Goal: Transaction & Acquisition: Book appointment/travel/reservation

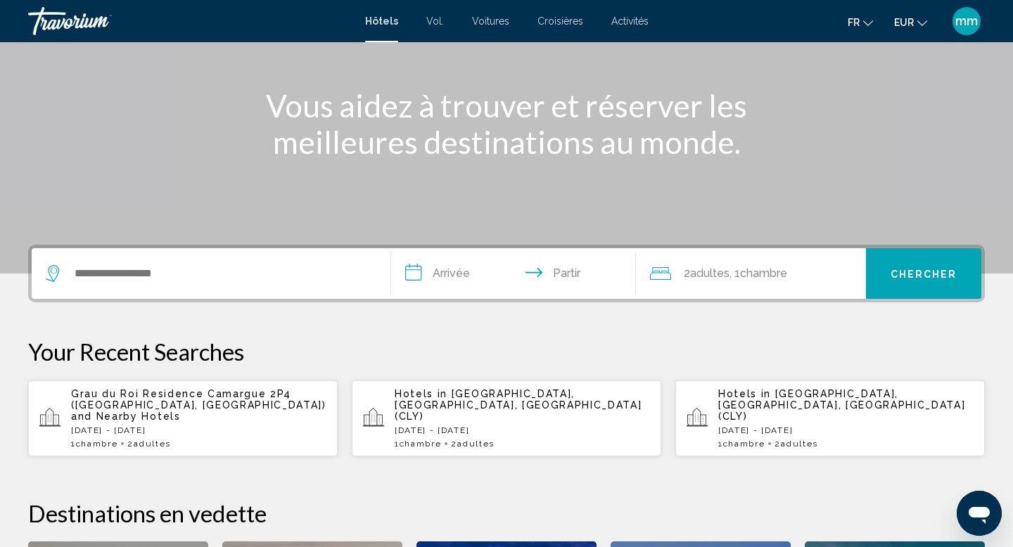
scroll to position [158, 0]
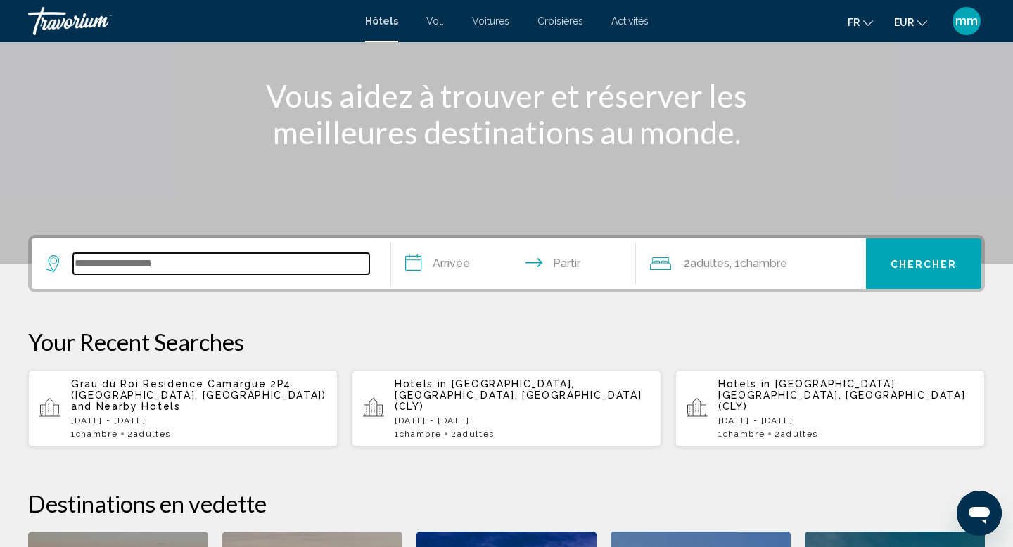
click at [101, 272] on input "Widget de recherche" at bounding box center [221, 263] width 296 height 21
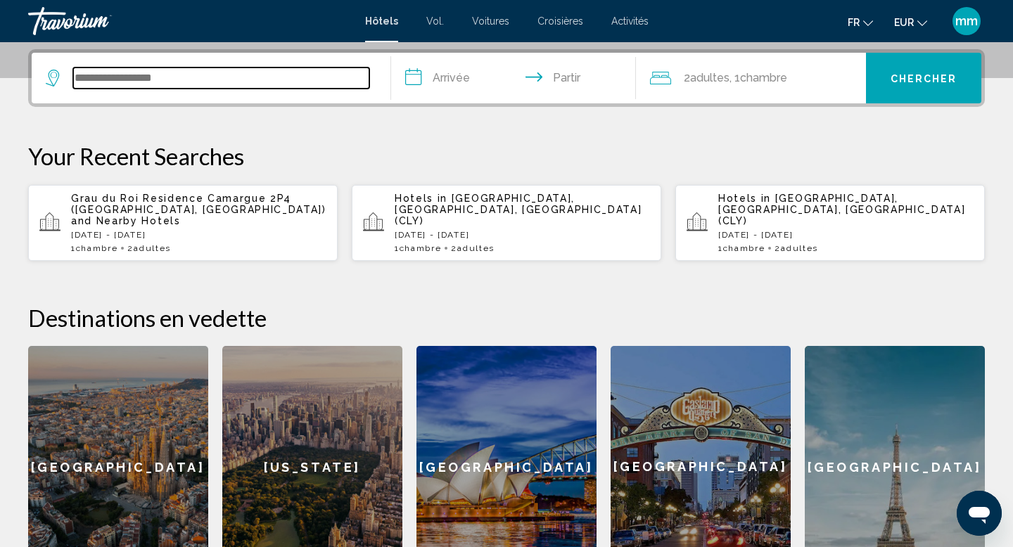
scroll to position [347, 0]
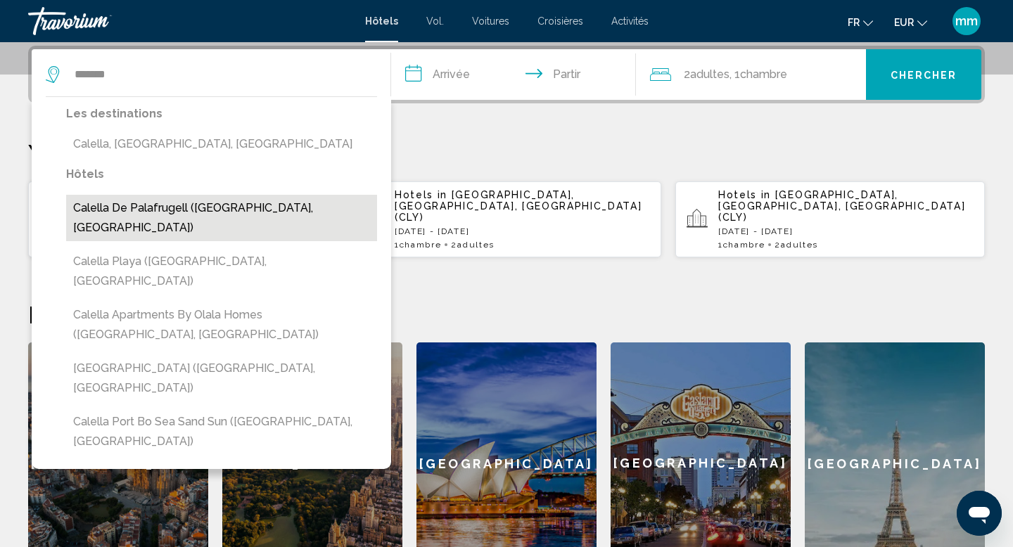
click at [145, 203] on button "Calella de Palafrugell (Palafrugell, ES)" at bounding box center [221, 218] width 311 height 46
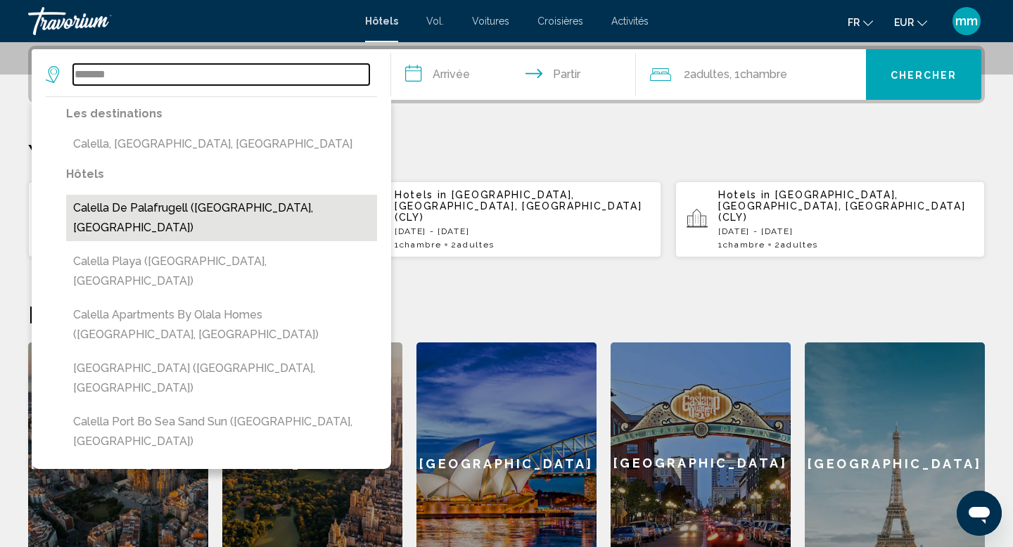
type input "**********"
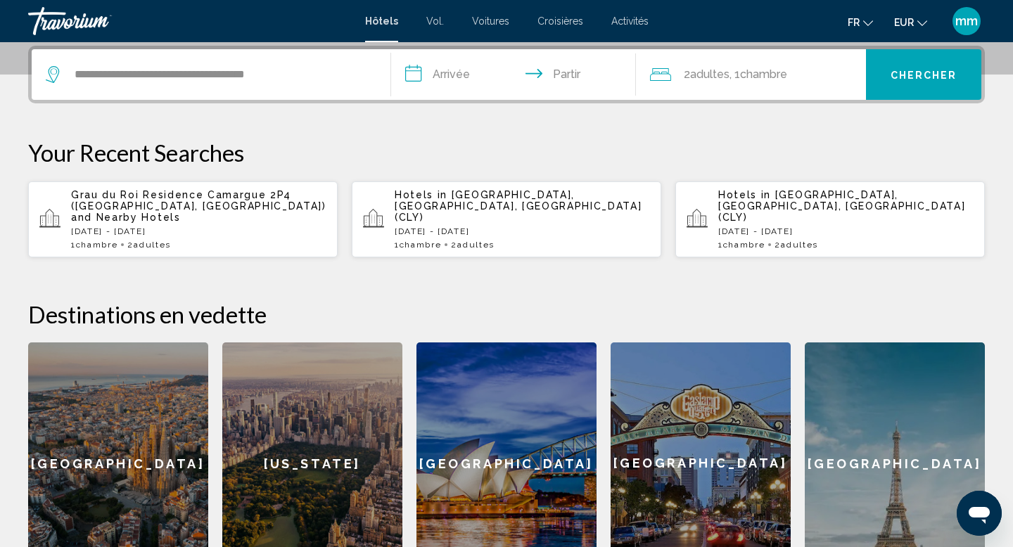
click at [530, 75] on input "**********" at bounding box center [516, 76] width 250 height 55
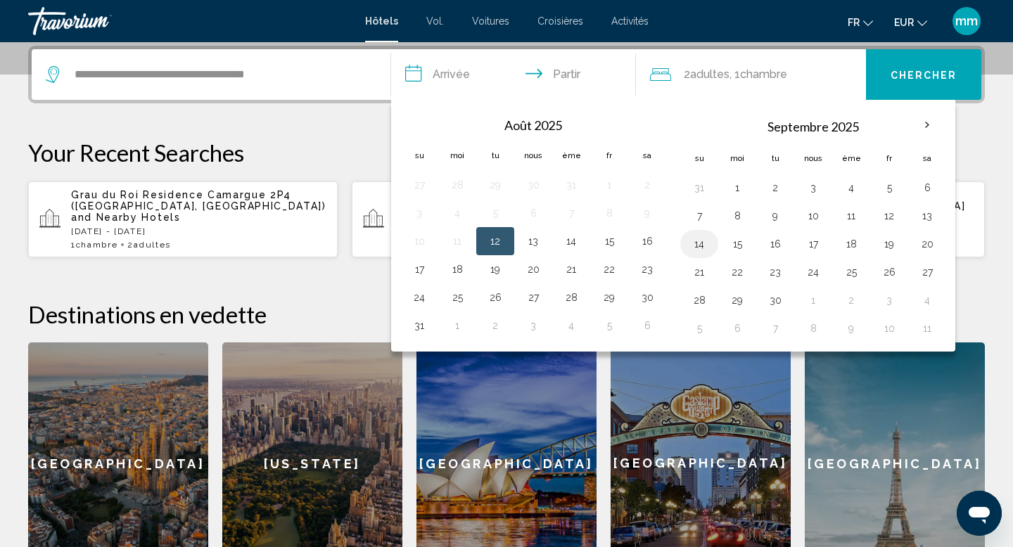
click at [705, 241] on button "14" at bounding box center [699, 244] width 23 height 20
click at [776, 239] on button "16" at bounding box center [775, 244] width 23 height 20
type input "**********"
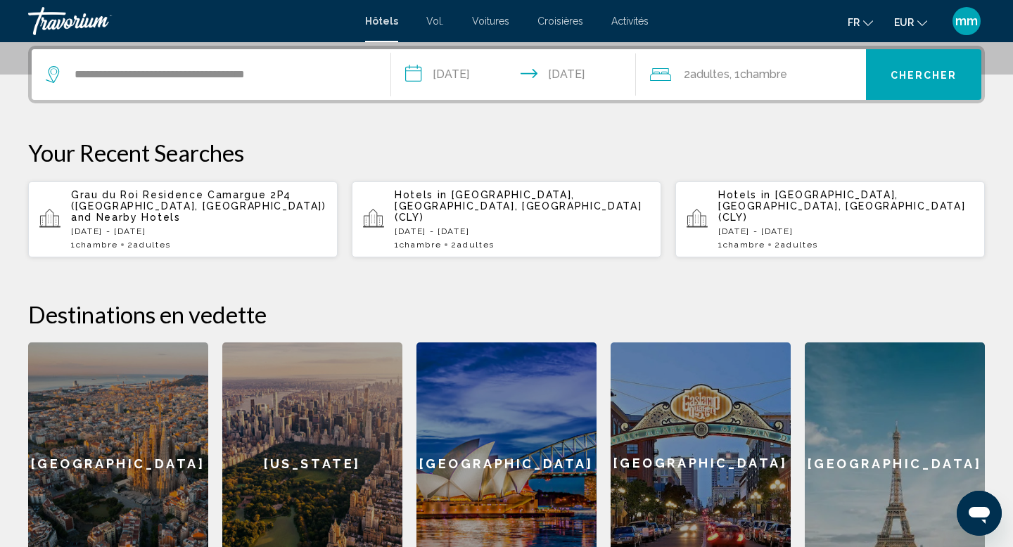
click at [807, 79] on div "2 adultes Adulte , 1 Chambre pièces" at bounding box center [758, 75] width 217 height 20
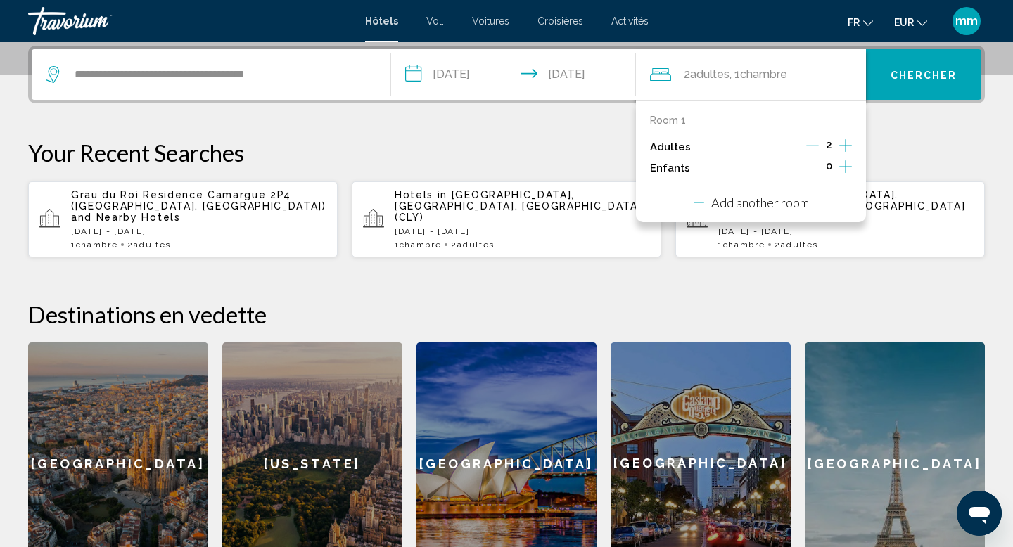
click at [811, 141] on icon "Decrement adults" at bounding box center [812, 145] width 13 height 13
click at [904, 70] on font "Chercher" at bounding box center [923, 75] width 67 height 11
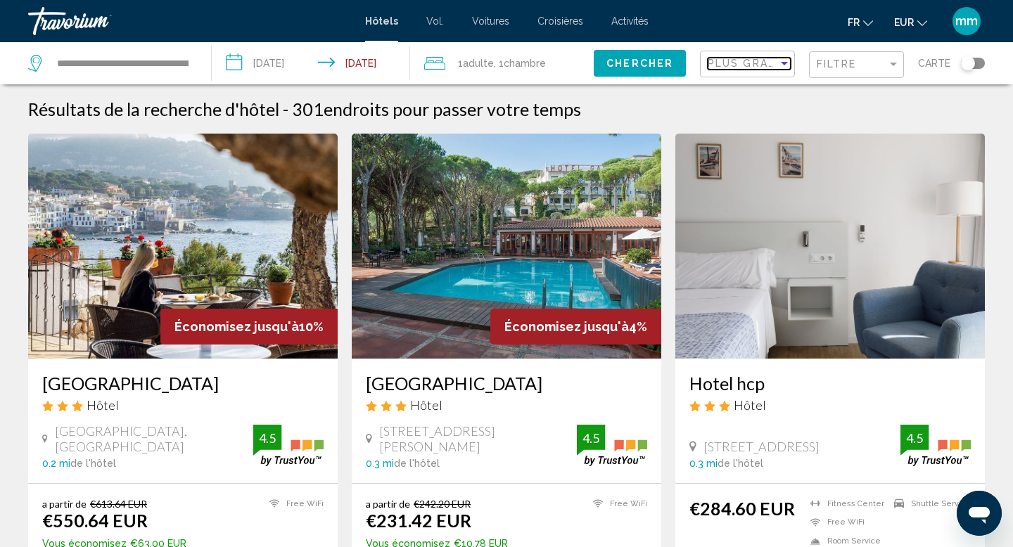
click at [737, 62] on span "Plus grandes économies" at bounding box center [791, 63] width 167 height 11
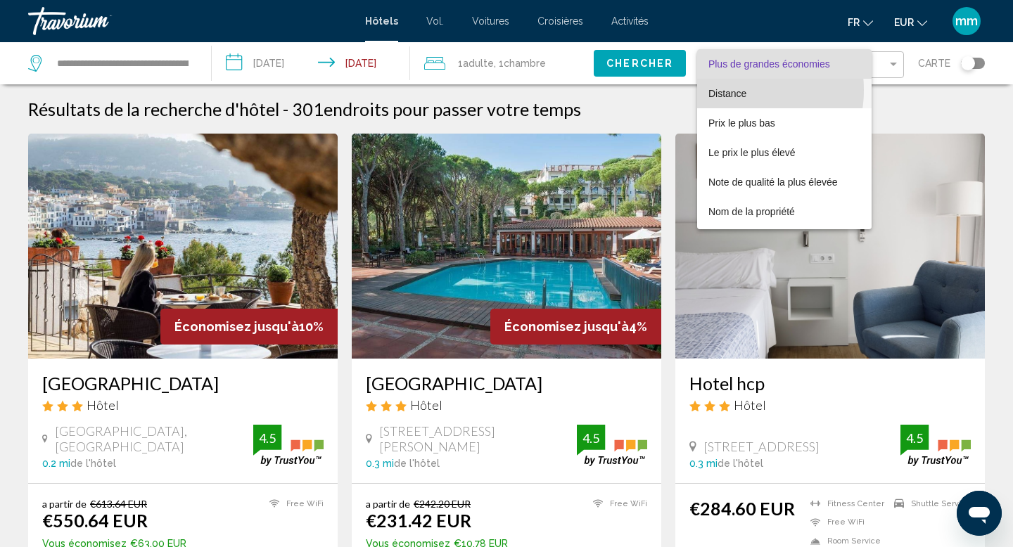
click at [729, 90] on font "Distance" at bounding box center [727, 93] width 38 height 11
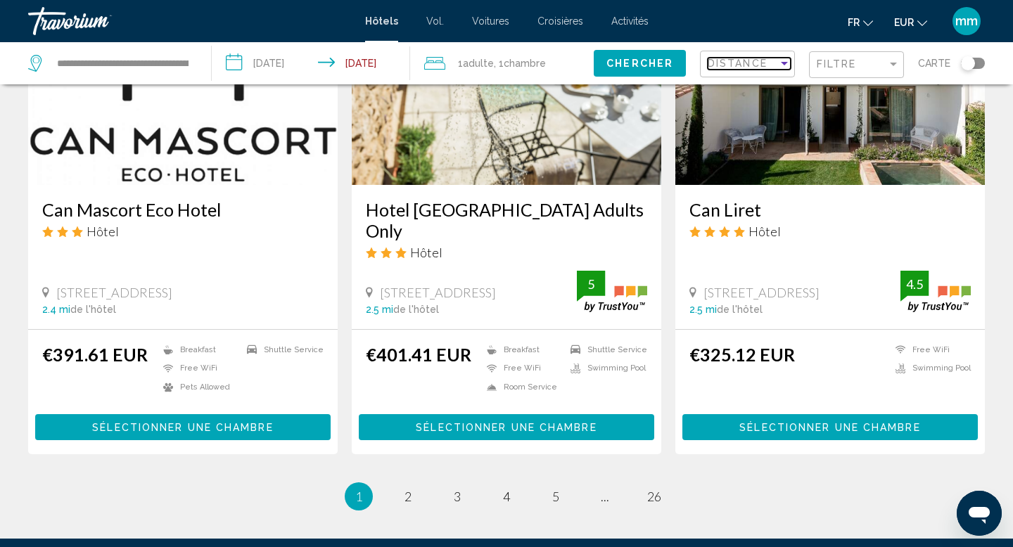
scroll to position [1703, 0]
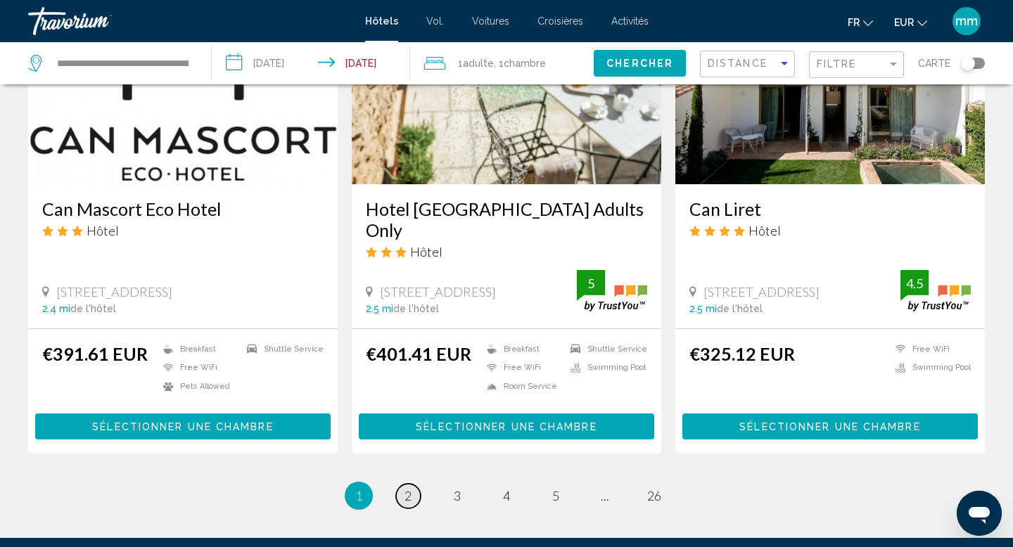
click at [416, 484] on link "page 2" at bounding box center [408, 496] width 25 height 25
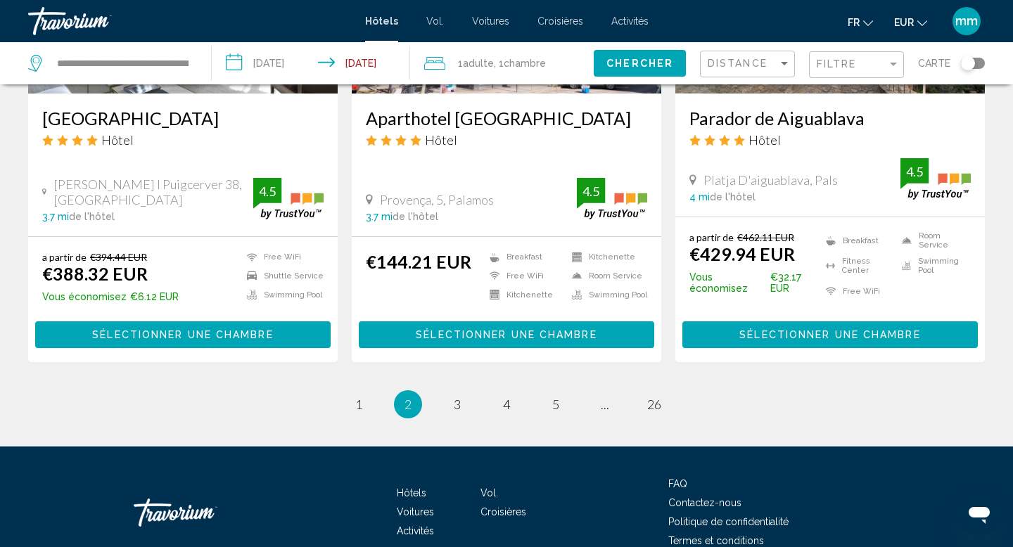
scroll to position [1881, 0]
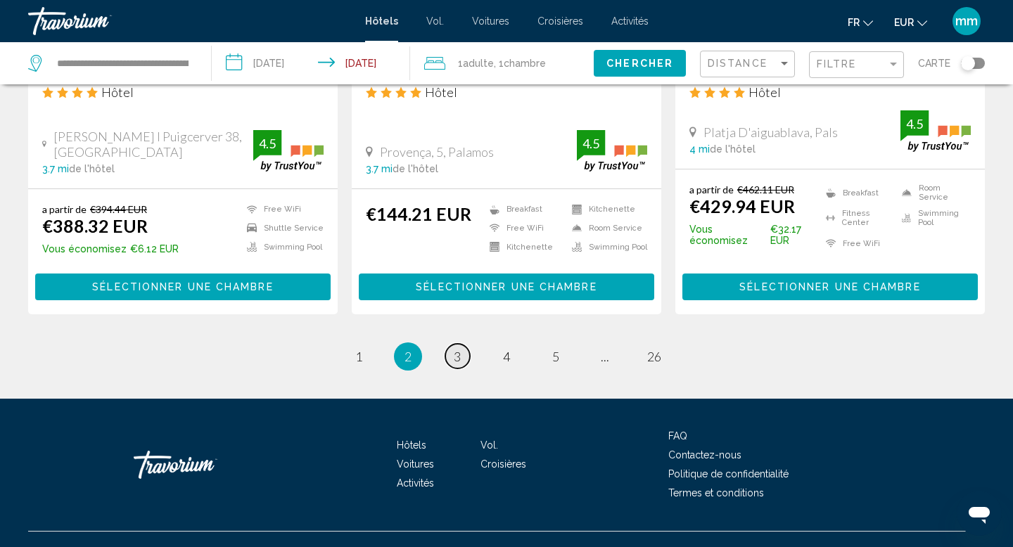
click at [452, 344] on link "page 3" at bounding box center [457, 356] width 25 height 25
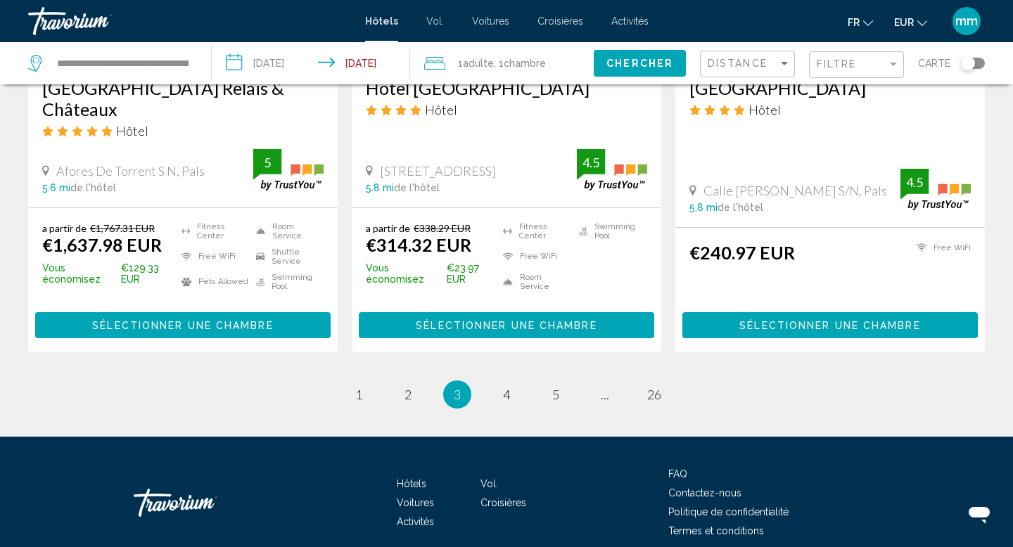
scroll to position [1860, 0]
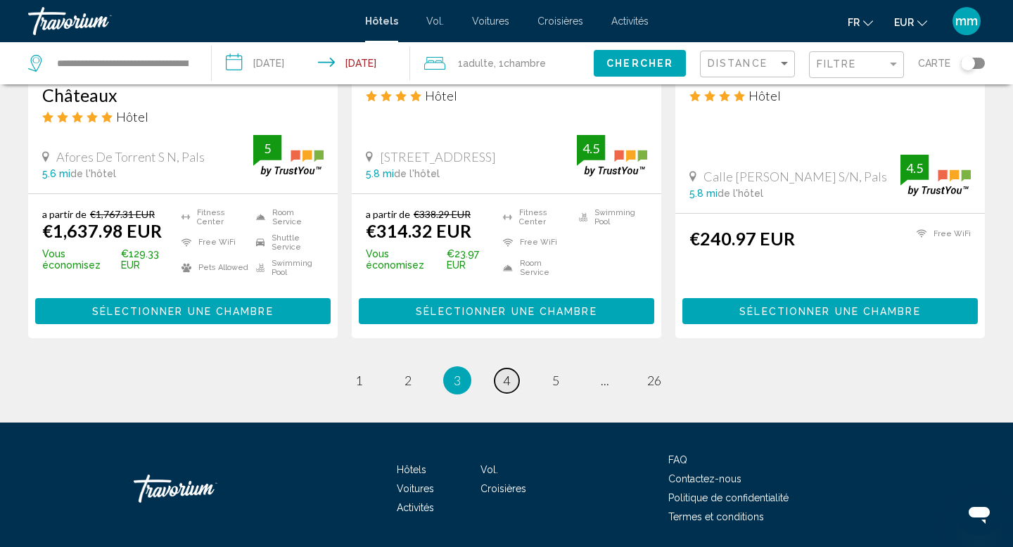
click at [505, 373] on span "4" at bounding box center [506, 380] width 7 height 15
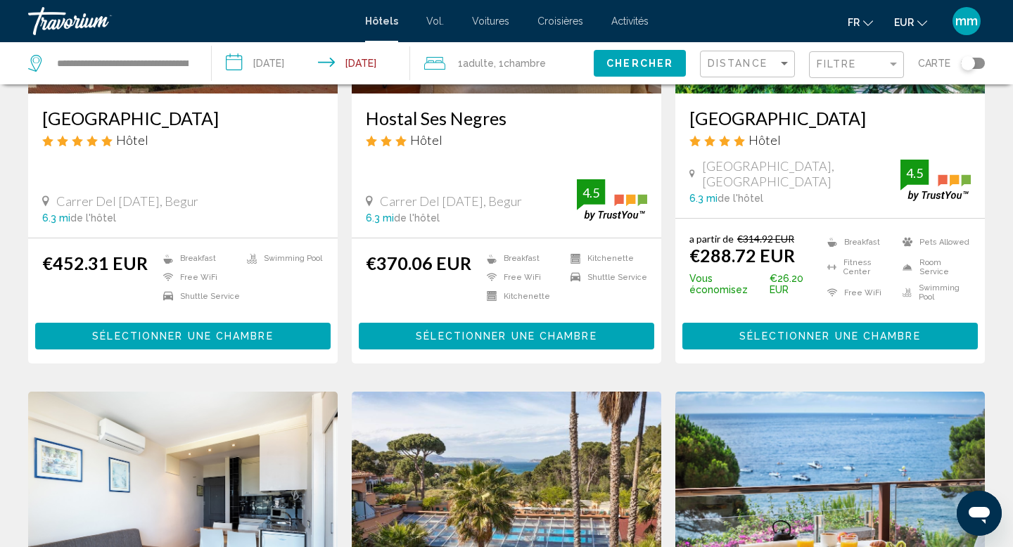
scroll to position [770, 0]
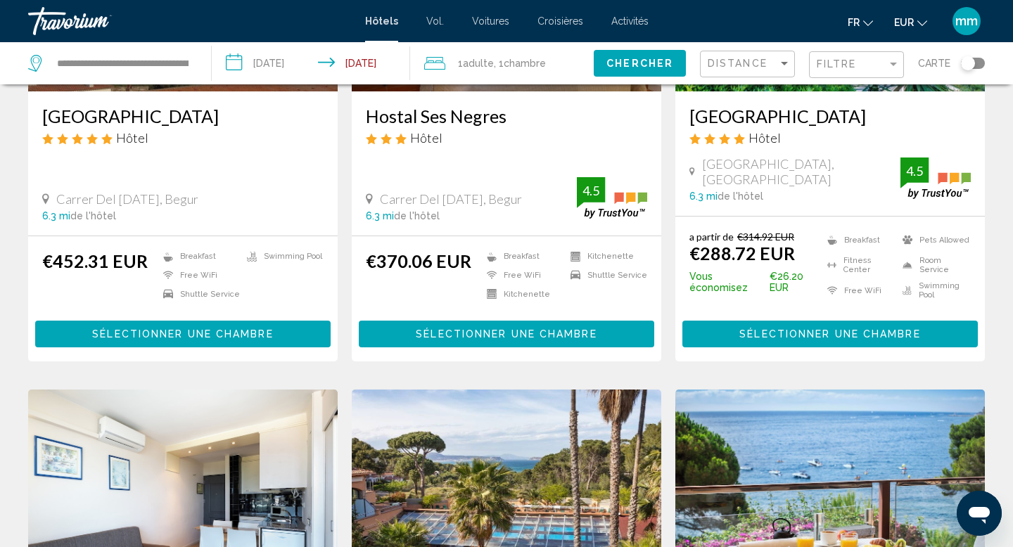
click at [741, 70] on div "Distance" at bounding box center [749, 64] width 83 height 26
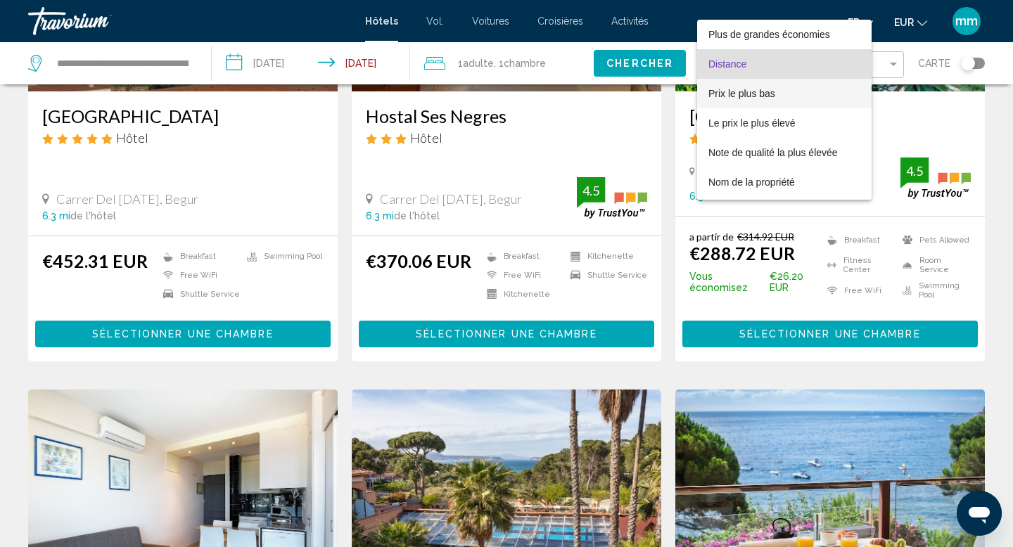
click at [738, 94] on font "Prix le plus bas" at bounding box center [741, 93] width 67 height 11
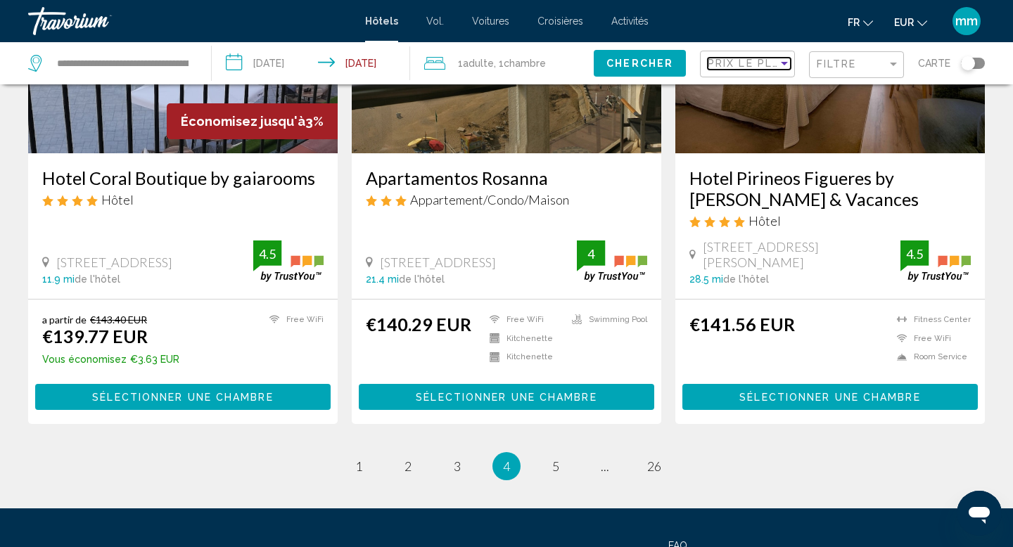
scroll to position [1866, 0]
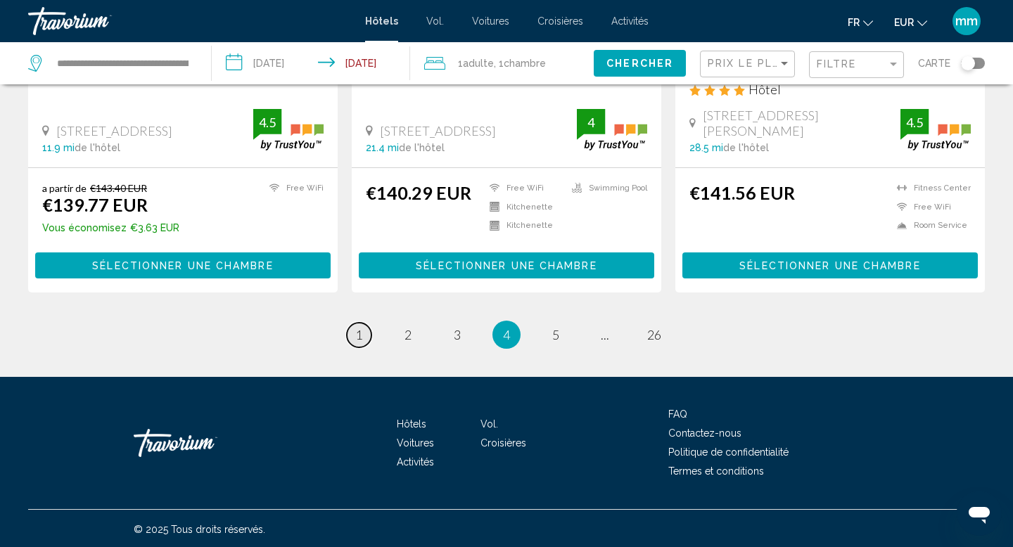
click at [357, 333] on span "1" at bounding box center [358, 334] width 7 height 15
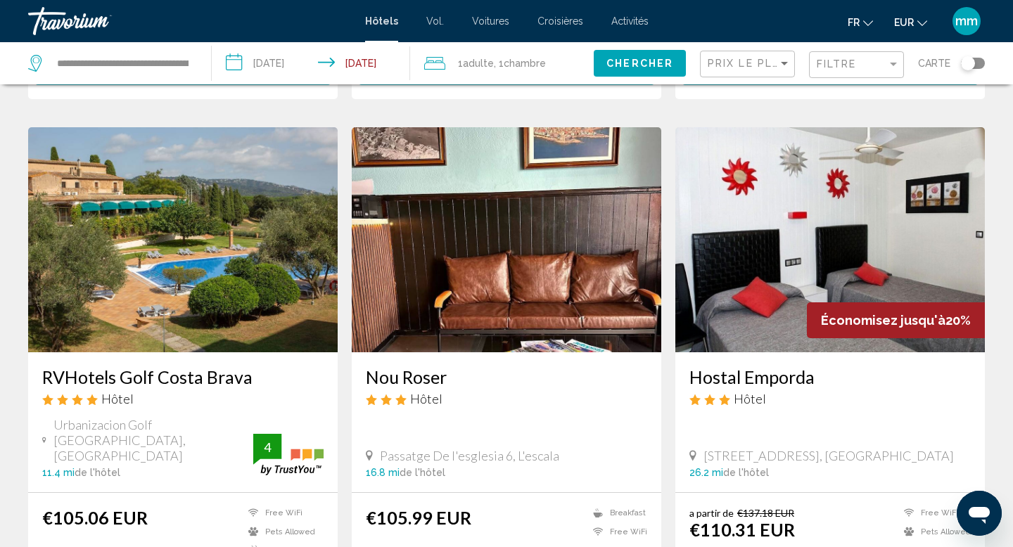
scroll to position [1536, 0]
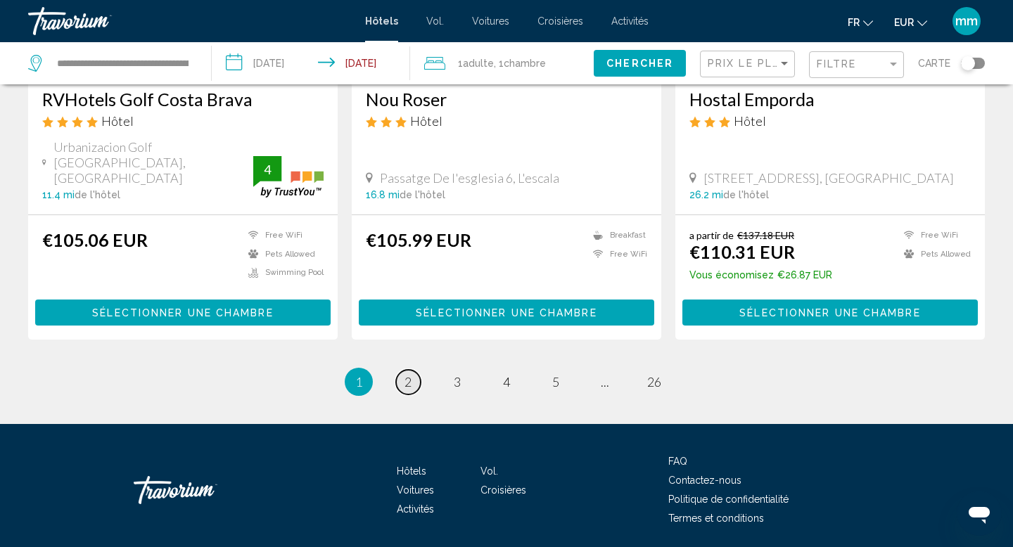
click at [407, 374] on span "2" at bounding box center [407, 381] width 7 height 15
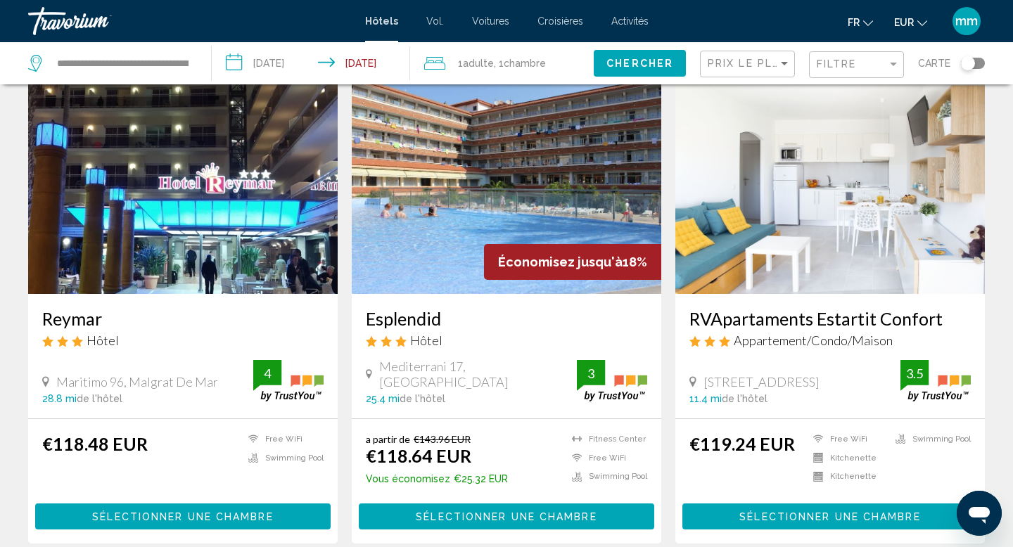
scroll to position [1578, 0]
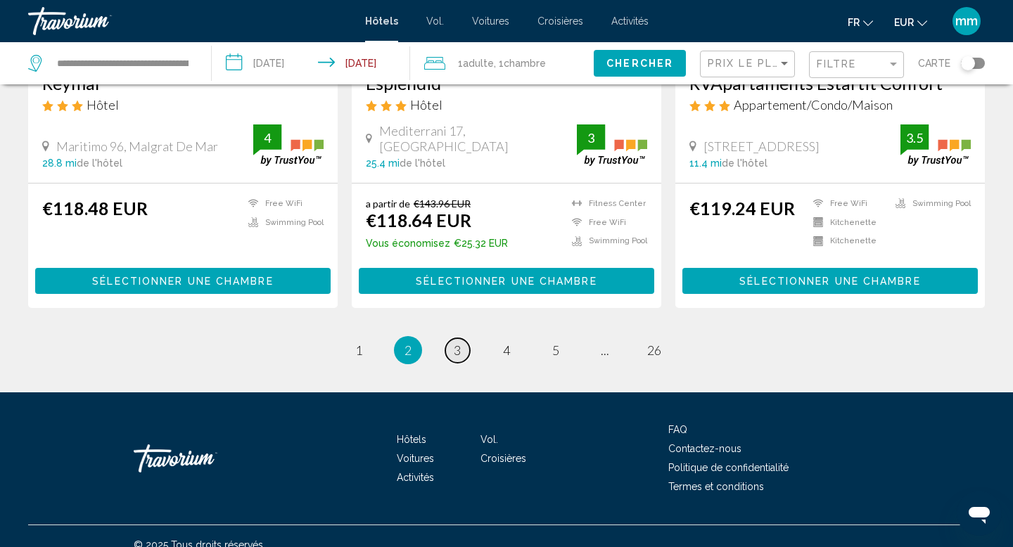
click at [454, 351] on span "3" at bounding box center [457, 350] width 7 height 15
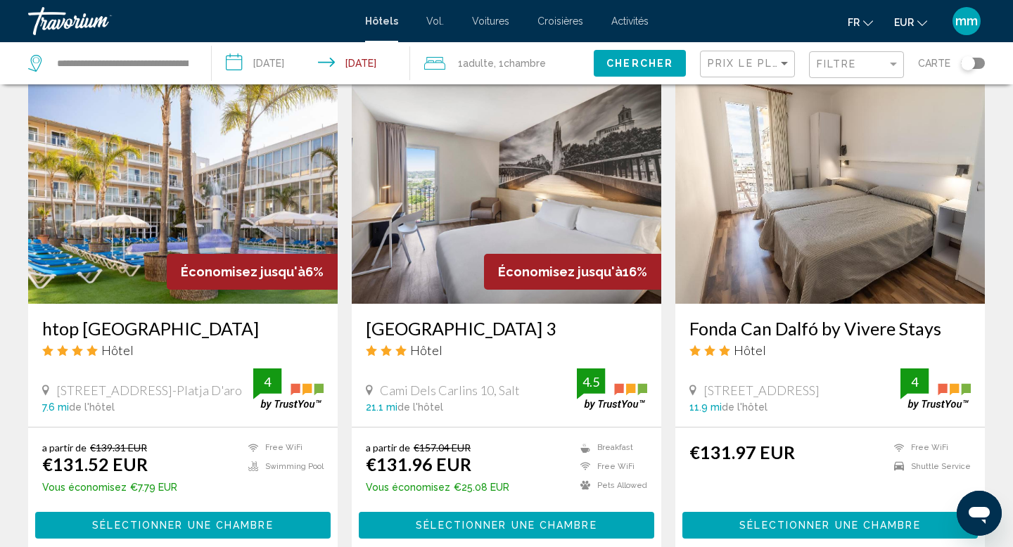
scroll to position [1602, 0]
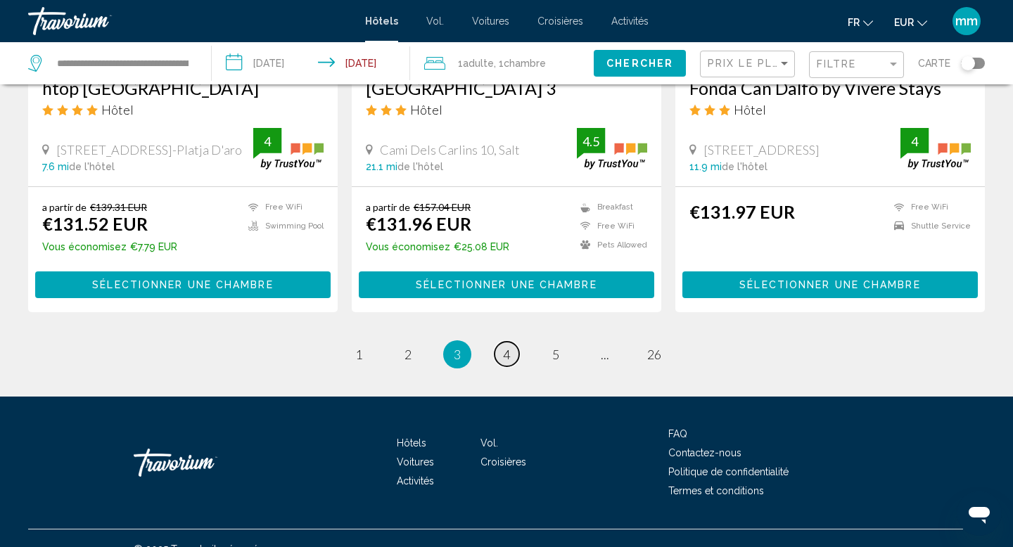
click at [500, 342] on link "page 4" at bounding box center [506, 354] width 25 height 25
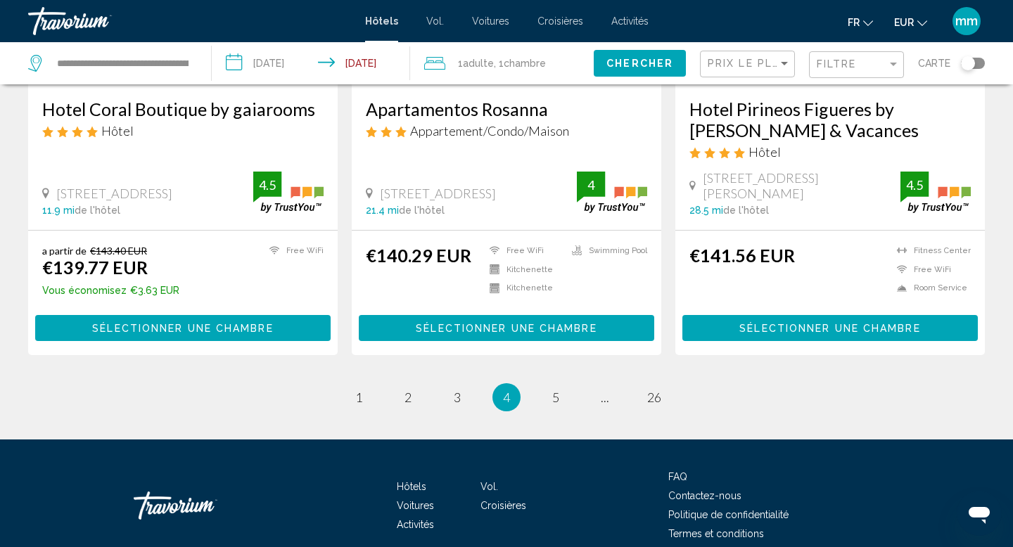
scroll to position [1866, 0]
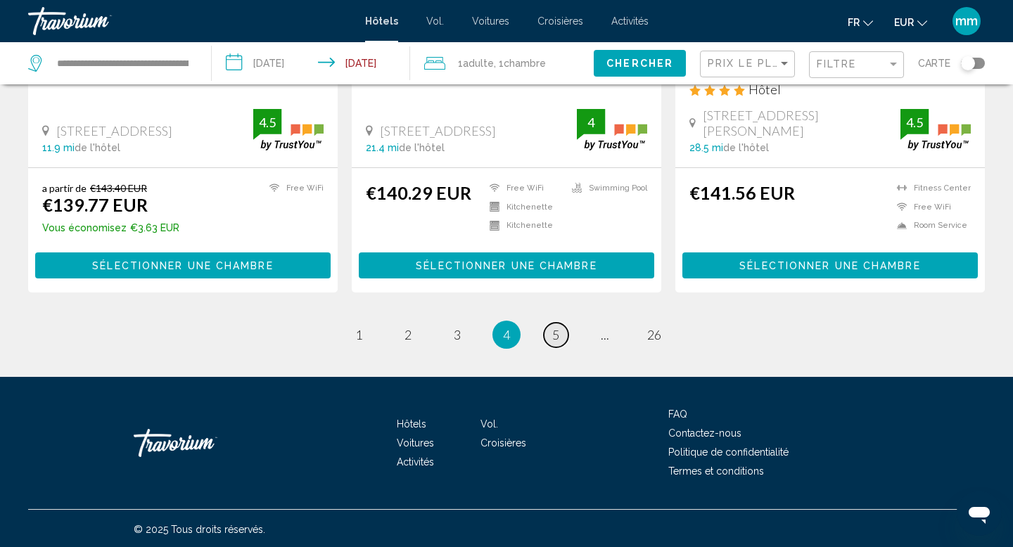
click at [550, 324] on link "page 5" at bounding box center [556, 335] width 25 height 25
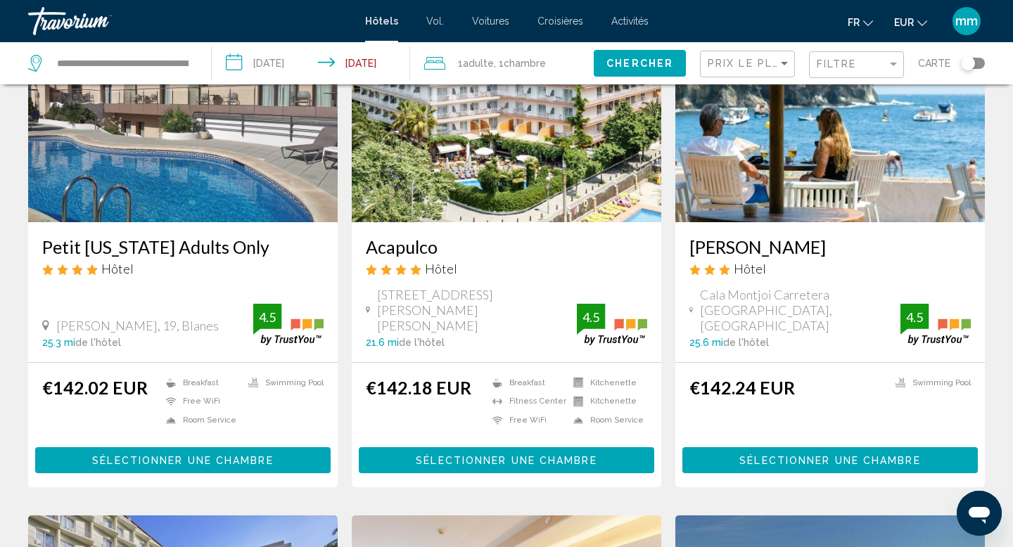
scroll to position [139, 0]
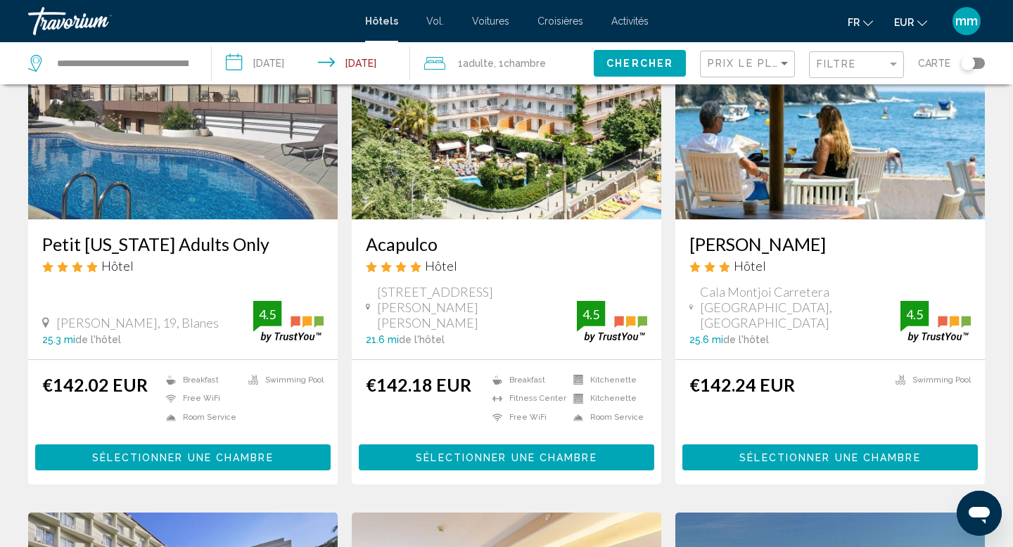
click at [777, 134] on img "Contenu principal" at bounding box center [829, 106] width 309 height 225
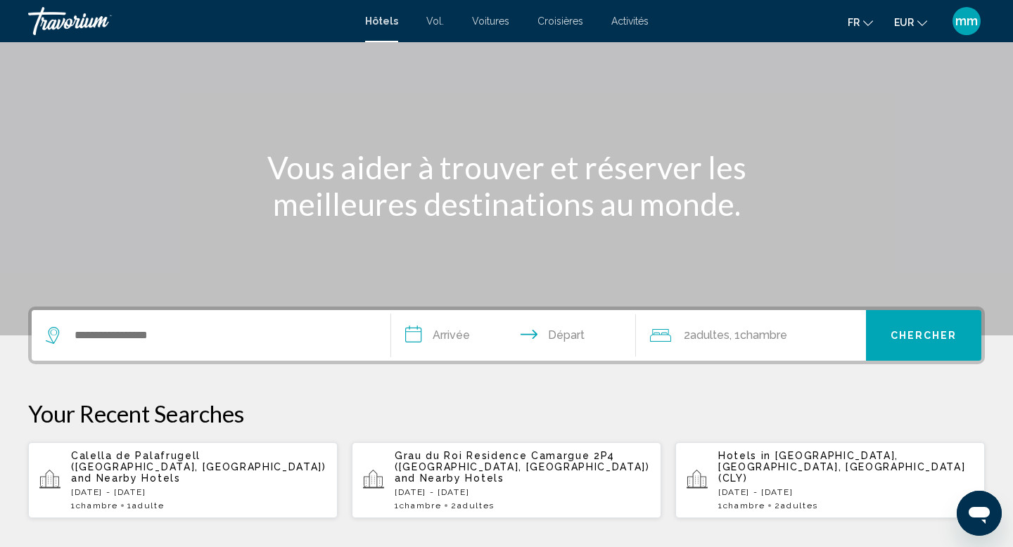
scroll to position [87, 0]
click at [154, 474] on div "Calella de Palafrugell (Palafrugell, ES) and Nearby Hotels Sun, 14 Sep - Tue, 1…" at bounding box center [198, 479] width 255 height 60
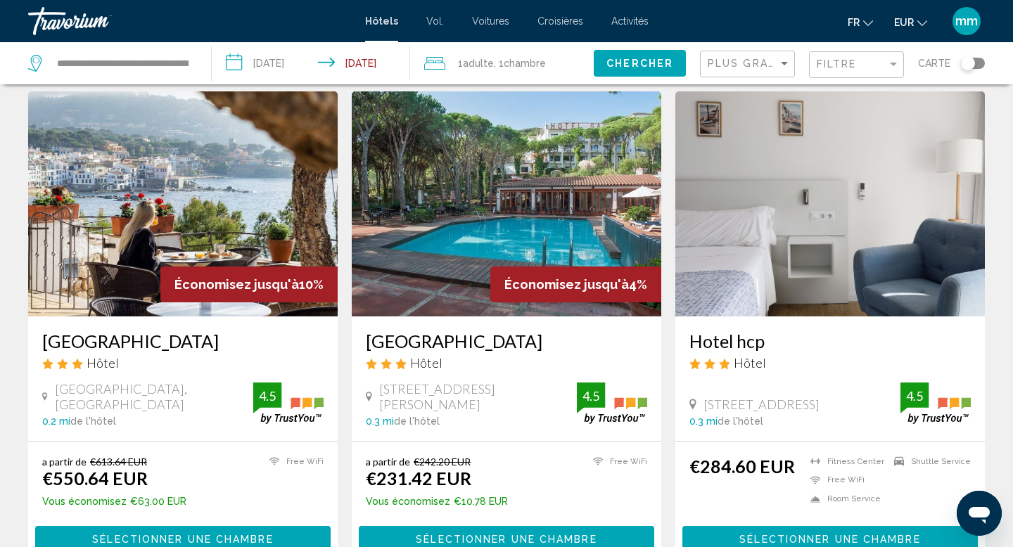
scroll to position [60, 0]
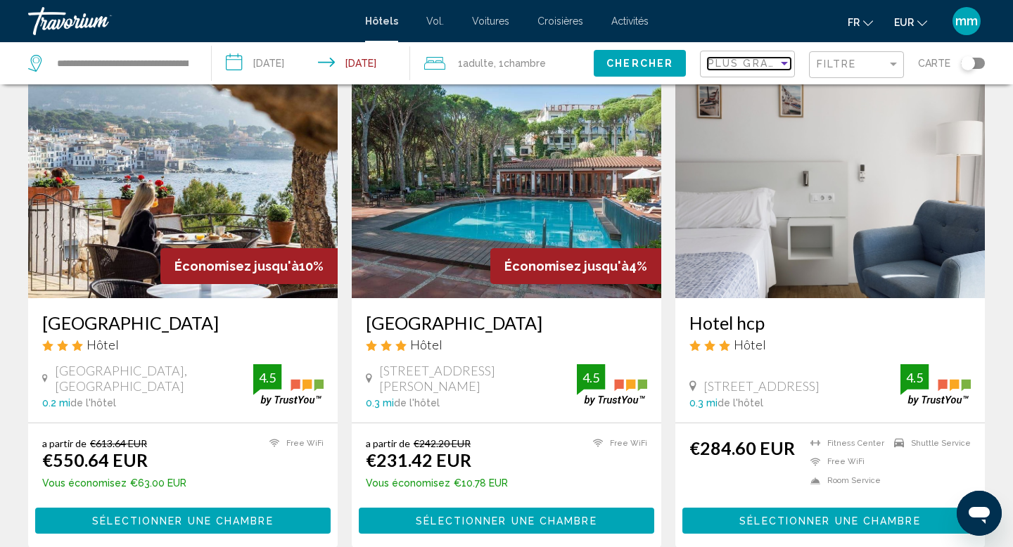
click at [736, 60] on span "Plus grandes économies" at bounding box center [791, 63] width 167 height 11
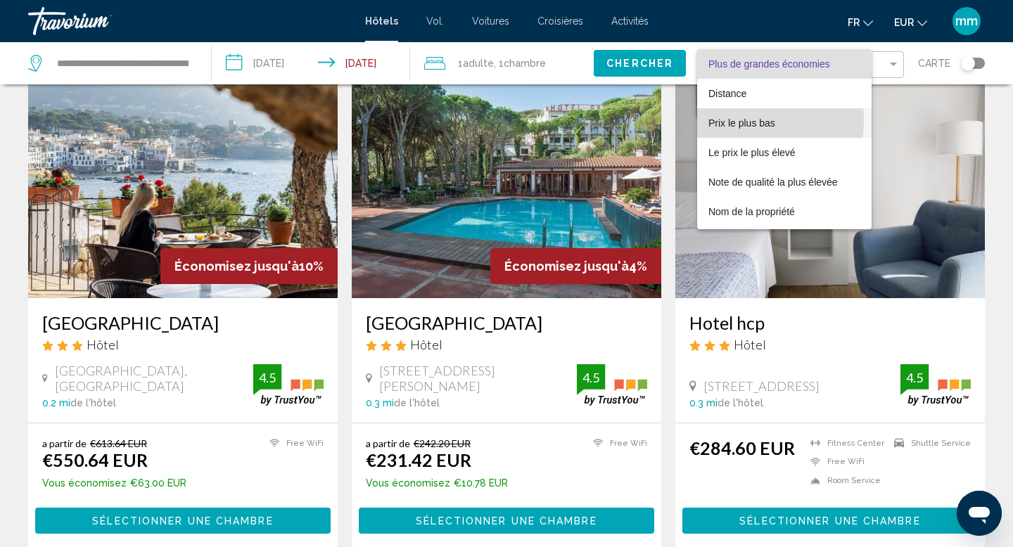
click at [731, 120] on font "Prix le plus bas" at bounding box center [741, 122] width 67 height 11
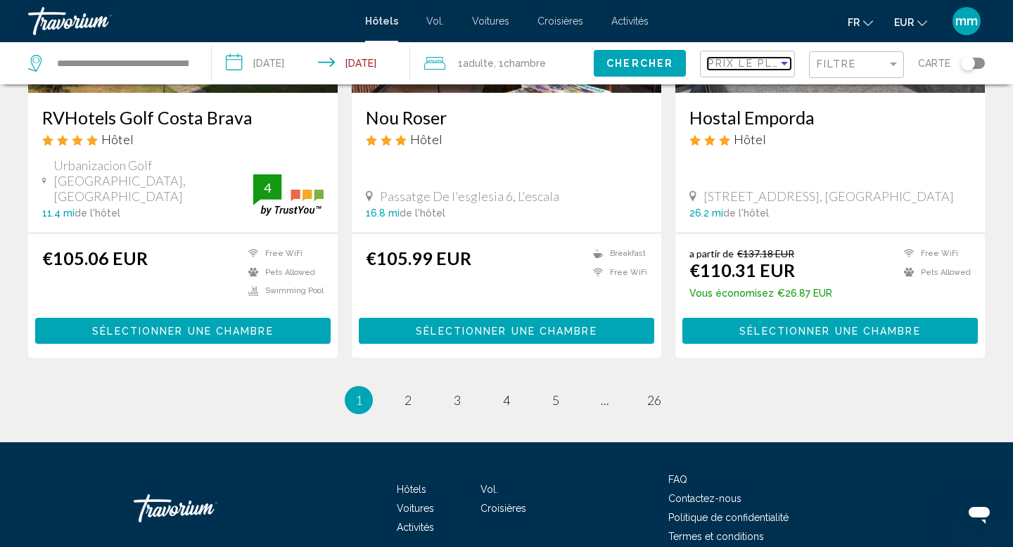
scroll to position [1845, 0]
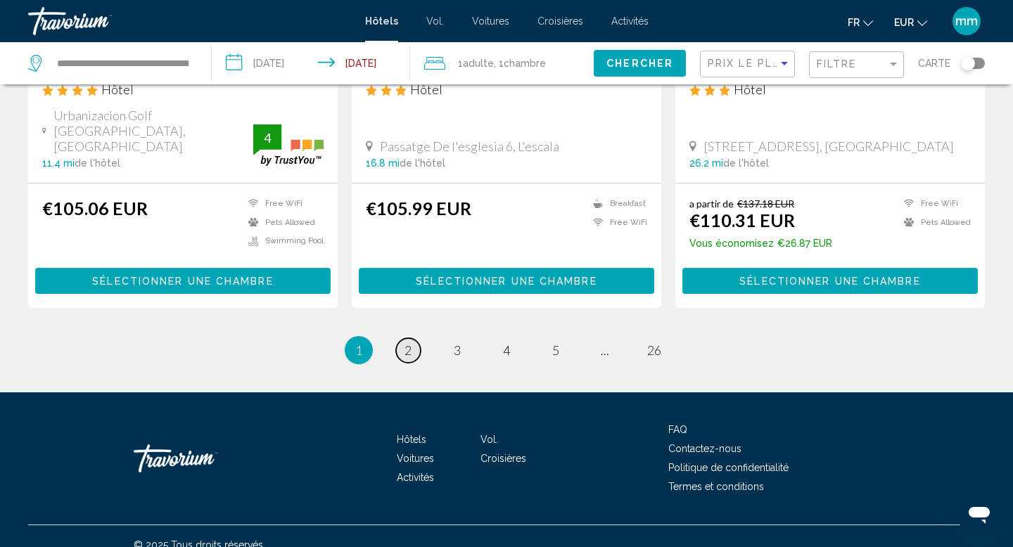
click at [398, 338] on link "page 2" at bounding box center [408, 350] width 25 height 25
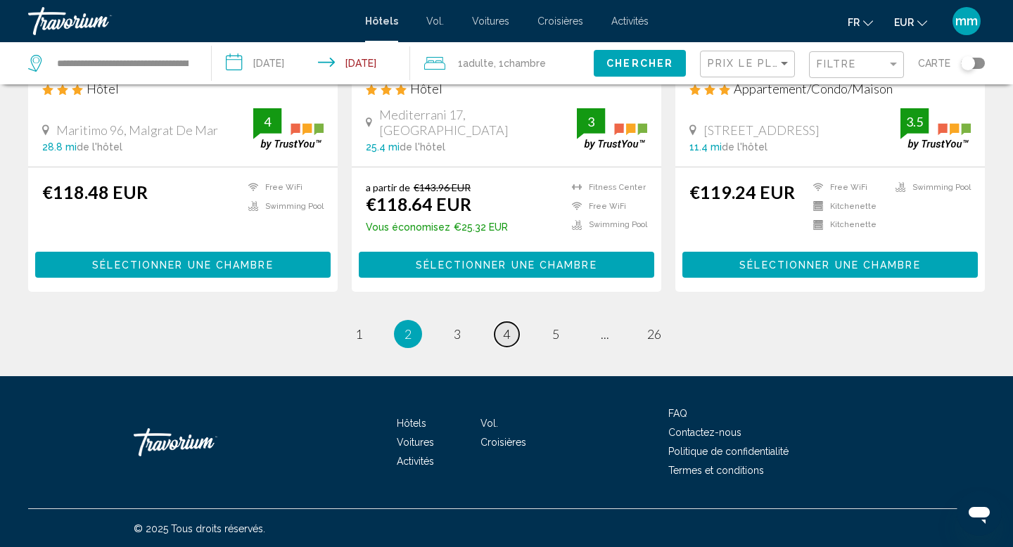
click at [501, 337] on link "page 4" at bounding box center [506, 334] width 25 height 25
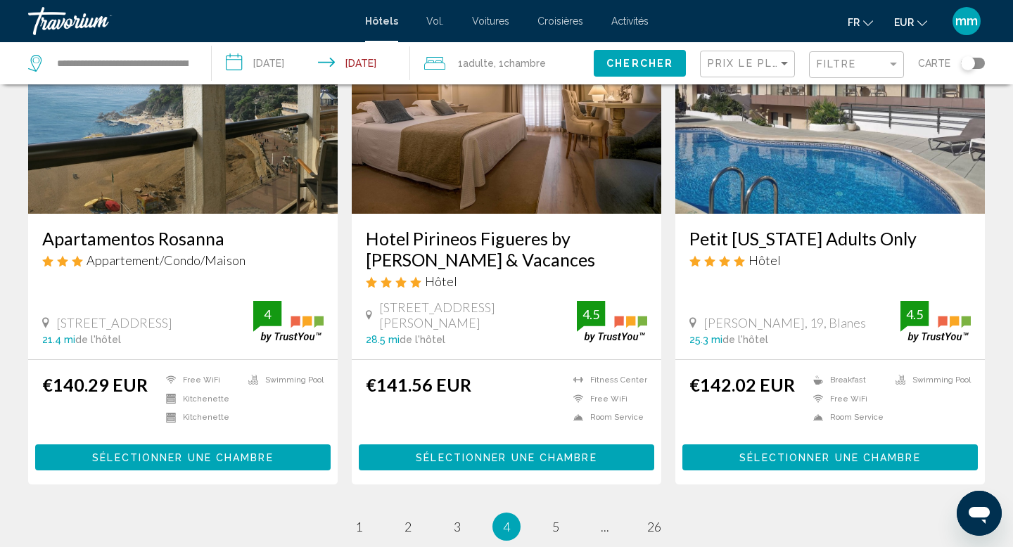
scroll to position [1752, 0]
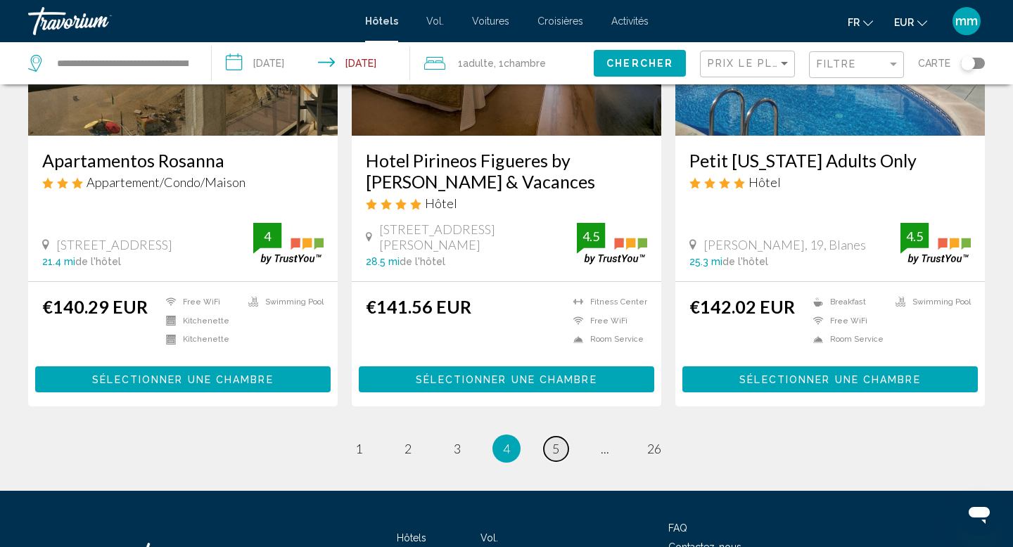
click at [556, 444] on span "5" at bounding box center [555, 448] width 7 height 15
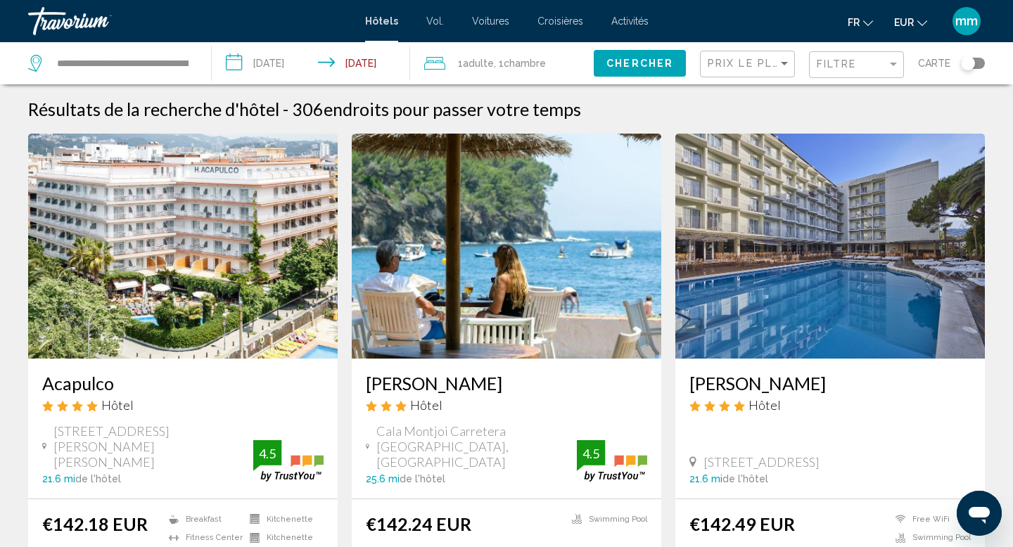
click at [523, 248] on img "Contenu principal" at bounding box center [506, 246] width 309 height 225
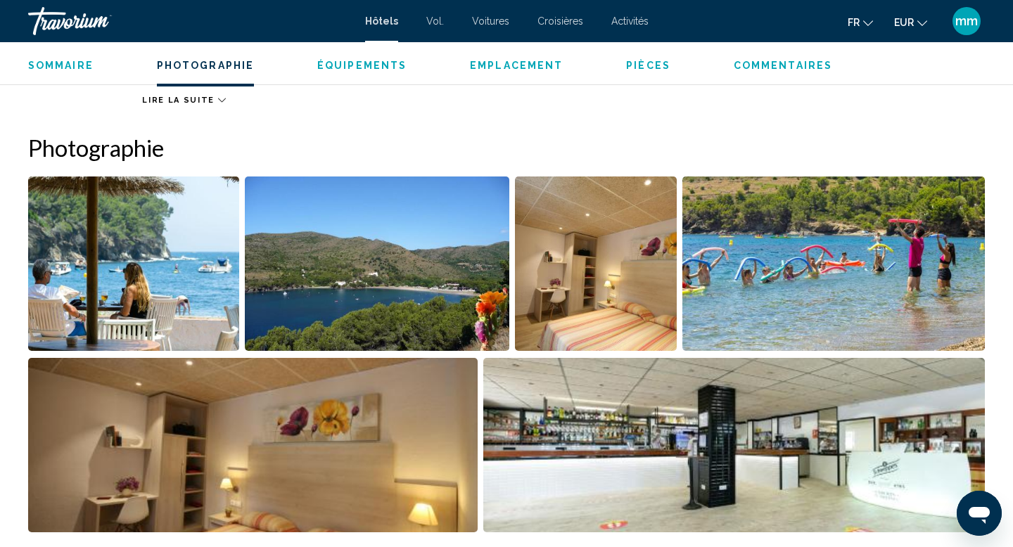
scroll to position [608, 0]
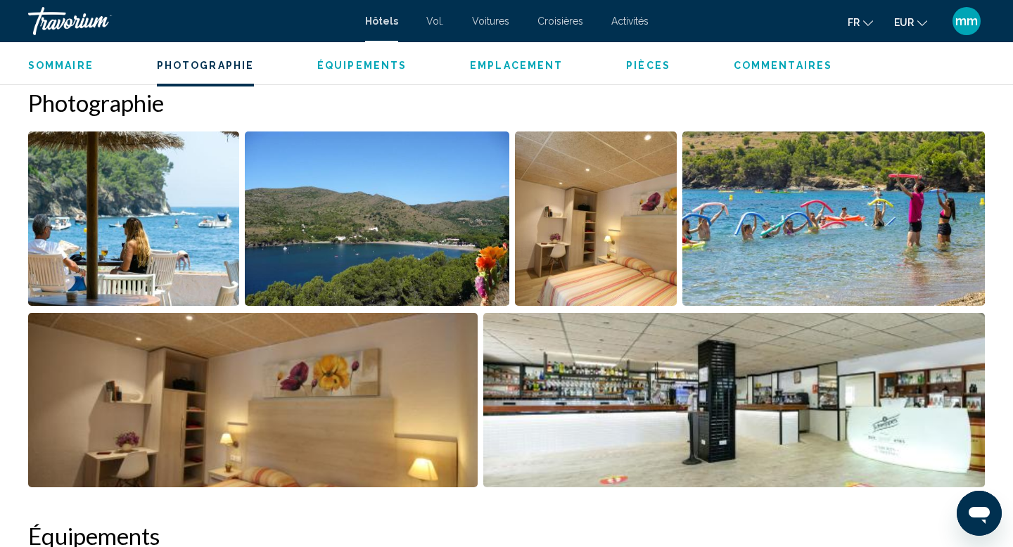
click at [179, 230] on img "Open full-screen image slider" at bounding box center [133, 219] width 211 height 174
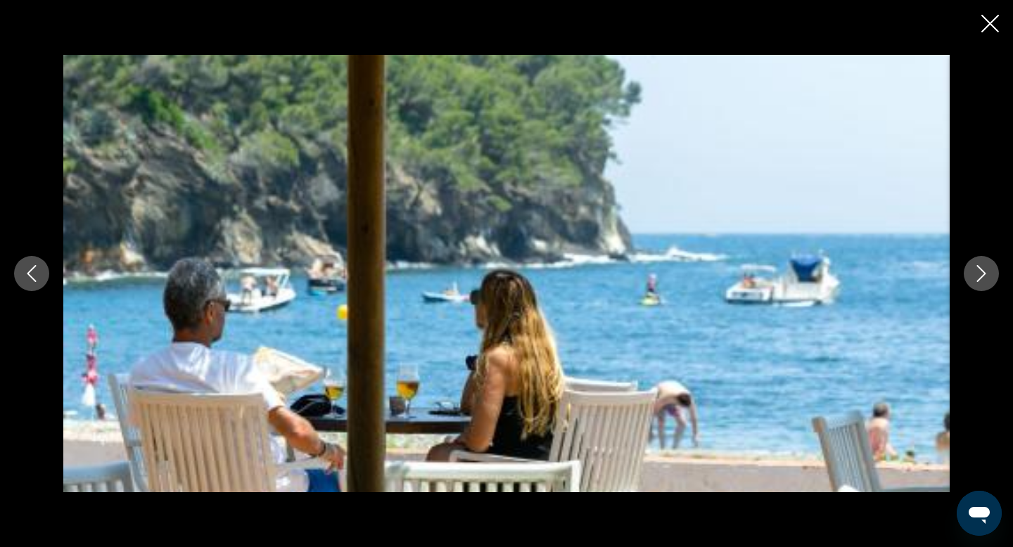
click at [987, 273] on icon "Next image" at bounding box center [981, 273] width 17 height 17
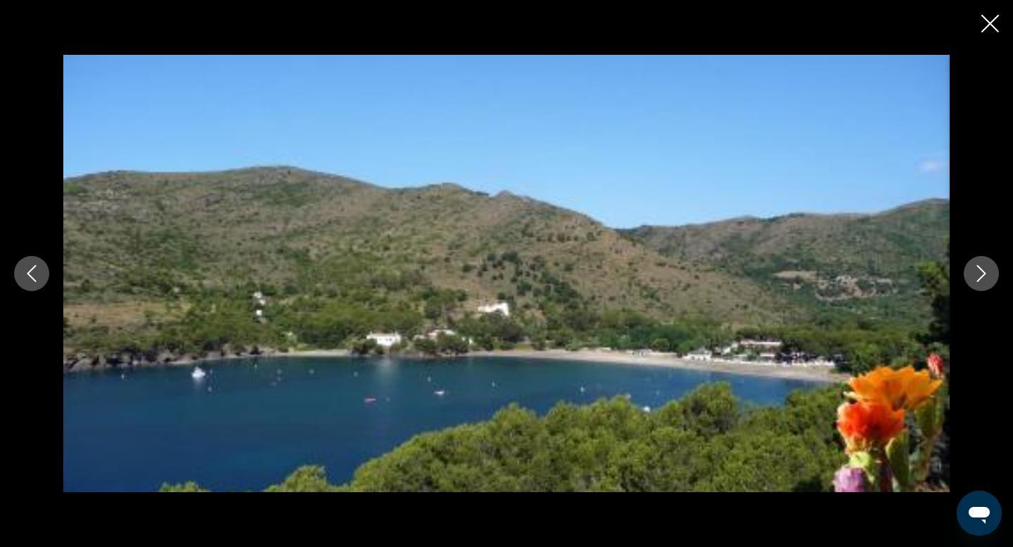
click at [987, 273] on icon "Next image" at bounding box center [981, 273] width 17 height 17
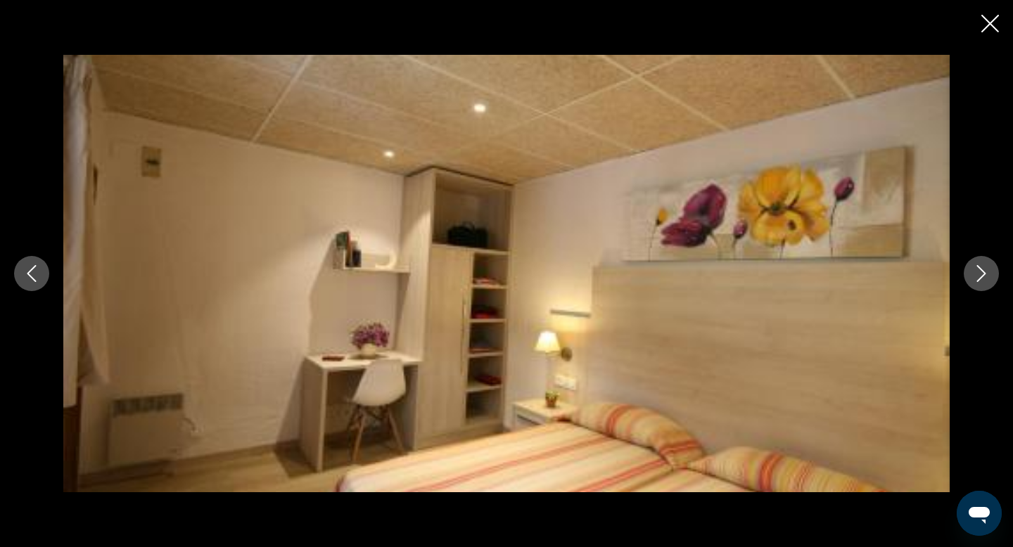
click at [987, 273] on icon "Next image" at bounding box center [981, 273] width 17 height 17
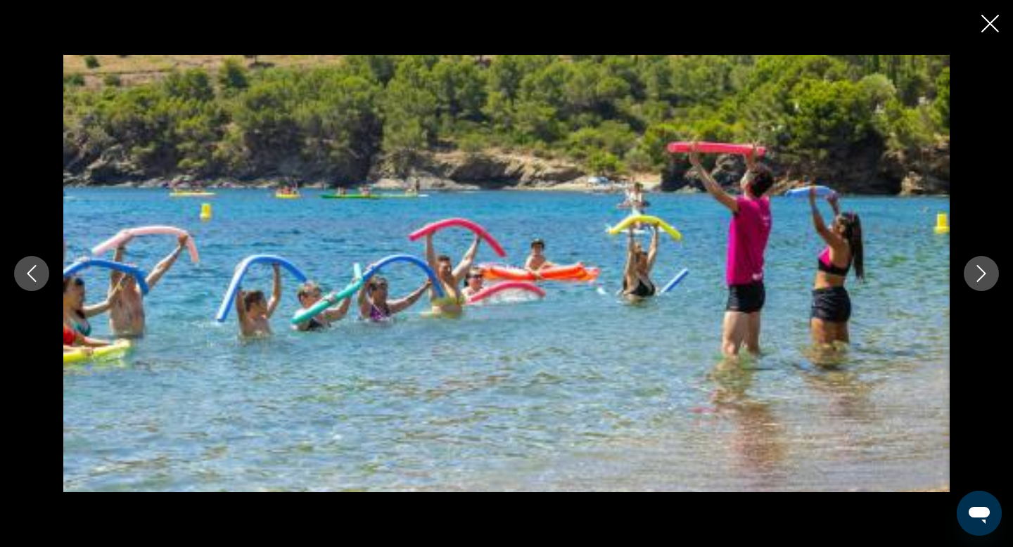
click at [987, 273] on icon "Next image" at bounding box center [981, 273] width 17 height 17
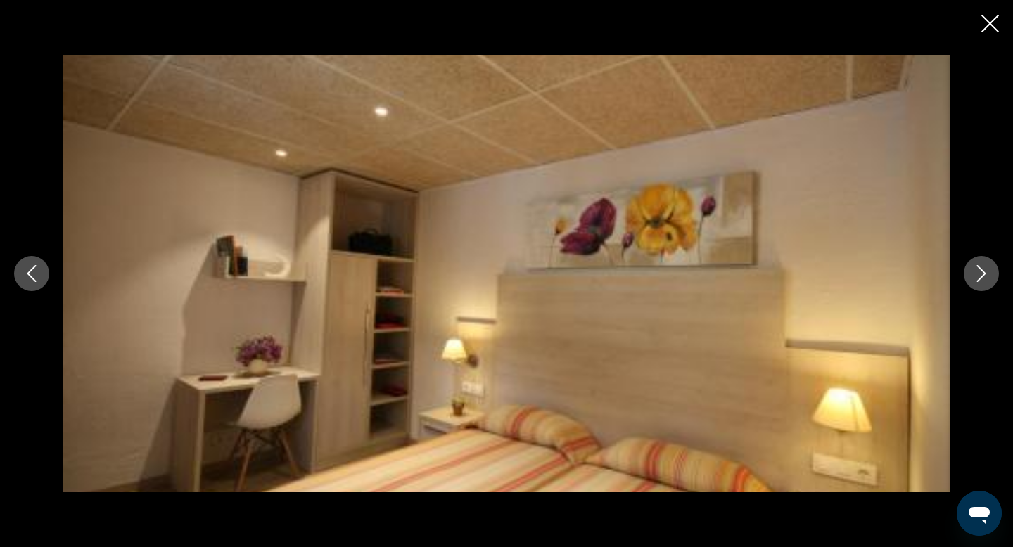
click at [987, 273] on icon "Next image" at bounding box center [981, 273] width 17 height 17
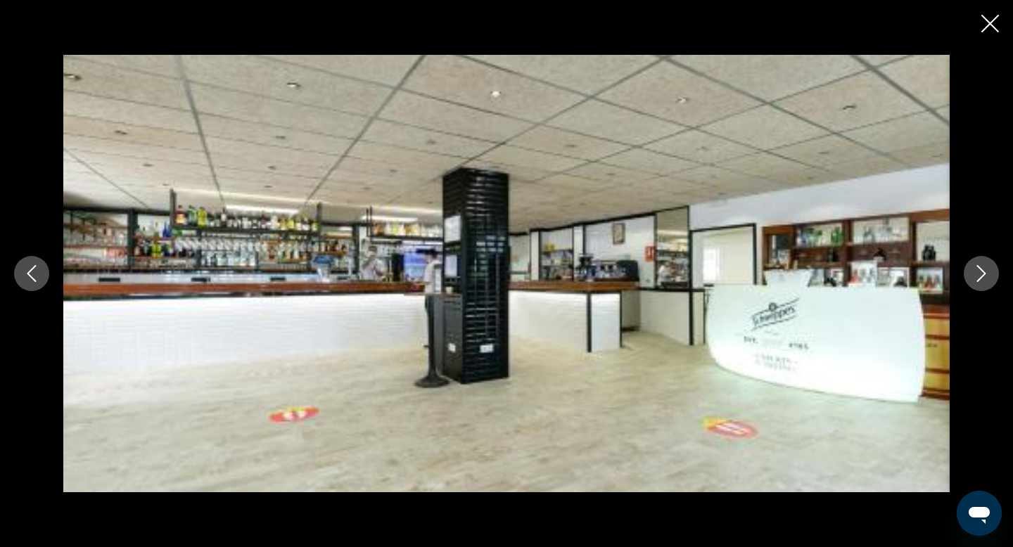
click at [987, 273] on icon "Next image" at bounding box center [981, 273] width 17 height 17
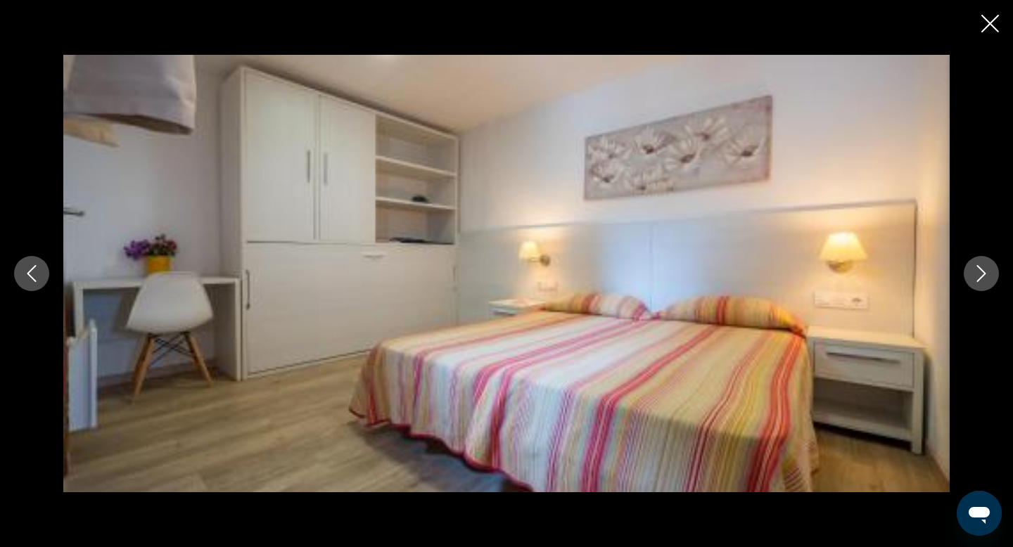
click at [987, 273] on icon "Next image" at bounding box center [981, 273] width 17 height 17
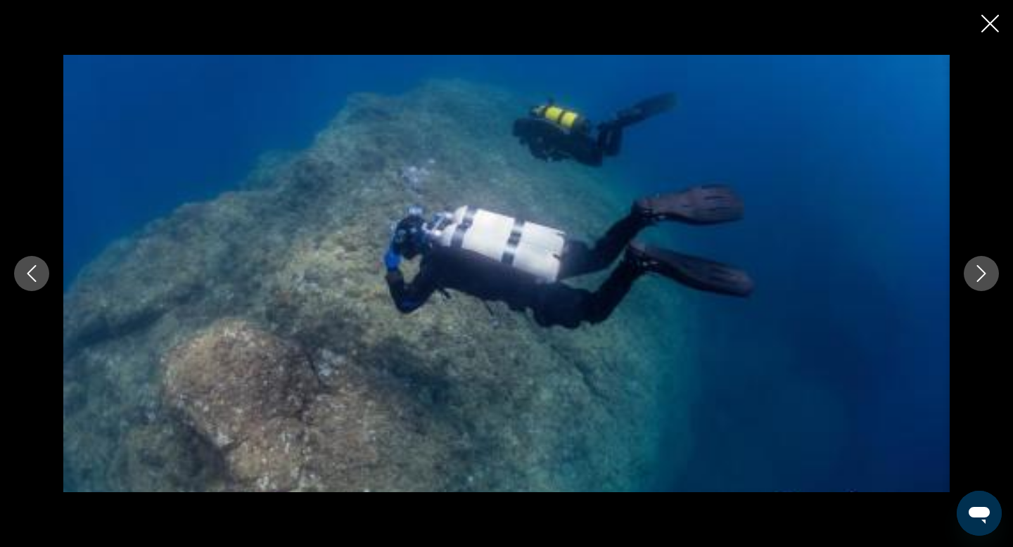
click at [987, 273] on icon "Next image" at bounding box center [981, 273] width 17 height 17
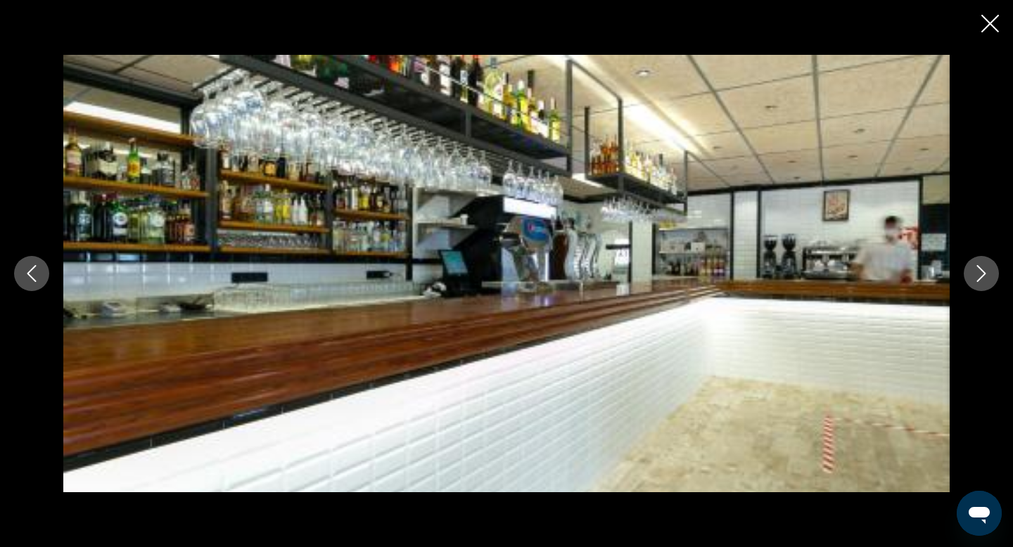
click at [987, 273] on icon "Next image" at bounding box center [981, 273] width 17 height 17
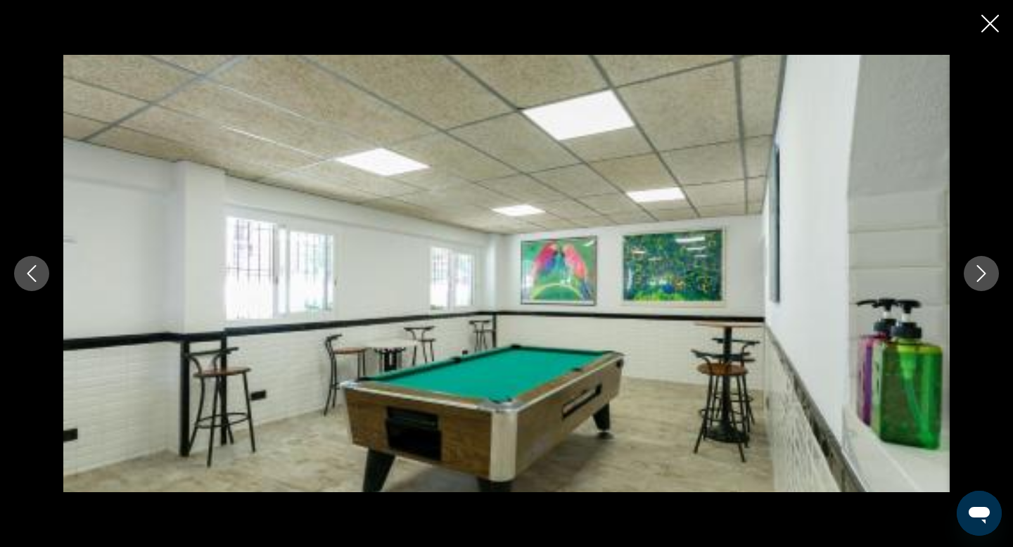
click at [987, 273] on icon "Next image" at bounding box center [981, 273] width 17 height 17
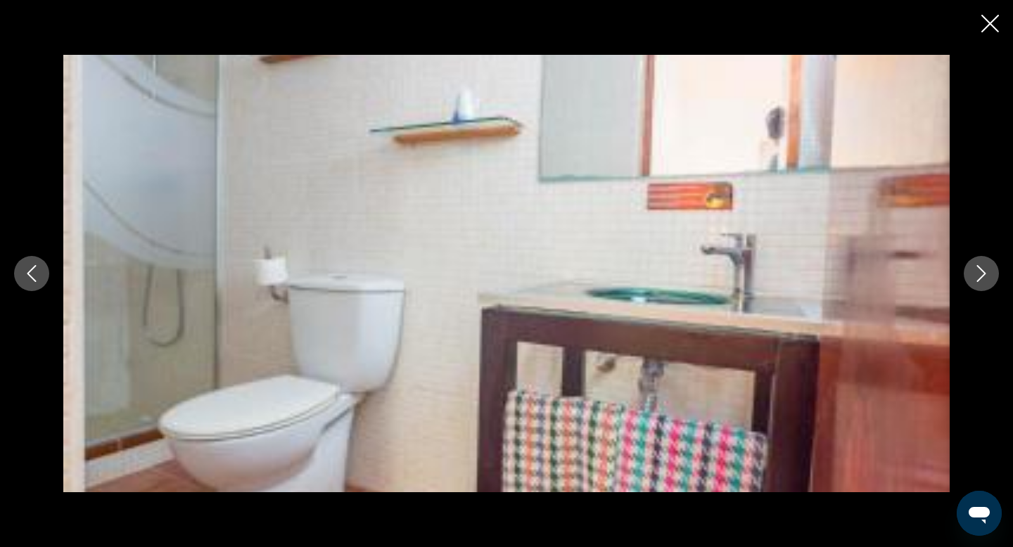
click at [987, 273] on icon "Next image" at bounding box center [981, 273] width 17 height 17
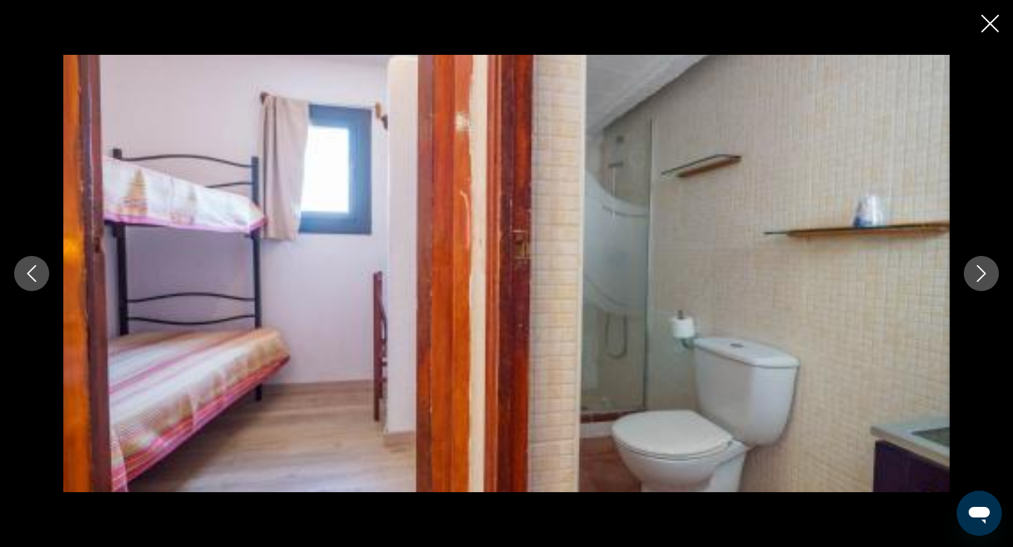
click at [987, 273] on icon "Next image" at bounding box center [981, 273] width 17 height 17
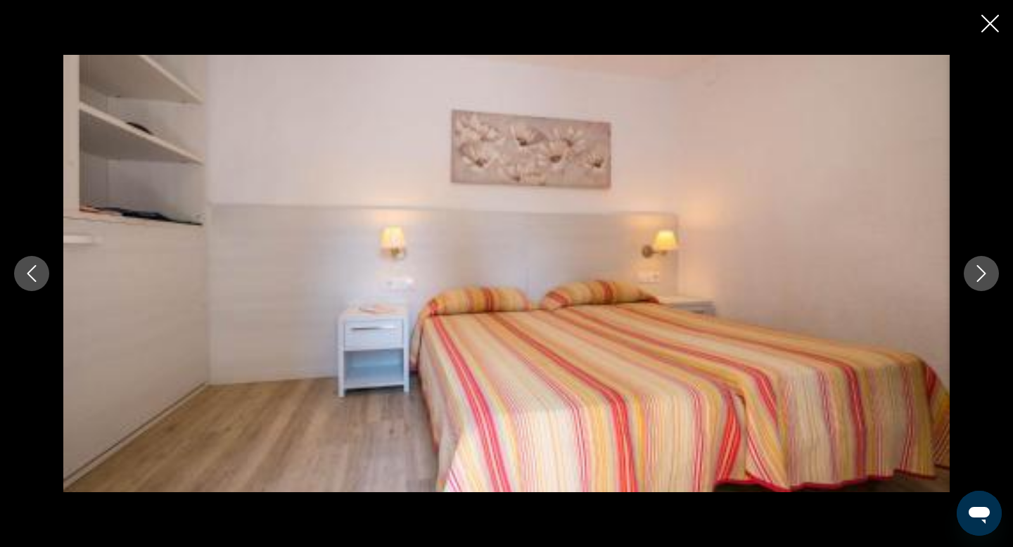
click at [987, 273] on icon "Next image" at bounding box center [981, 273] width 17 height 17
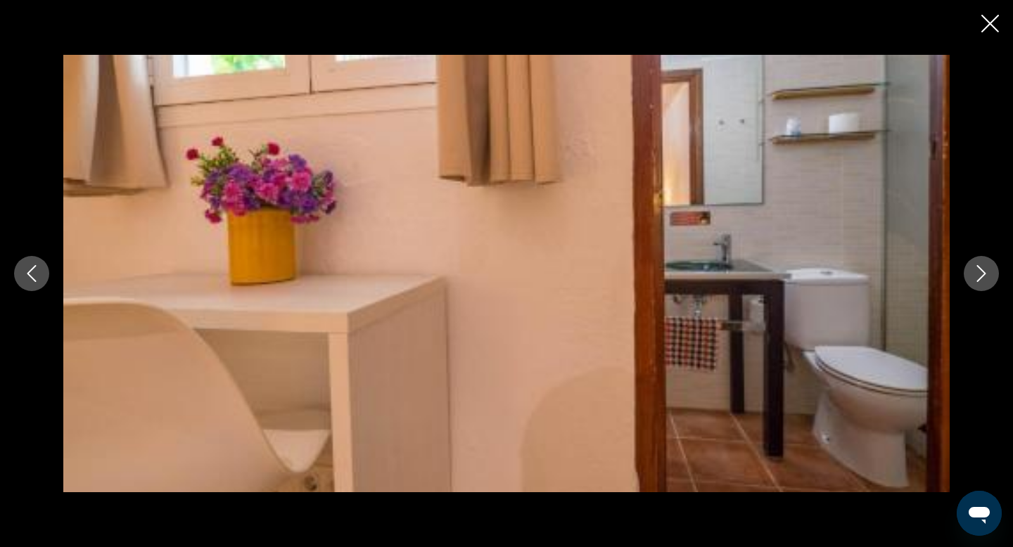
click at [987, 273] on icon "Next image" at bounding box center [981, 273] width 17 height 17
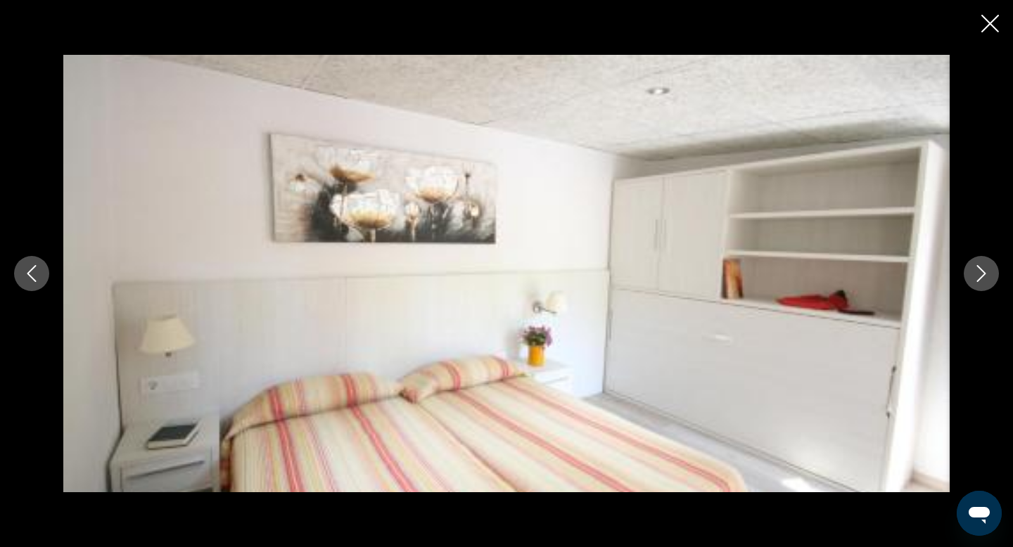
click at [987, 273] on icon "Next image" at bounding box center [981, 273] width 17 height 17
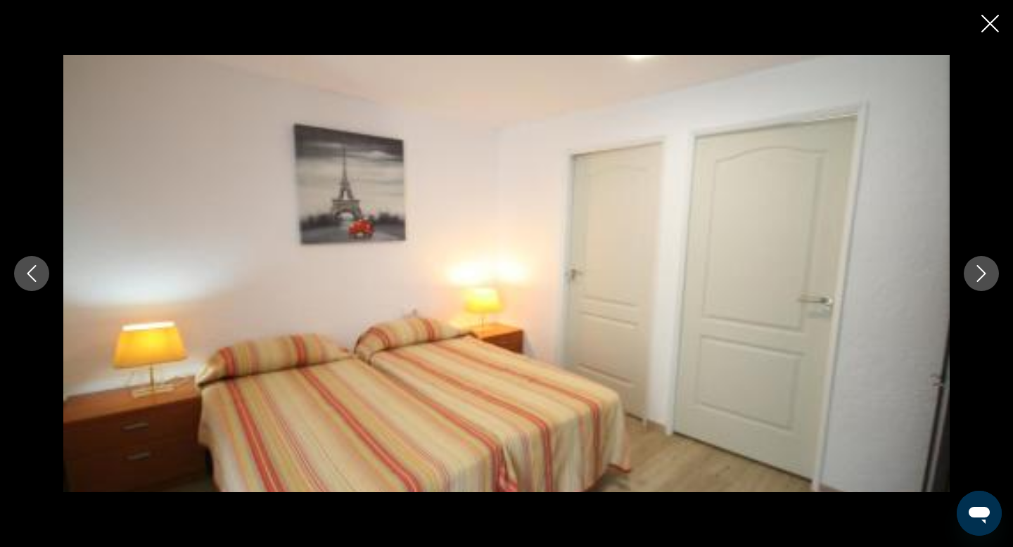
click at [987, 273] on icon "Next image" at bounding box center [981, 273] width 17 height 17
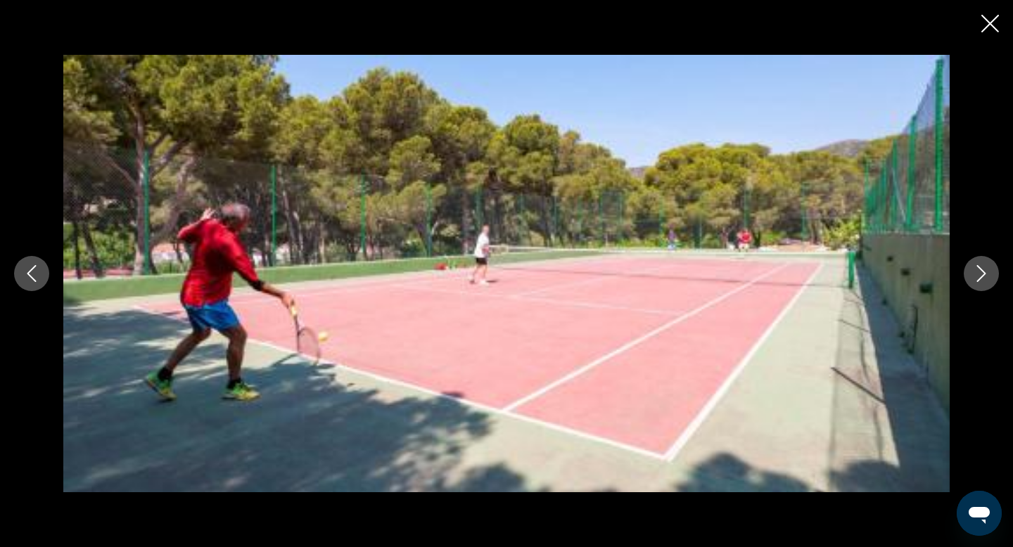
click at [987, 273] on icon "Next image" at bounding box center [981, 273] width 17 height 17
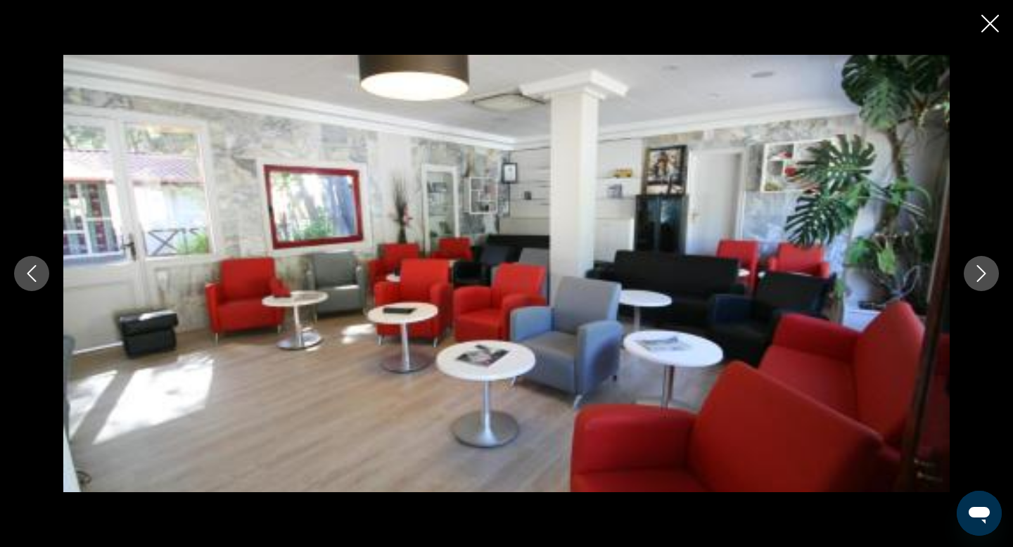
click at [987, 273] on icon "Next image" at bounding box center [981, 273] width 17 height 17
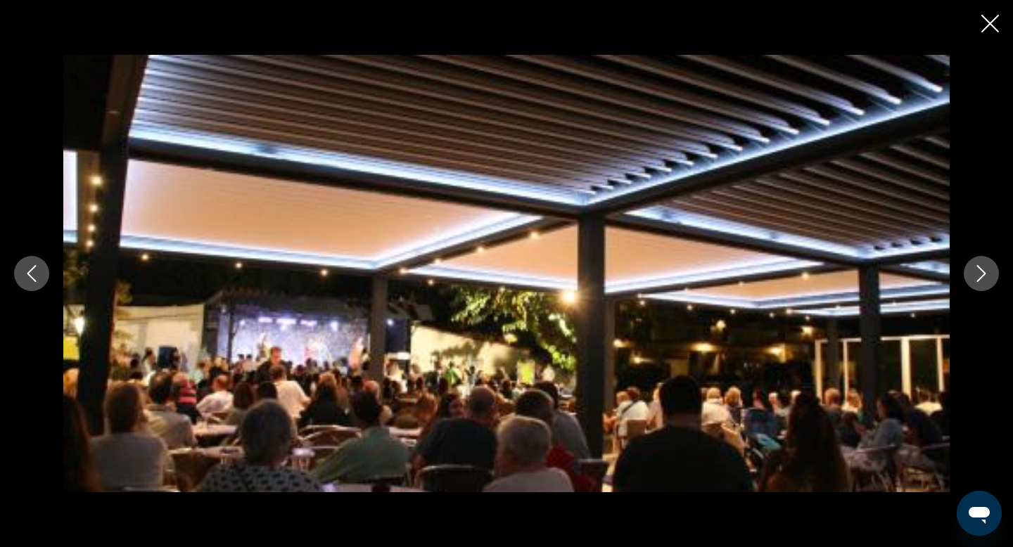
click at [987, 273] on icon "Next image" at bounding box center [981, 273] width 17 height 17
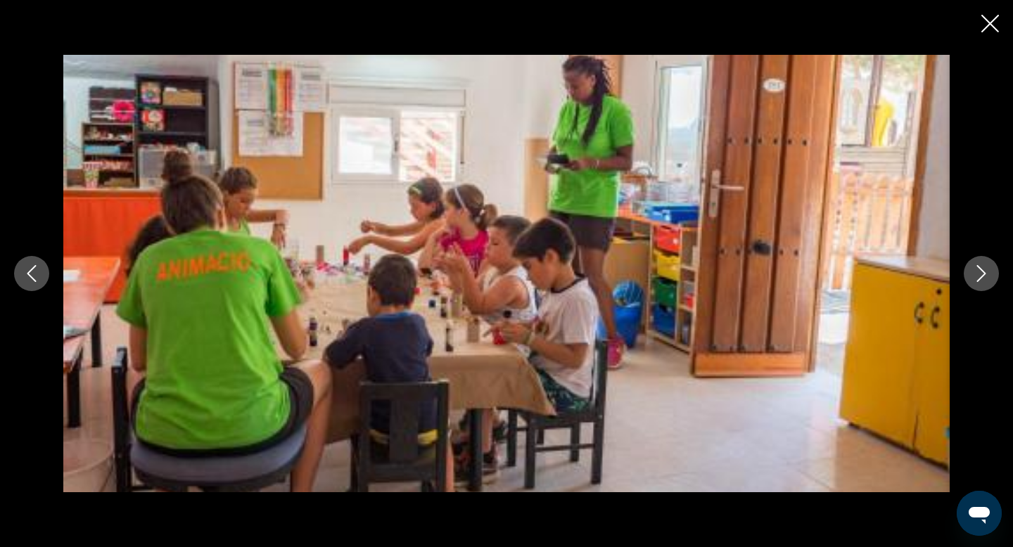
click at [987, 273] on icon "Next image" at bounding box center [981, 273] width 17 height 17
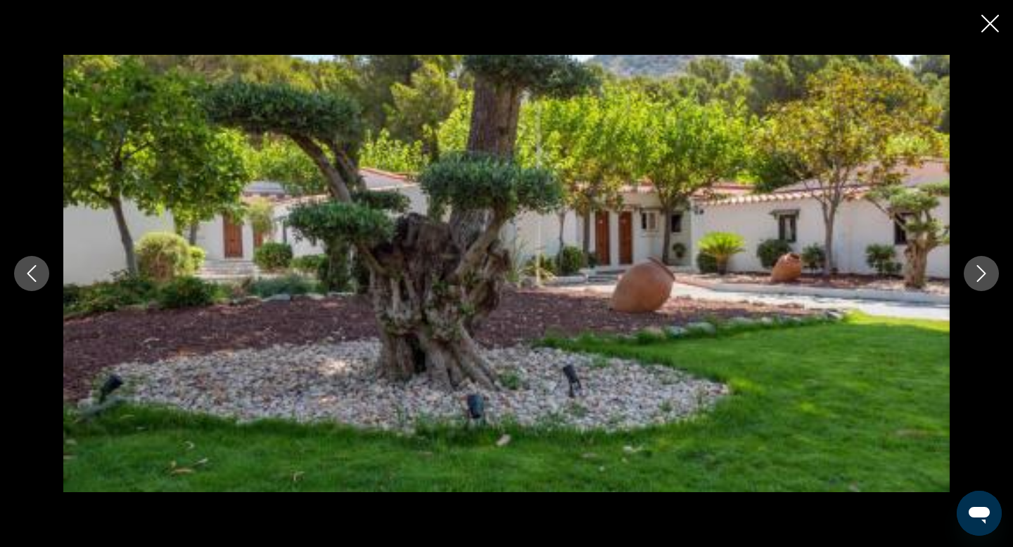
click at [985, 25] on icon "Close slideshow" at bounding box center [990, 24] width 18 height 18
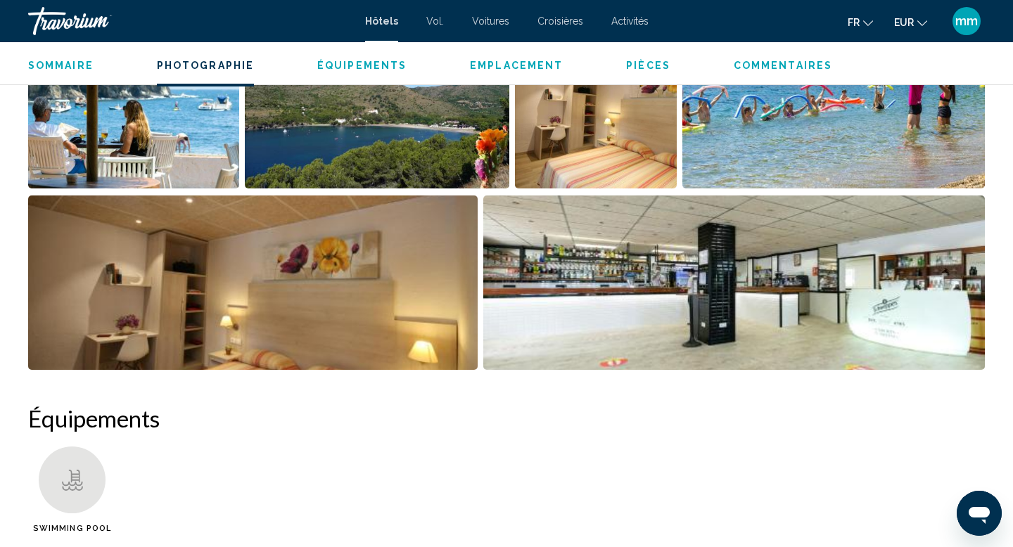
scroll to position [713, 0]
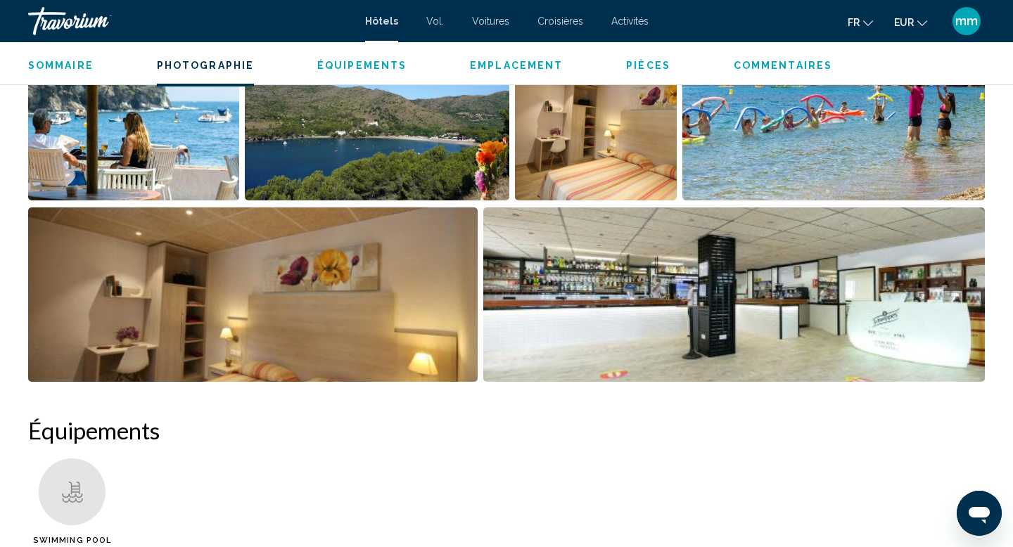
click at [188, 120] on img "Open full-screen image slider" at bounding box center [133, 113] width 211 height 174
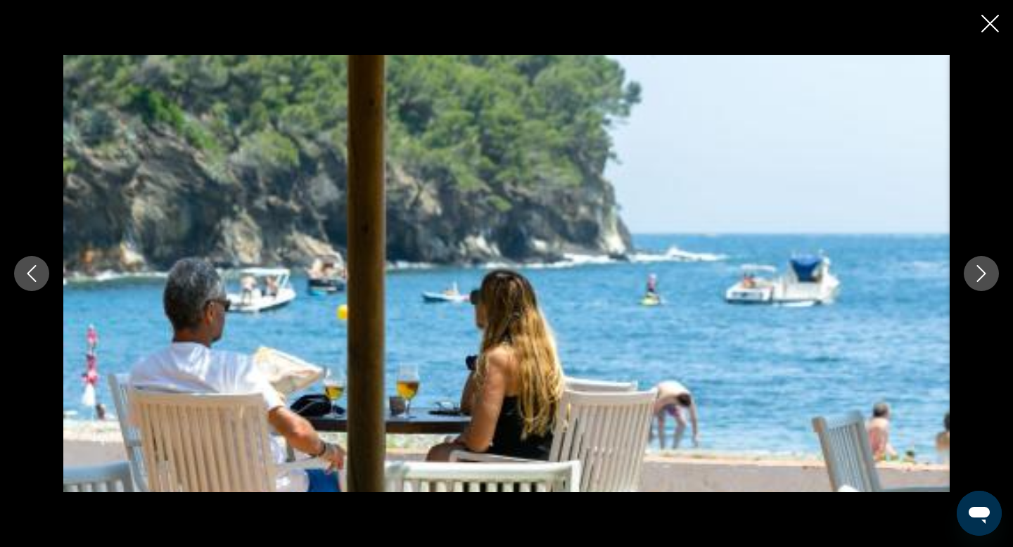
click at [980, 271] on icon "Next image" at bounding box center [981, 273] width 17 height 17
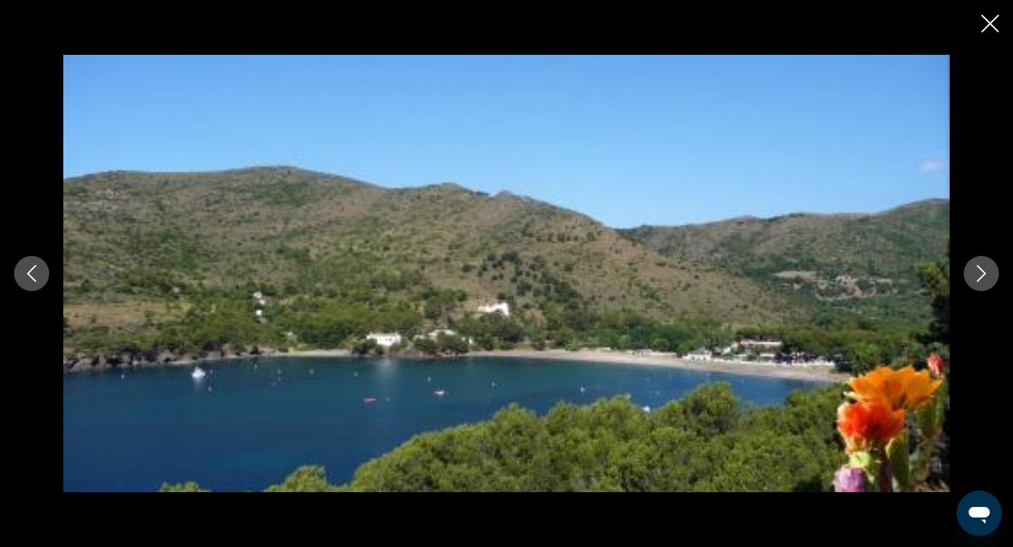
click at [980, 271] on icon "Next image" at bounding box center [981, 273] width 17 height 17
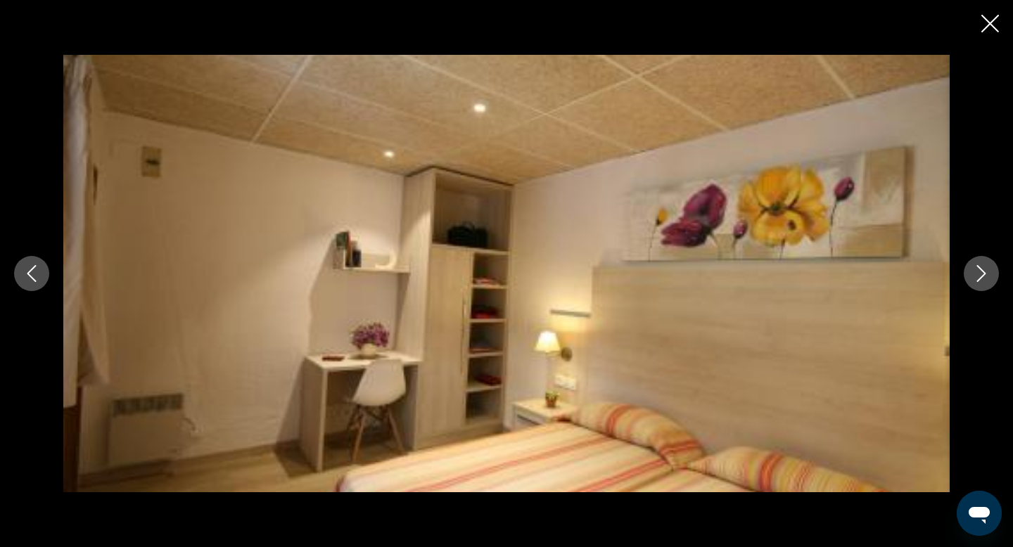
click at [980, 271] on icon "Next image" at bounding box center [981, 273] width 17 height 17
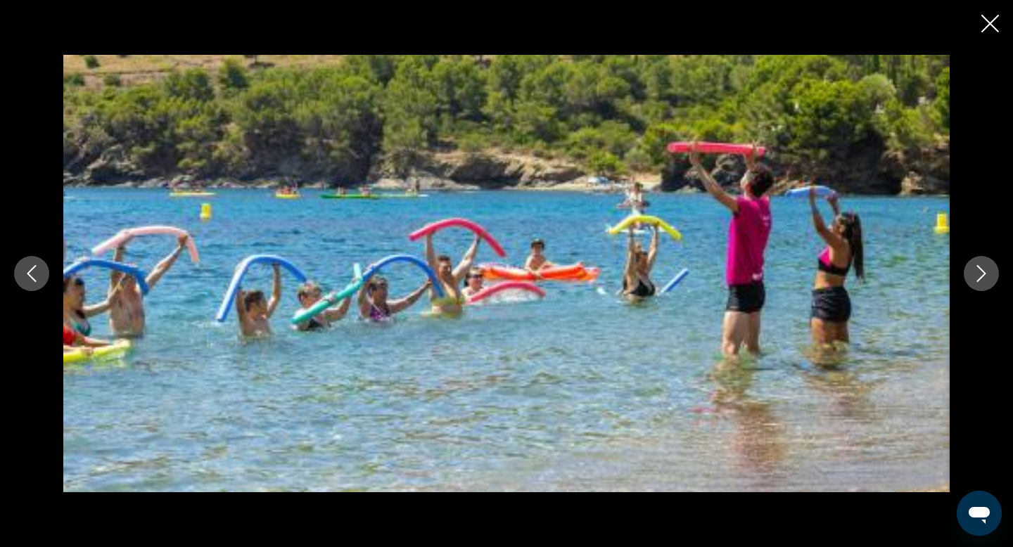
click at [980, 271] on icon "Next image" at bounding box center [981, 273] width 17 height 17
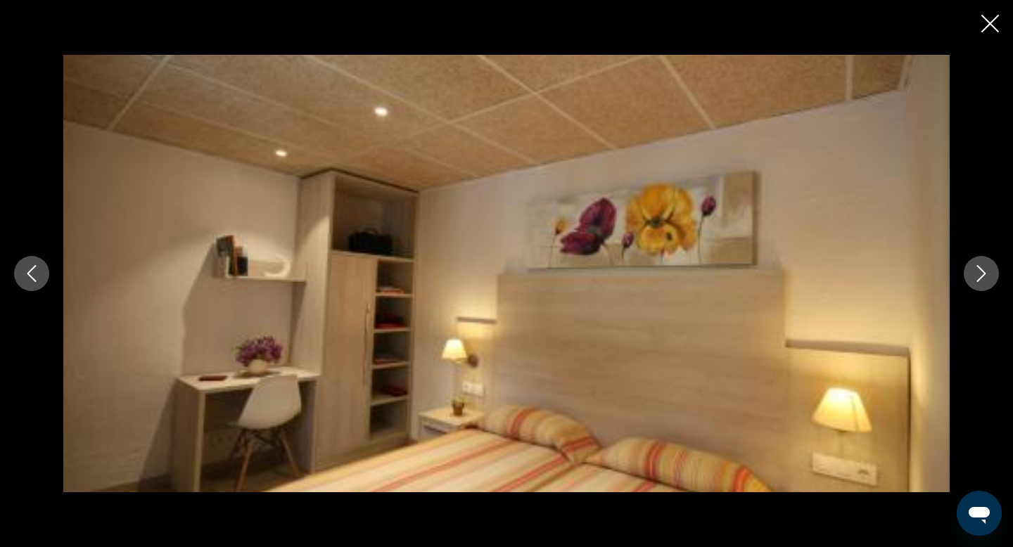
click at [980, 271] on icon "Next image" at bounding box center [981, 273] width 17 height 17
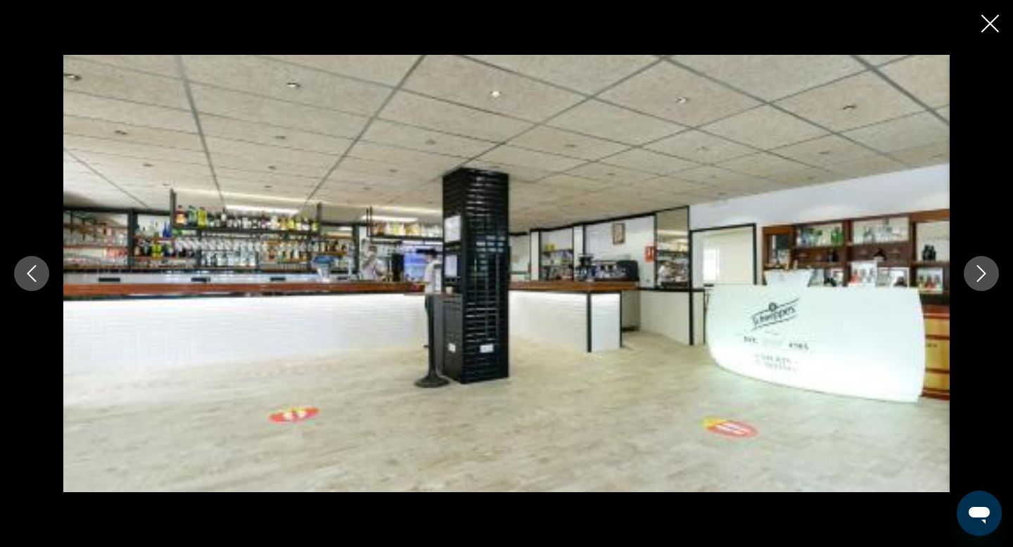
click at [980, 271] on icon "Next image" at bounding box center [981, 273] width 17 height 17
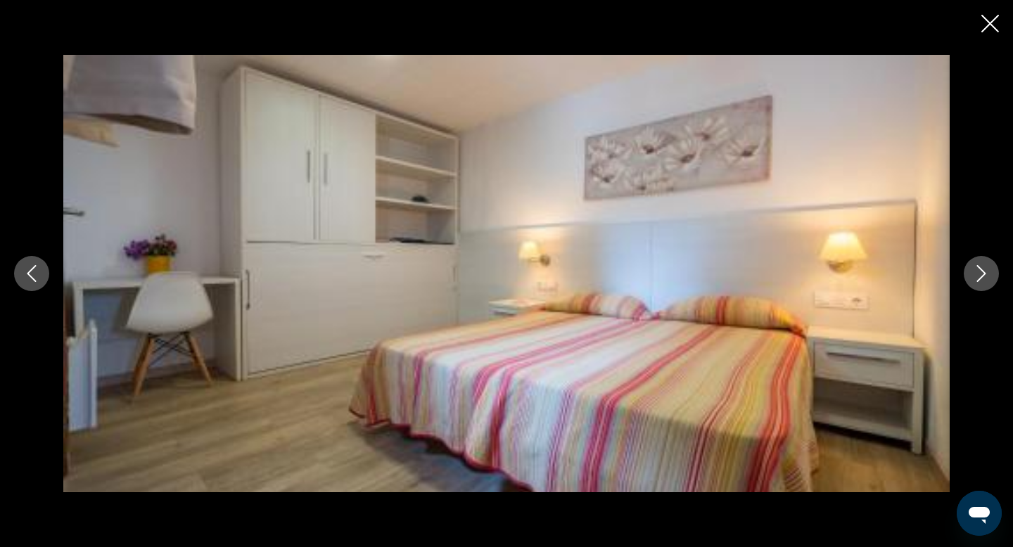
click at [980, 271] on icon "Next image" at bounding box center [981, 273] width 17 height 17
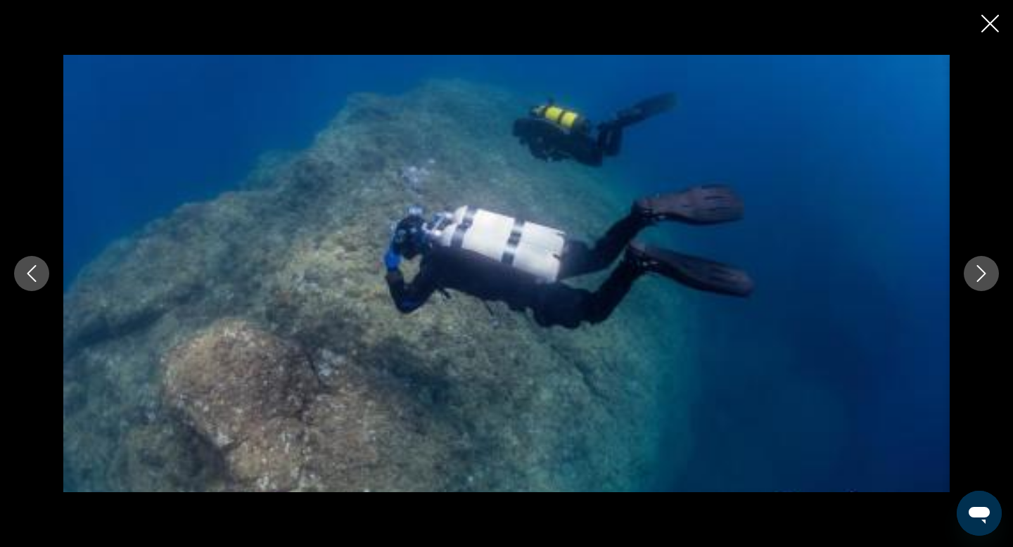
click at [980, 271] on icon "Next image" at bounding box center [981, 273] width 17 height 17
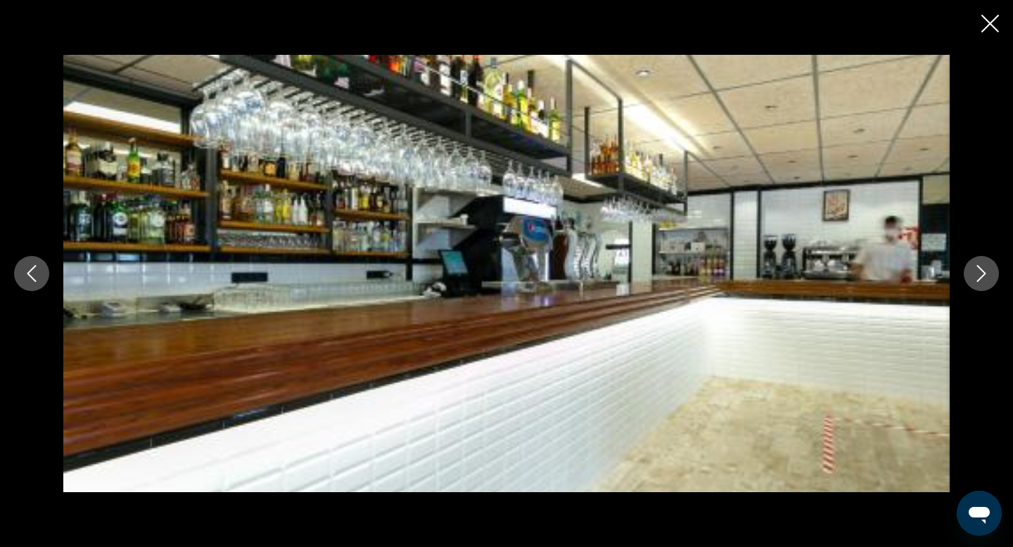
click at [980, 271] on icon "Next image" at bounding box center [981, 273] width 17 height 17
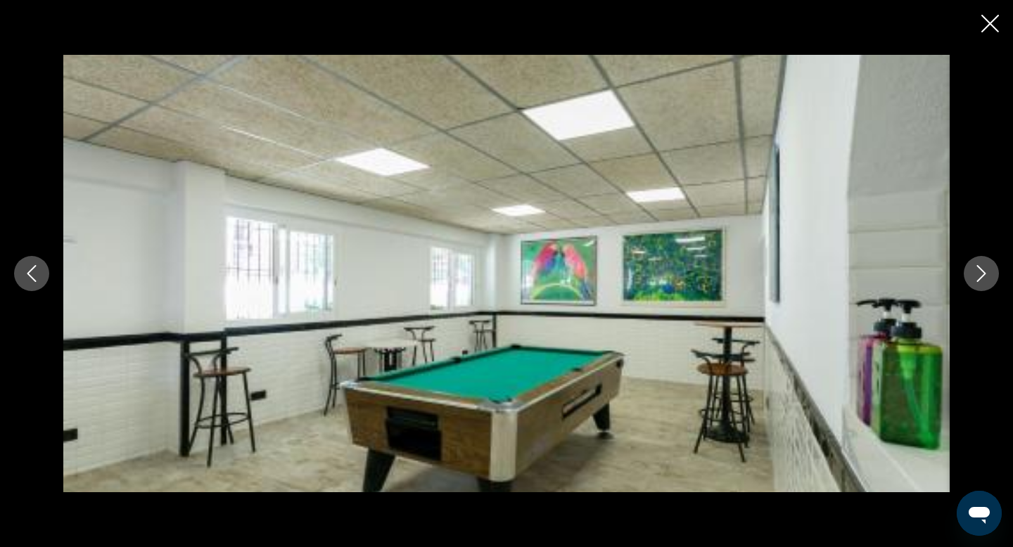
click at [980, 271] on icon "Next image" at bounding box center [981, 273] width 17 height 17
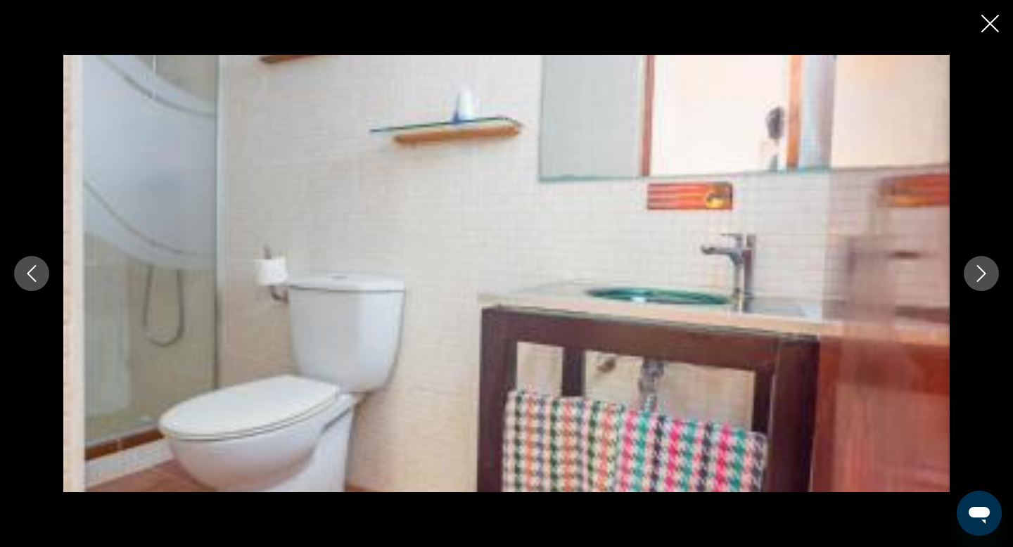
click at [980, 271] on icon "Next image" at bounding box center [981, 273] width 17 height 17
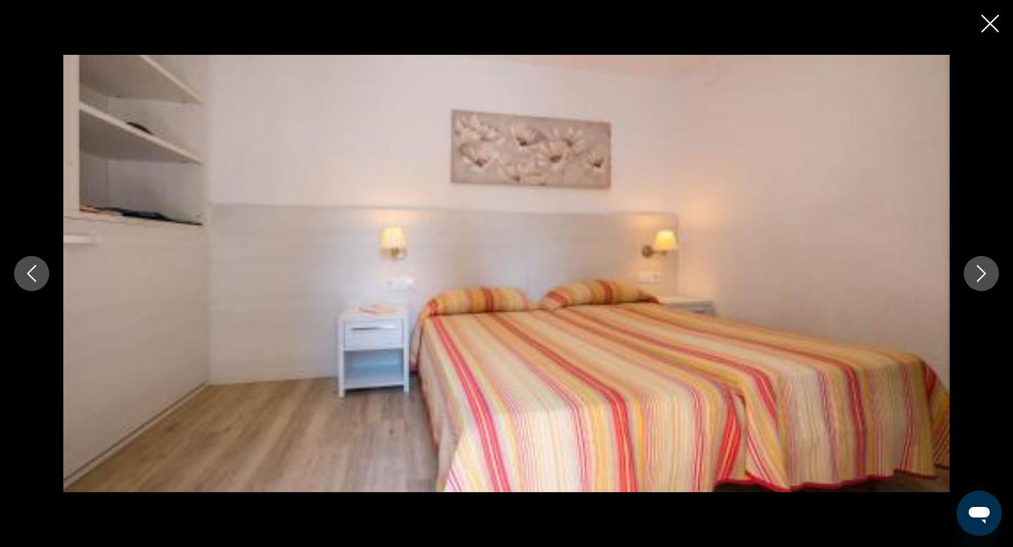
click at [980, 271] on icon "Next image" at bounding box center [981, 273] width 17 height 17
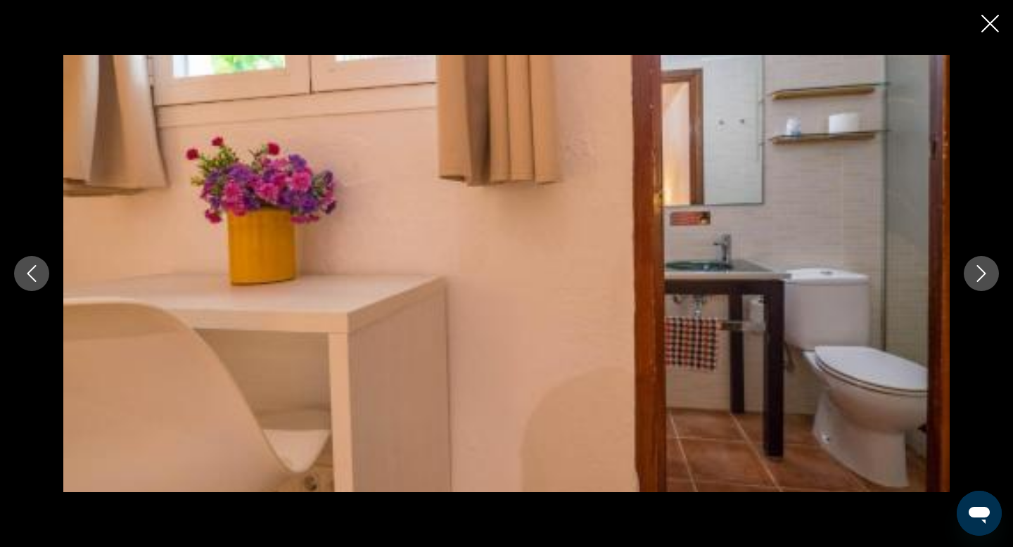
click at [980, 271] on icon "Next image" at bounding box center [981, 273] width 17 height 17
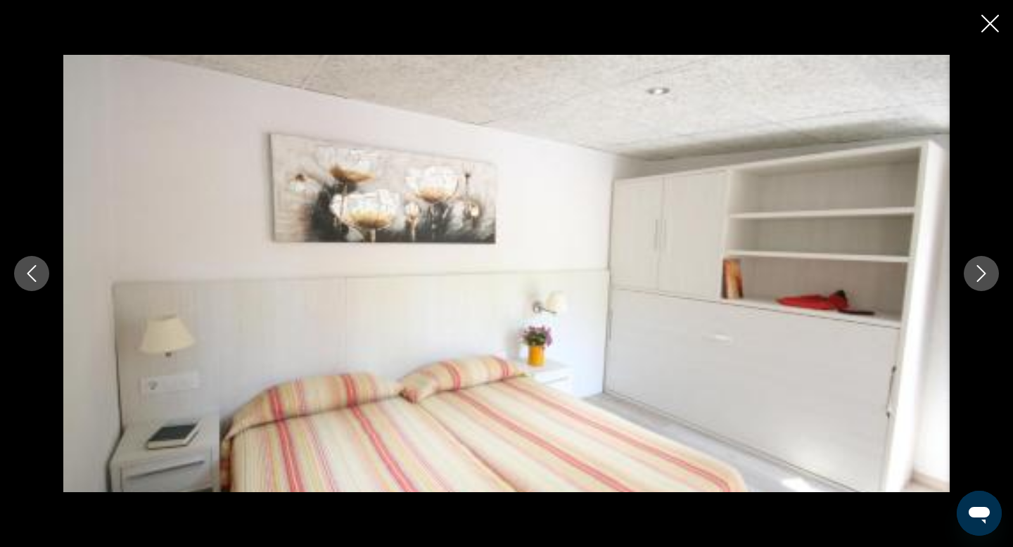
click at [980, 271] on icon "Next image" at bounding box center [981, 273] width 17 height 17
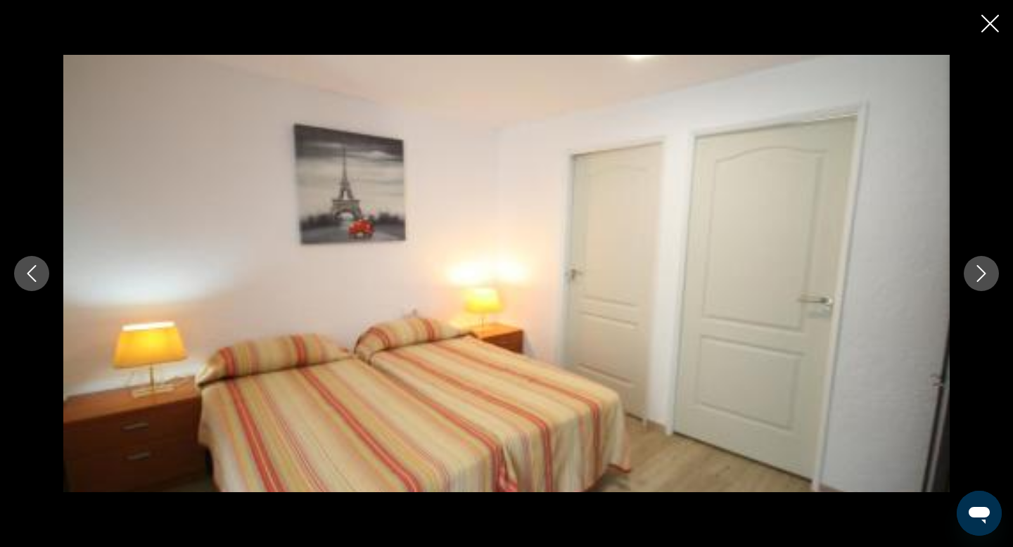
click at [980, 271] on icon "Next image" at bounding box center [981, 273] width 17 height 17
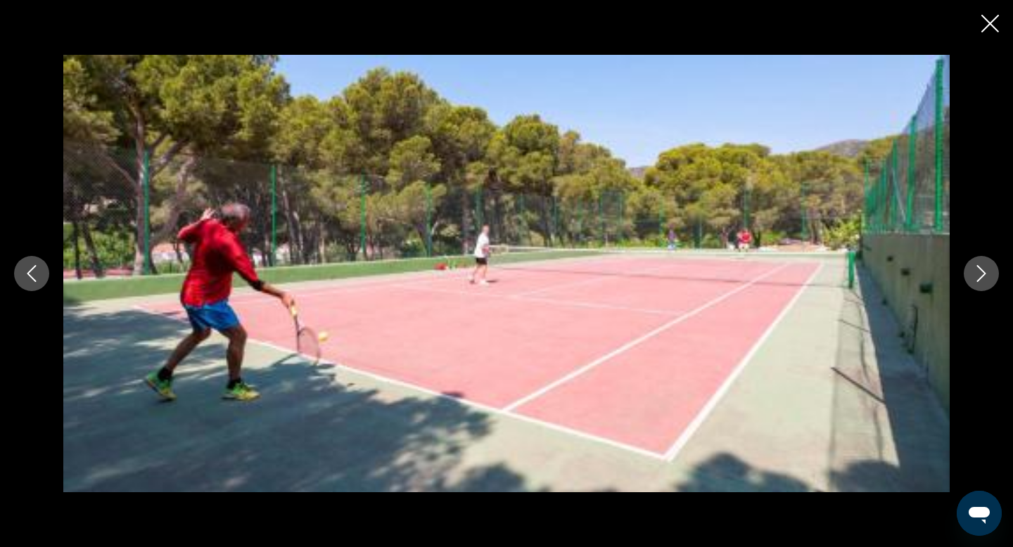
click at [980, 271] on icon "Next image" at bounding box center [981, 273] width 17 height 17
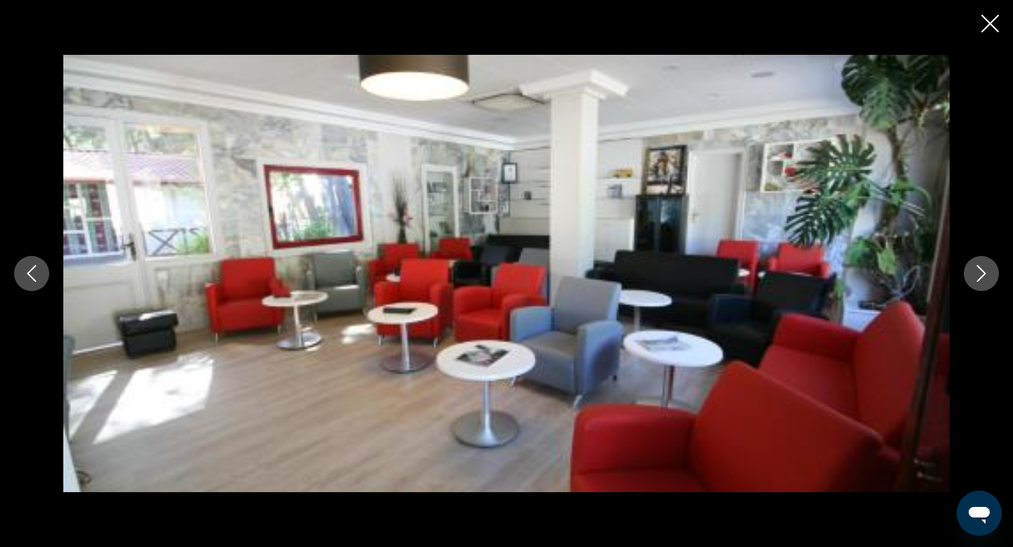
click at [980, 271] on icon "Next image" at bounding box center [981, 273] width 17 height 17
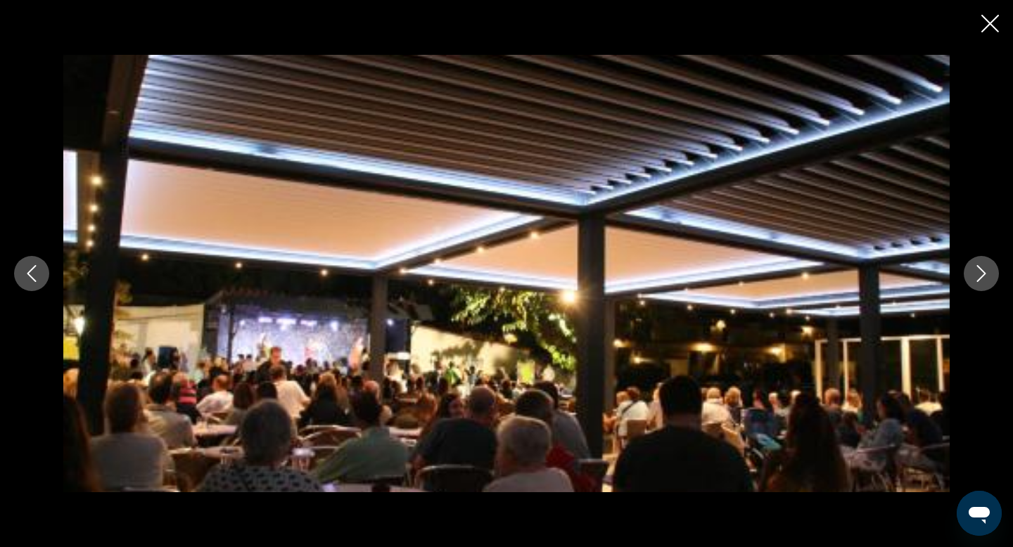
click at [980, 271] on icon "Next image" at bounding box center [981, 273] width 17 height 17
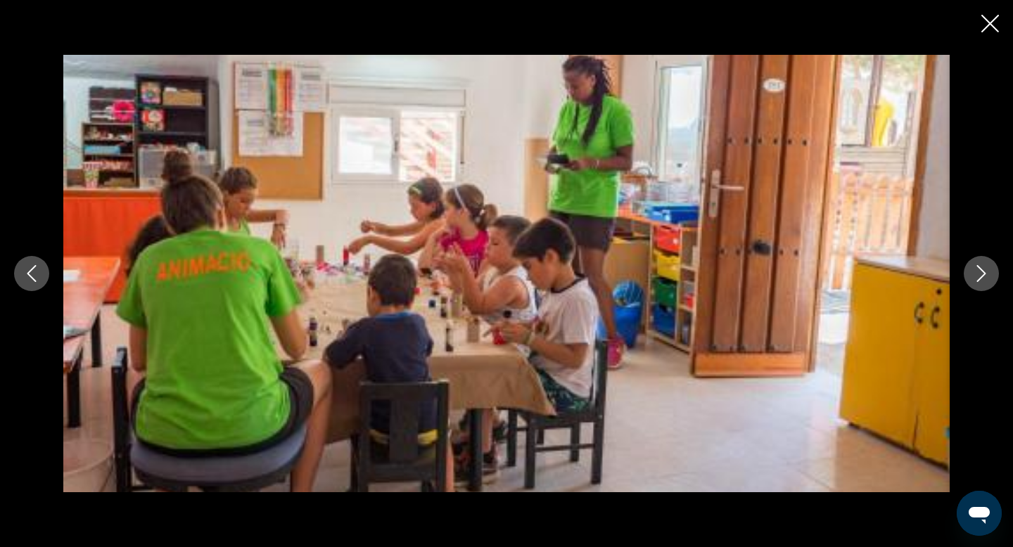
click at [980, 271] on icon "Next image" at bounding box center [981, 273] width 17 height 17
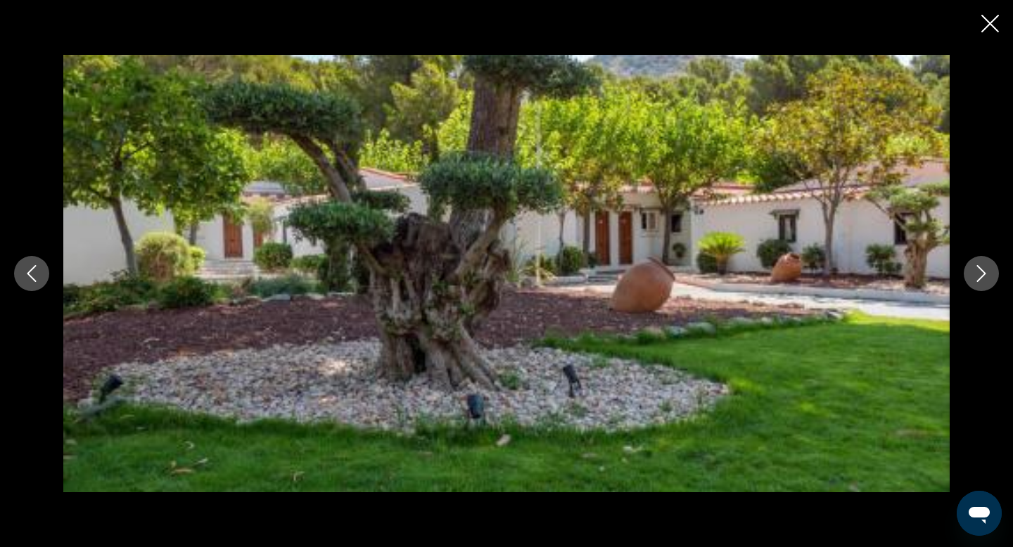
click at [980, 271] on icon "Next image" at bounding box center [981, 273] width 17 height 17
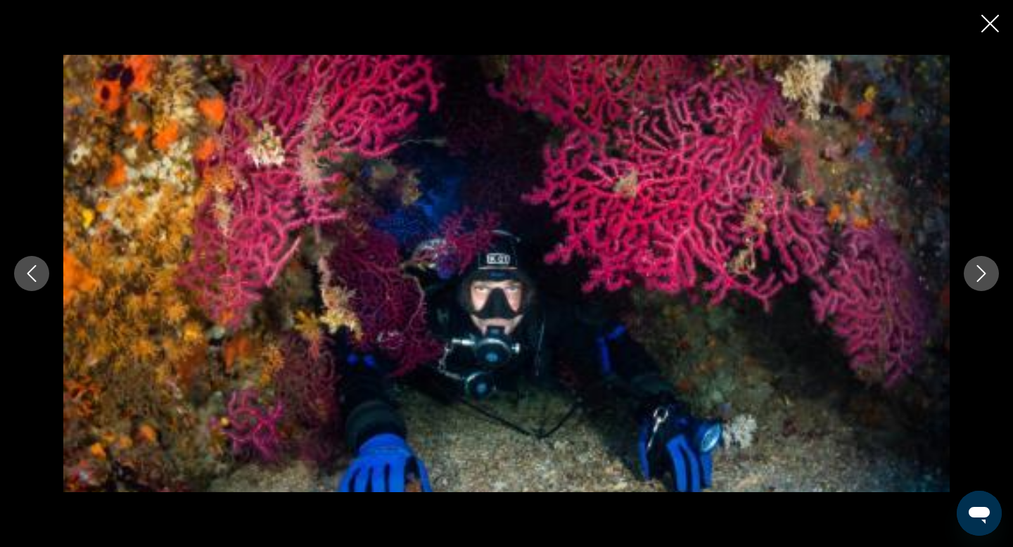
click at [980, 271] on icon "Next image" at bounding box center [981, 273] width 17 height 17
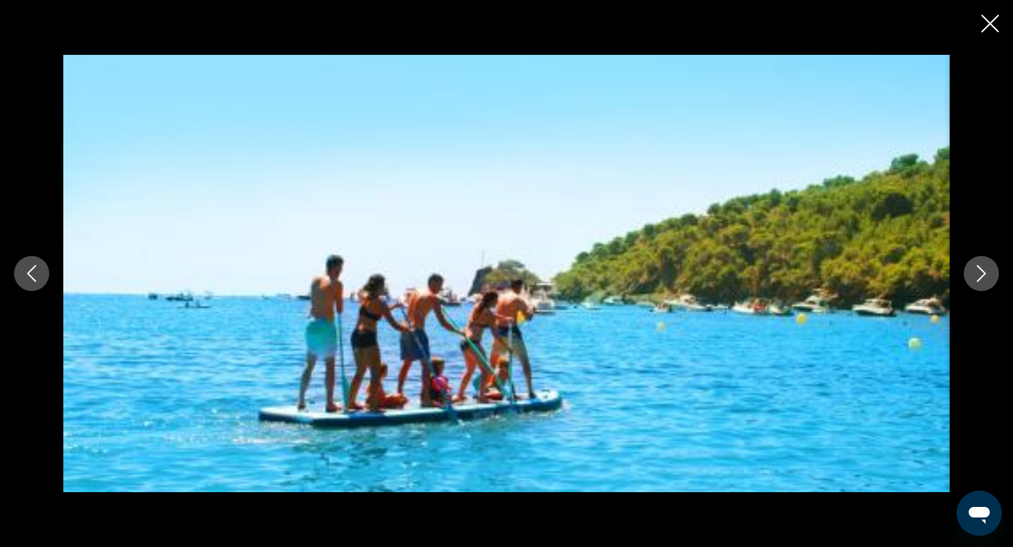
click at [980, 271] on icon "Next image" at bounding box center [981, 273] width 17 height 17
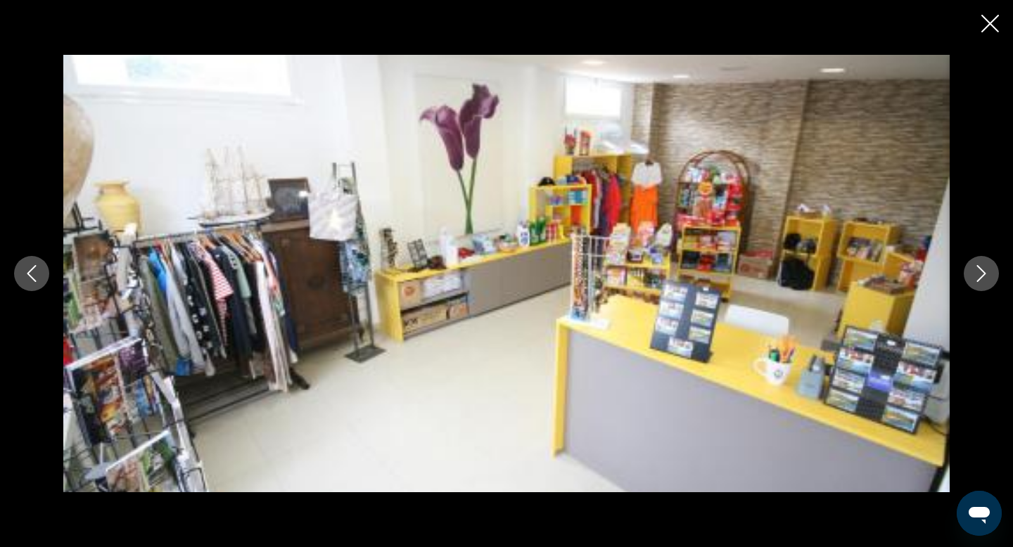
click at [980, 271] on icon "Next image" at bounding box center [981, 273] width 17 height 17
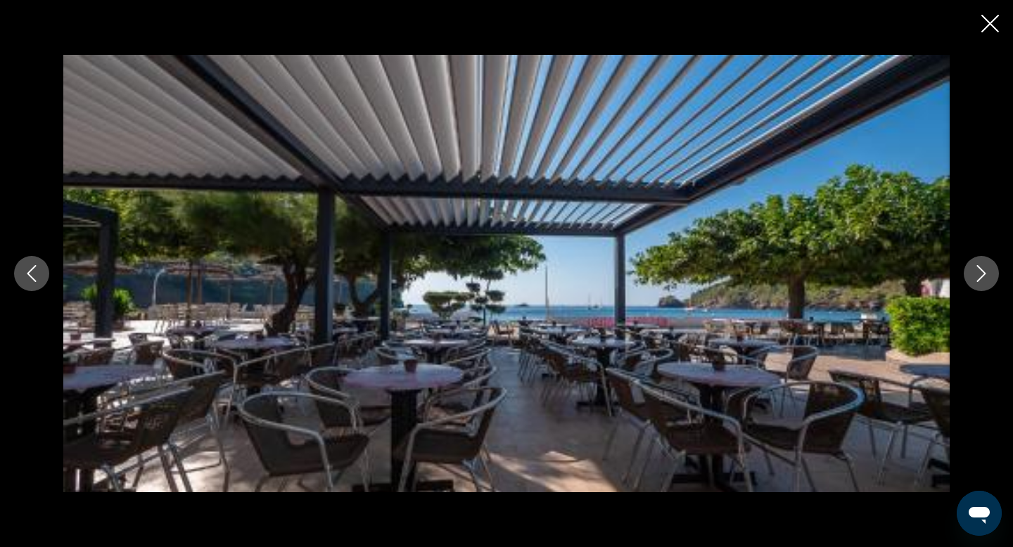
click at [980, 271] on icon "Next image" at bounding box center [981, 273] width 17 height 17
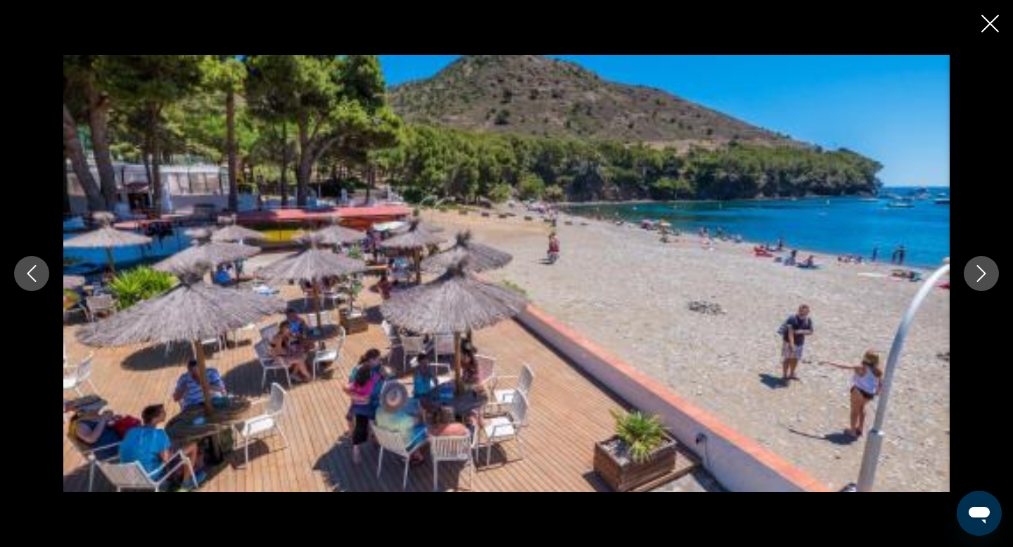
click at [980, 271] on icon "Next image" at bounding box center [981, 273] width 17 height 17
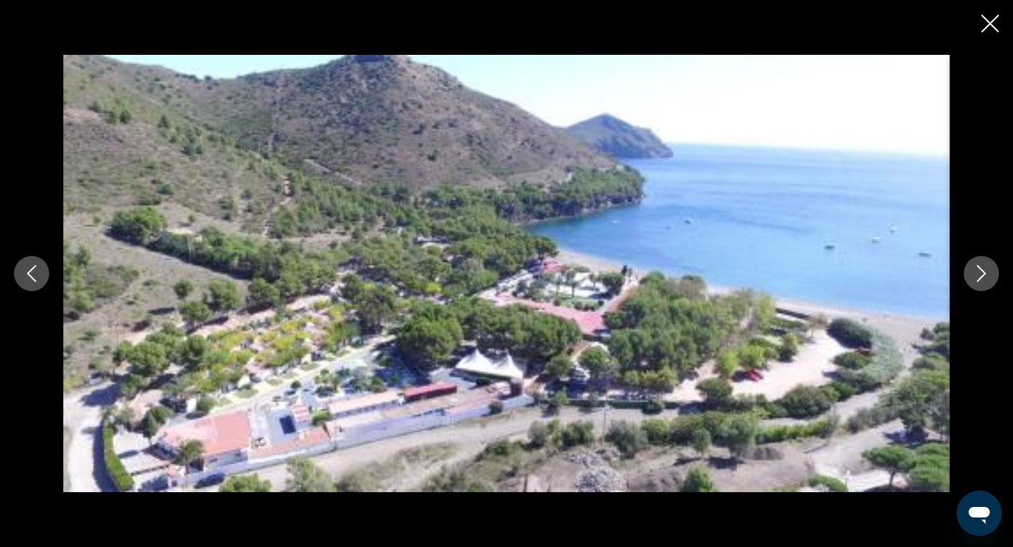
click at [980, 271] on icon "Next image" at bounding box center [981, 273] width 17 height 17
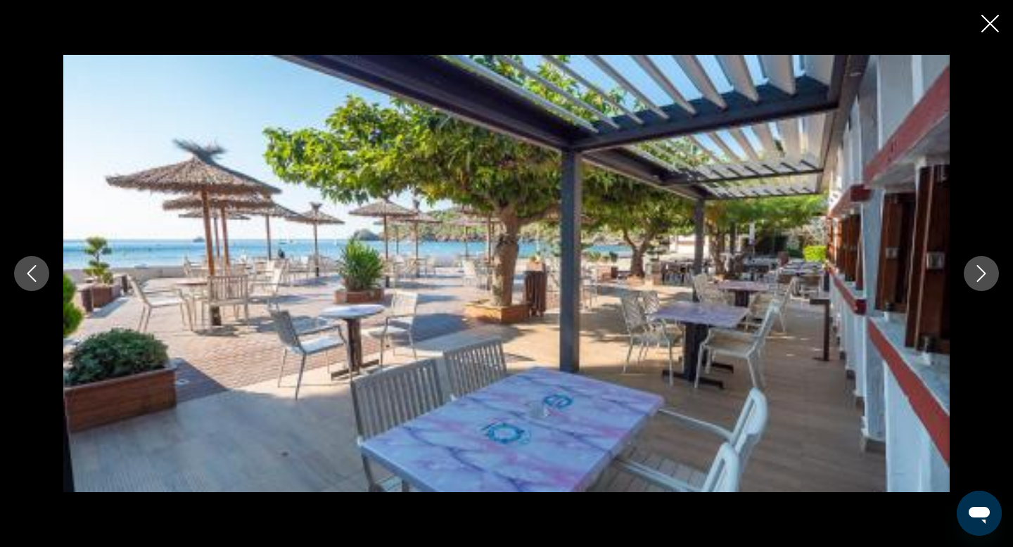
click at [980, 271] on icon "Next image" at bounding box center [981, 273] width 17 height 17
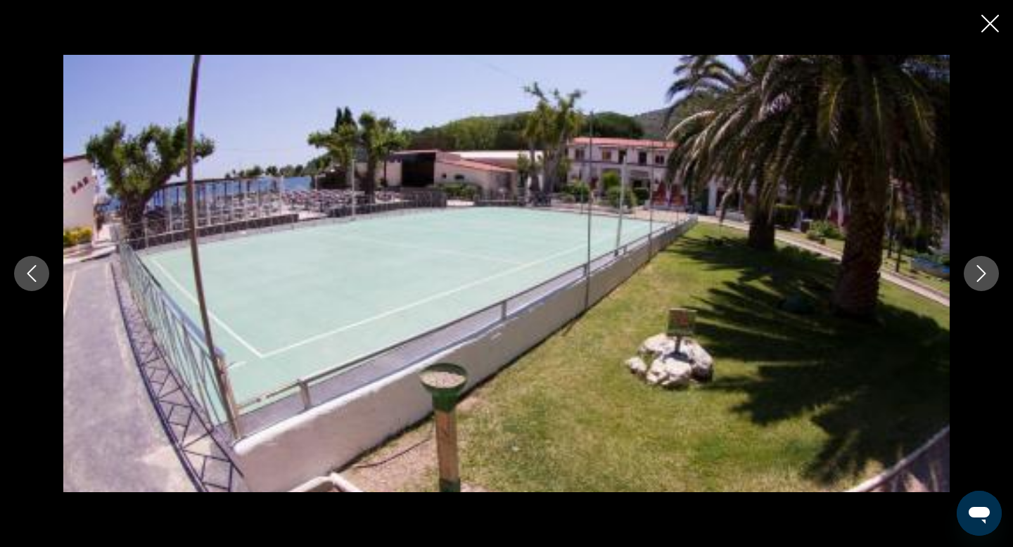
click at [980, 271] on icon "Next image" at bounding box center [981, 273] width 17 height 17
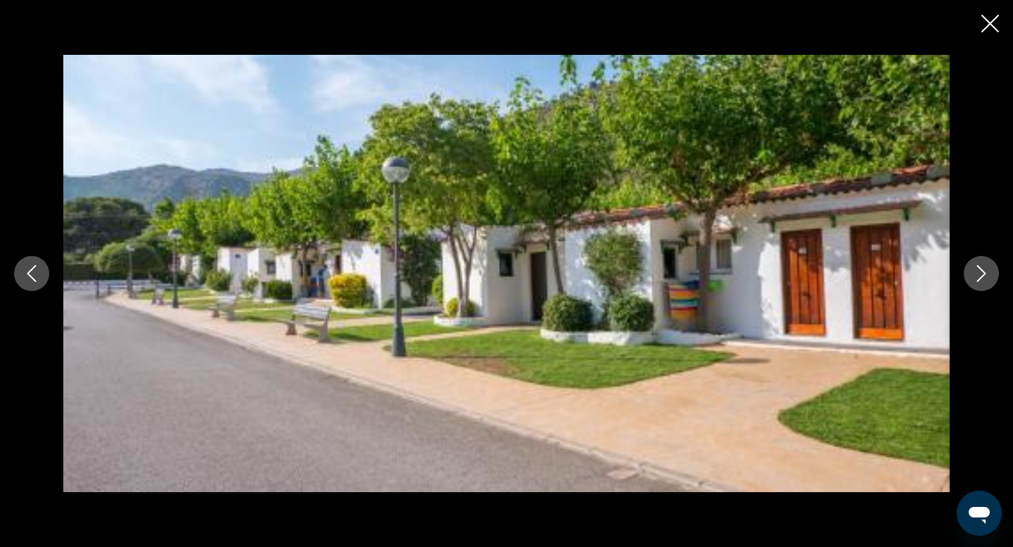
click at [980, 271] on icon "Next image" at bounding box center [981, 273] width 17 height 17
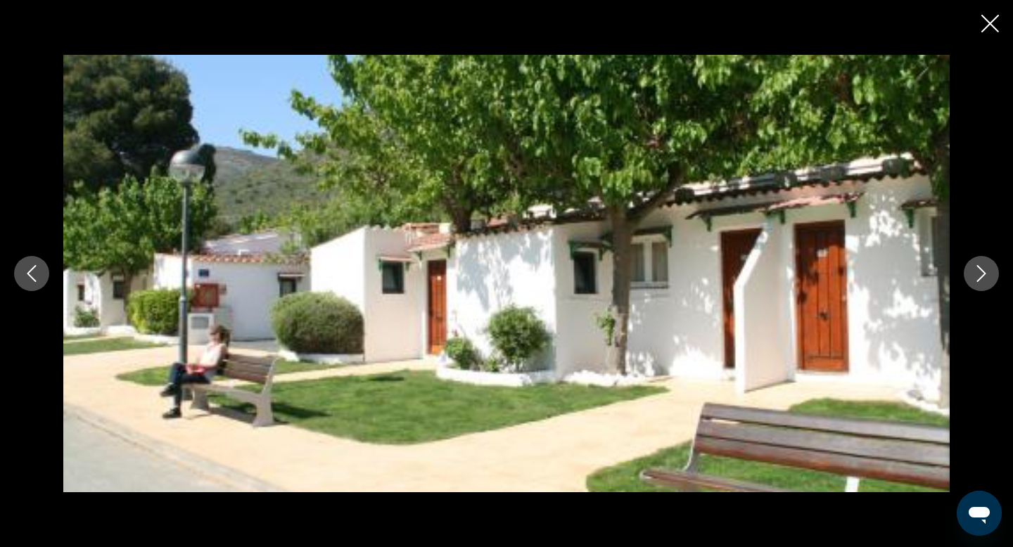
click at [980, 271] on icon "Next image" at bounding box center [981, 273] width 17 height 17
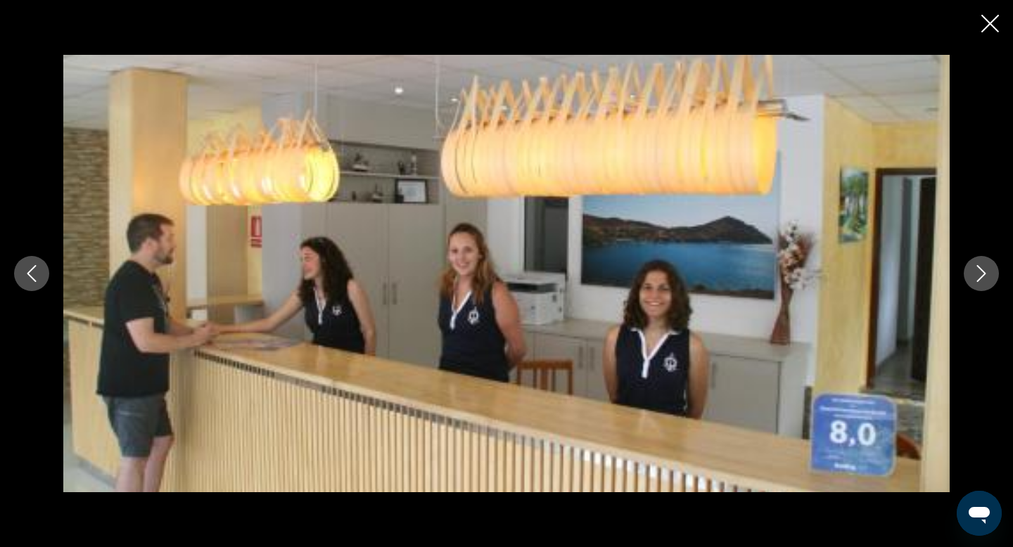
click at [980, 271] on icon "Next image" at bounding box center [981, 273] width 17 height 17
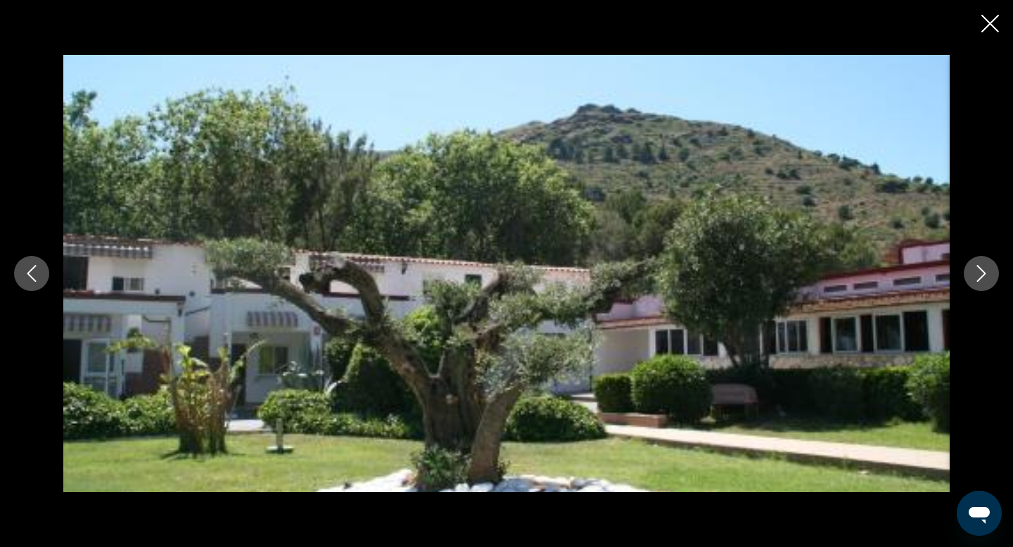
click at [980, 271] on icon "Next image" at bounding box center [981, 273] width 17 height 17
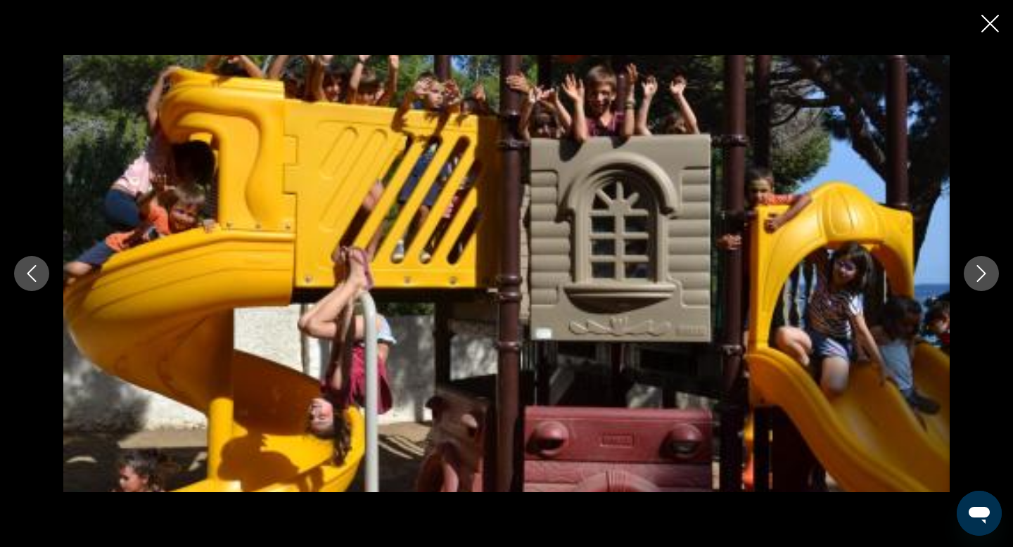
click at [980, 271] on icon "Next image" at bounding box center [981, 273] width 17 height 17
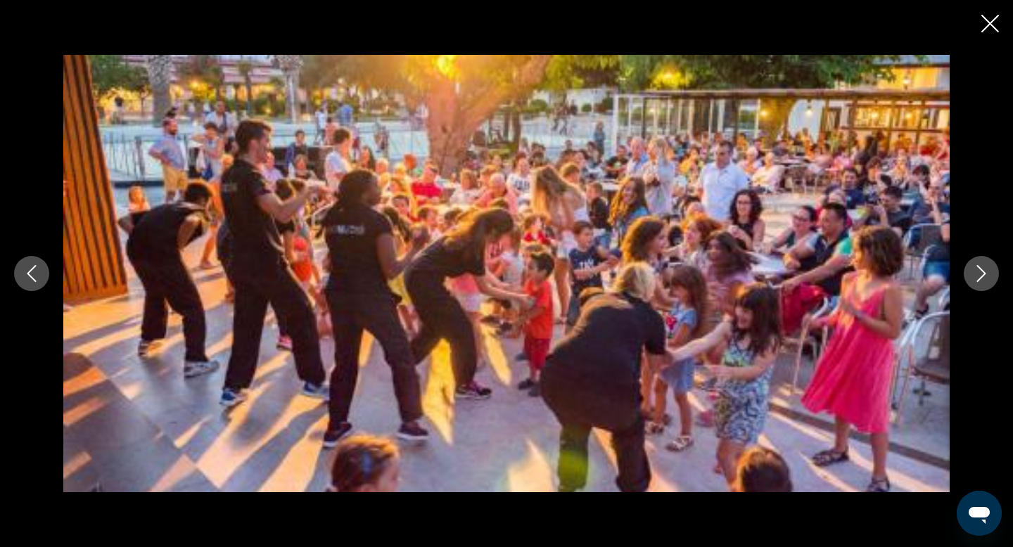
click at [980, 271] on icon "Next image" at bounding box center [981, 273] width 17 height 17
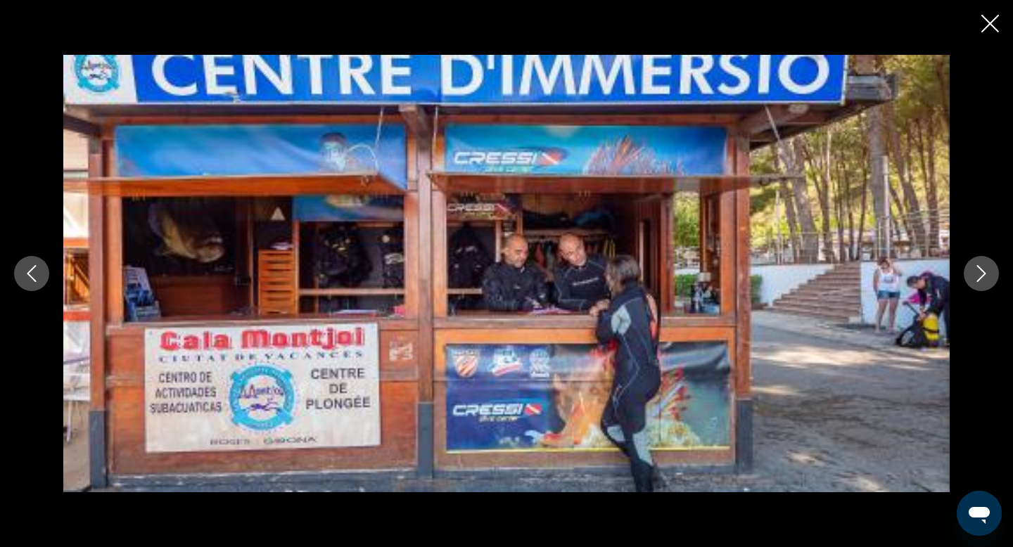
click at [980, 271] on icon "Next image" at bounding box center [981, 273] width 17 height 17
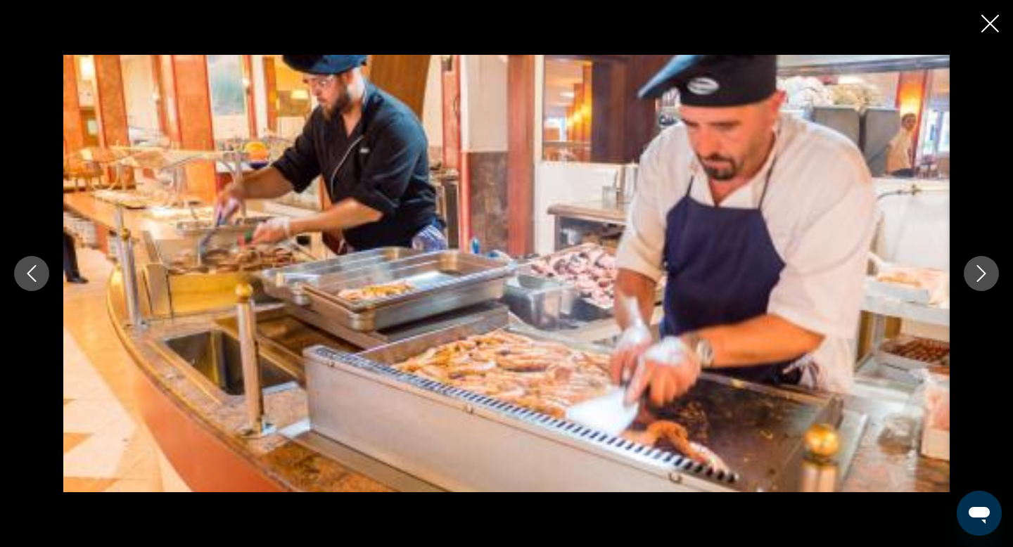
click at [980, 271] on icon "Next image" at bounding box center [981, 273] width 17 height 17
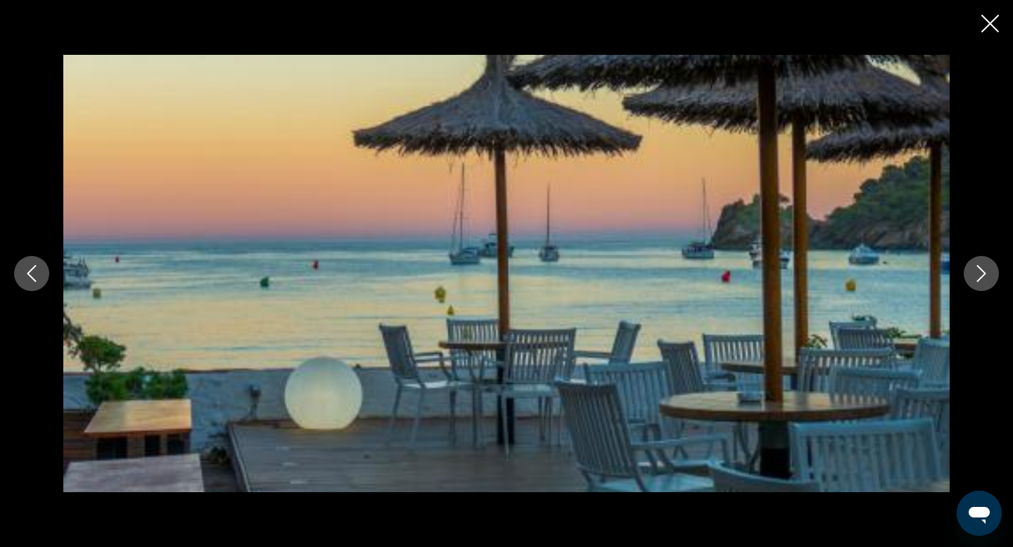
click at [980, 271] on icon "Next image" at bounding box center [981, 273] width 17 height 17
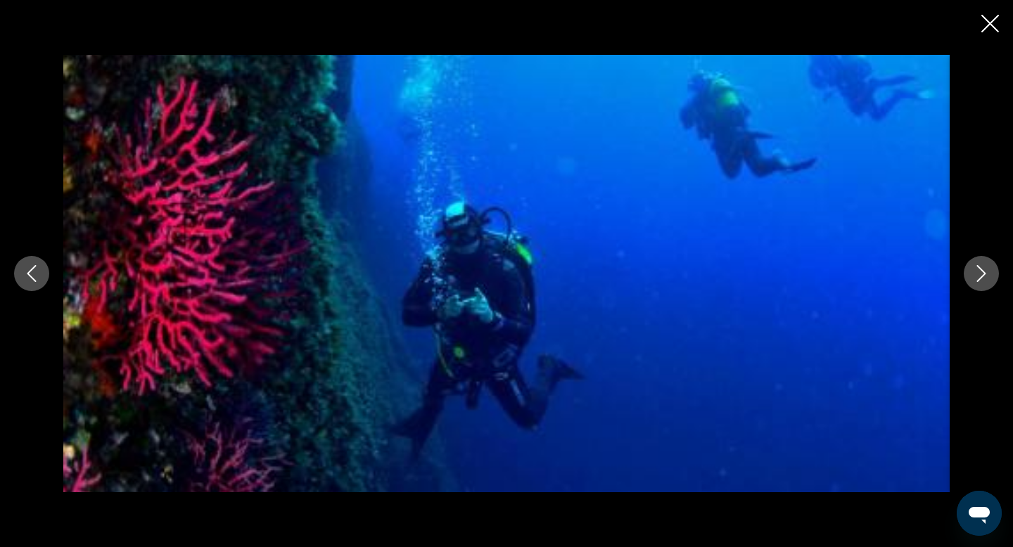
click at [980, 271] on icon "Next image" at bounding box center [981, 273] width 17 height 17
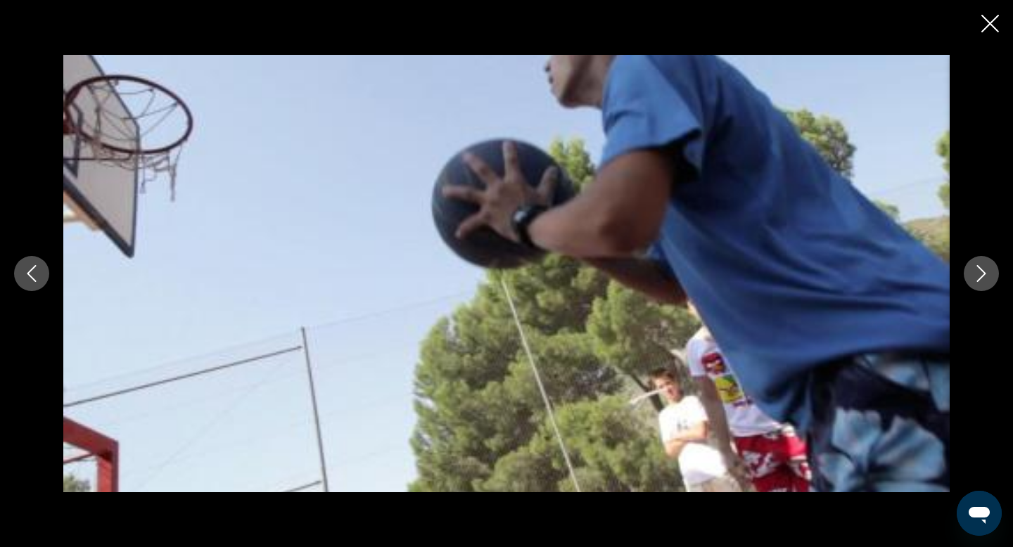
click at [980, 271] on icon "Next image" at bounding box center [981, 273] width 17 height 17
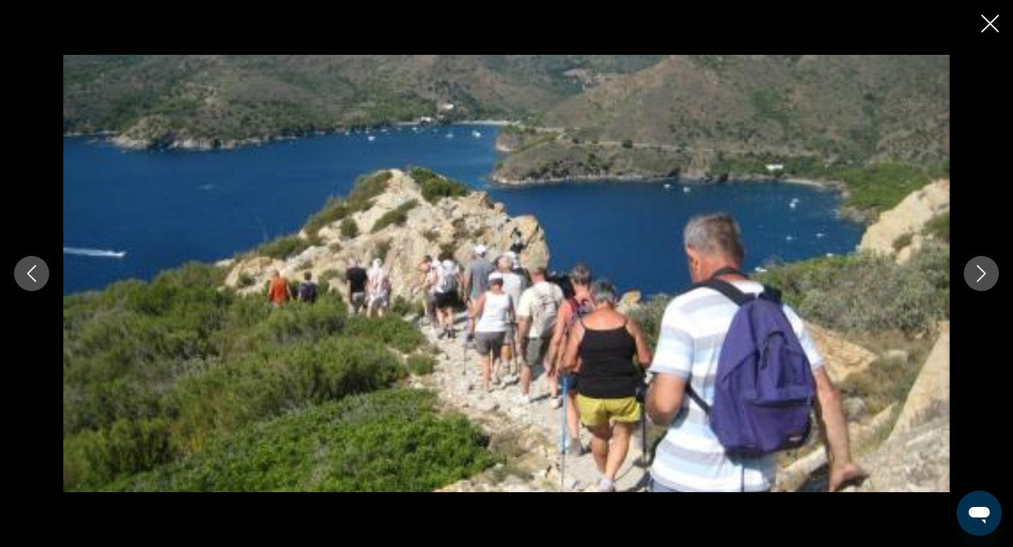
click at [980, 271] on icon "Next image" at bounding box center [981, 273] width 17 height 17
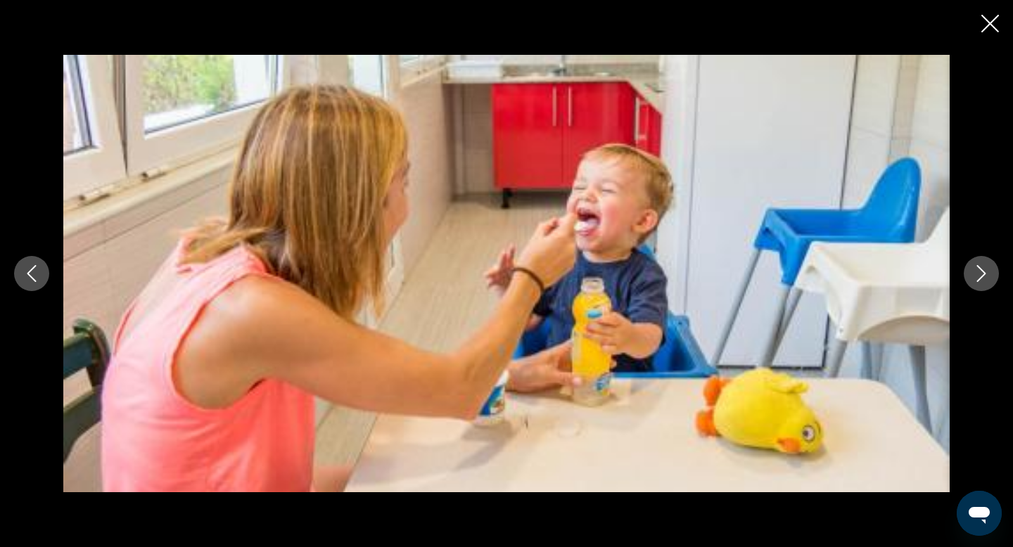
click at [980, 271] on icon "Next image" at bounding box center [981, 273] width 17 height 17
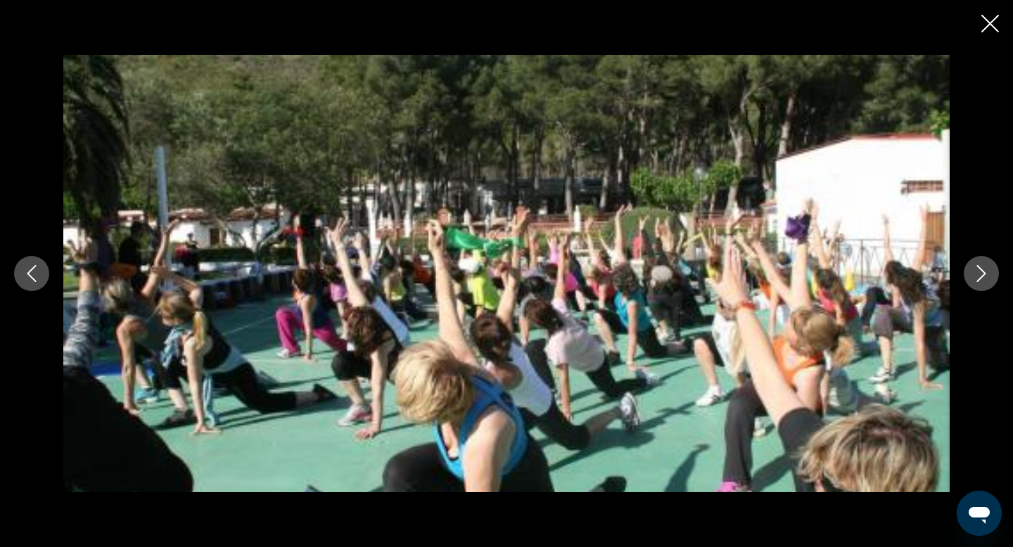
click at [990, 23] on icon "Close slideshow" at bounding box center [990, 24] width 18 height 18
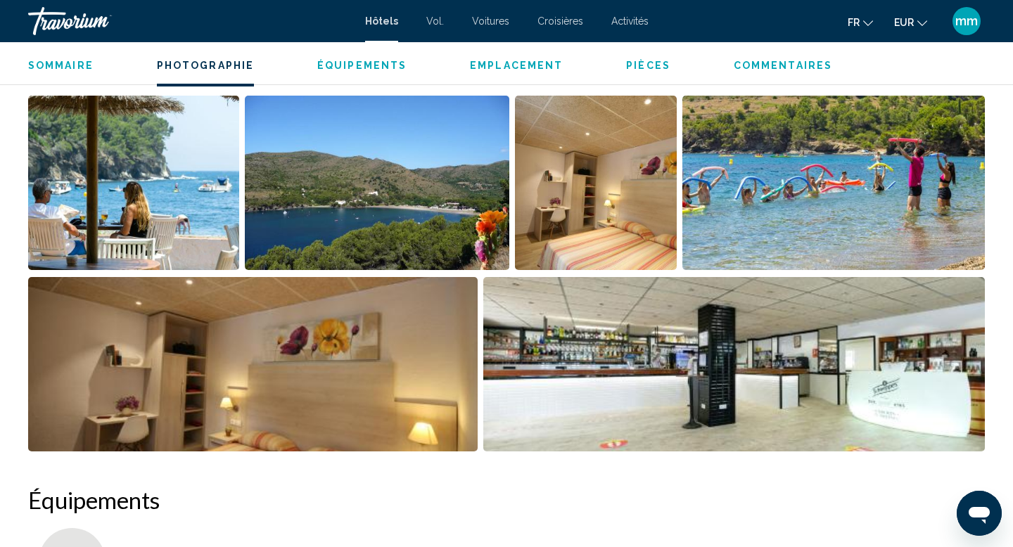
scroll to position [645, 0]
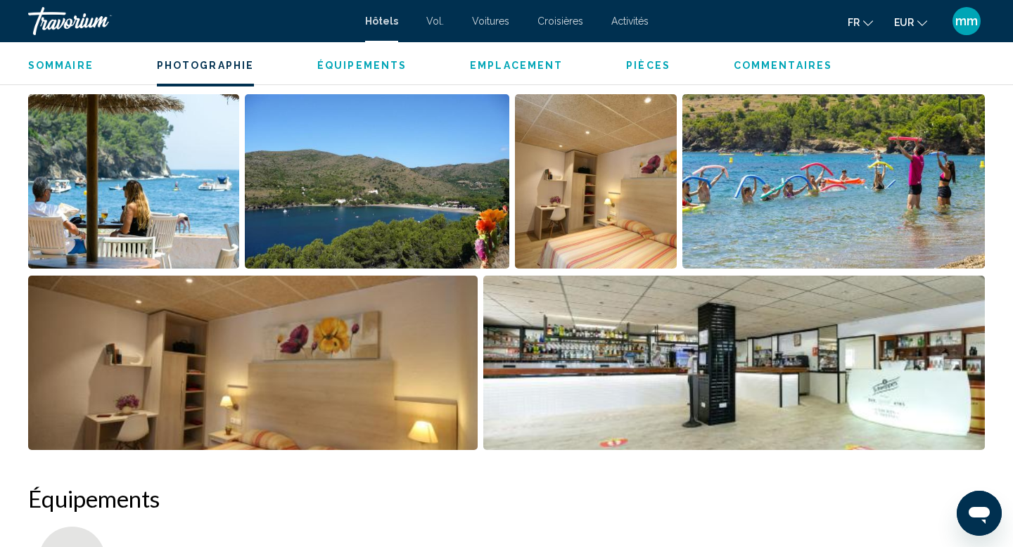
click at [735, 352] on img "Open full-screen image slider" at bounding box center [734, 363] width 502 height 174
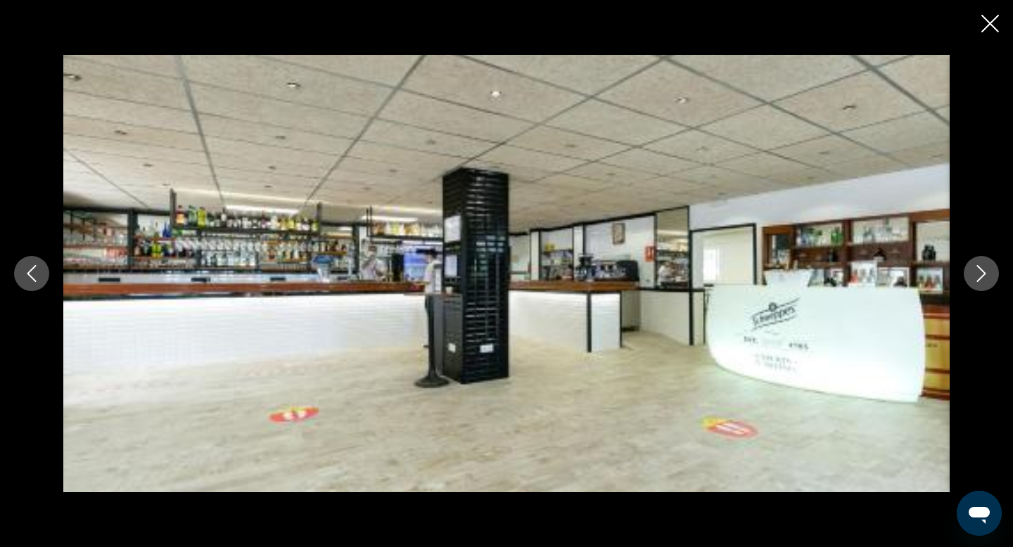
click at [982, 269] on icon "Next image" at bounding box center [981, 273] width 17 height 17
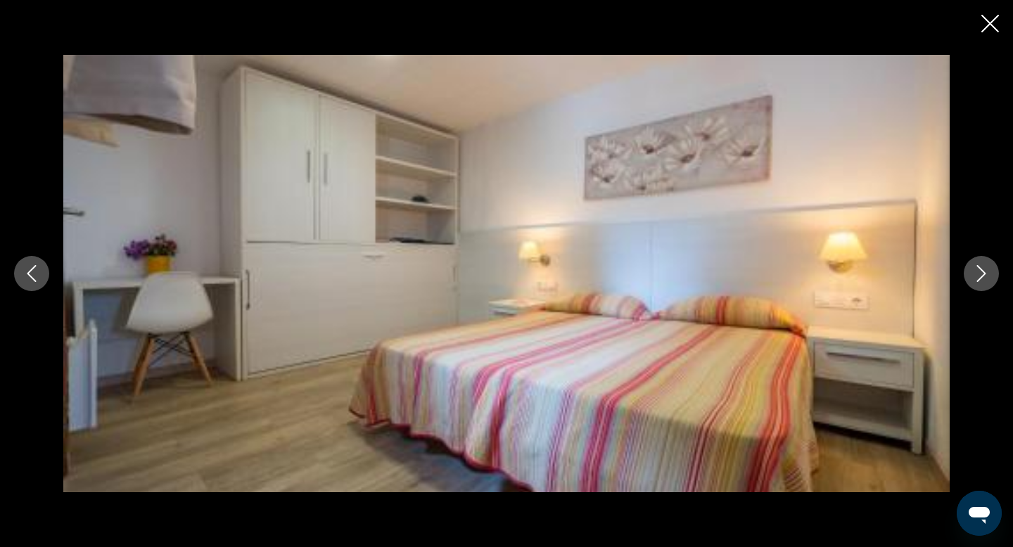
click at [982, 269] on icon "Next image" at bounding box center [981, 273] width 17 height 17
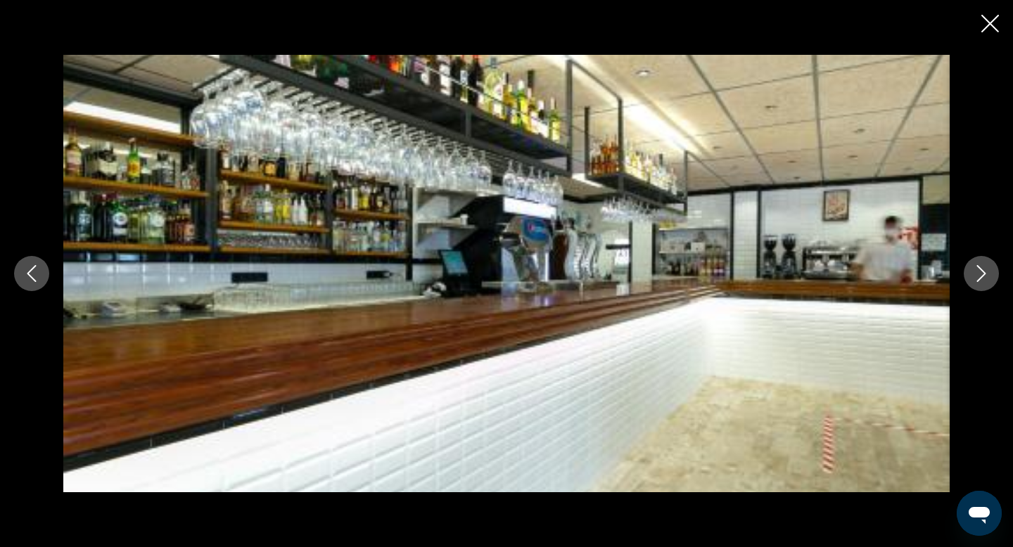
click at [982, 269] on icon "Next image" at bounding box center [981, 273] width 17 height 17
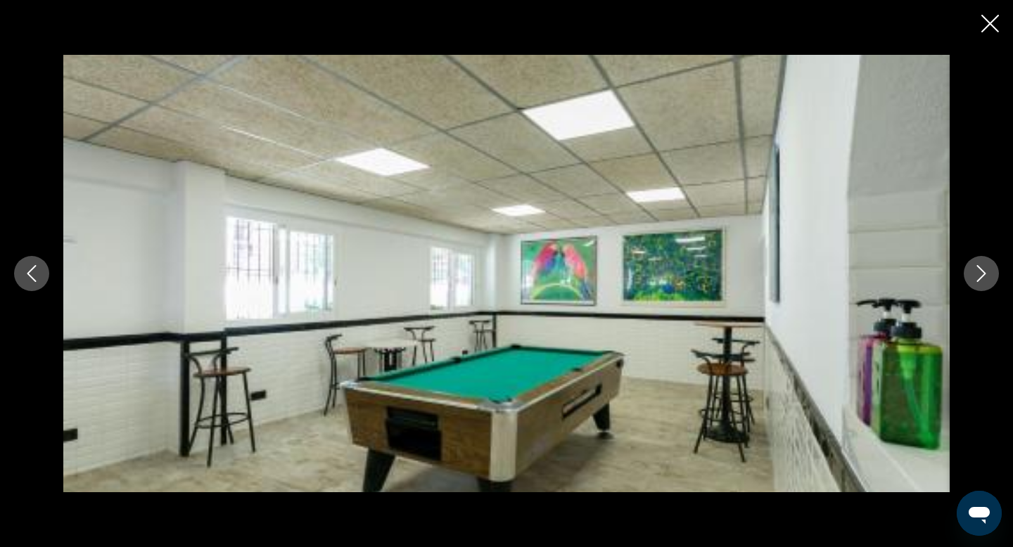
click at [982, 269] on icon "Next image" at bounding box center [981, 273] width 17 height 17
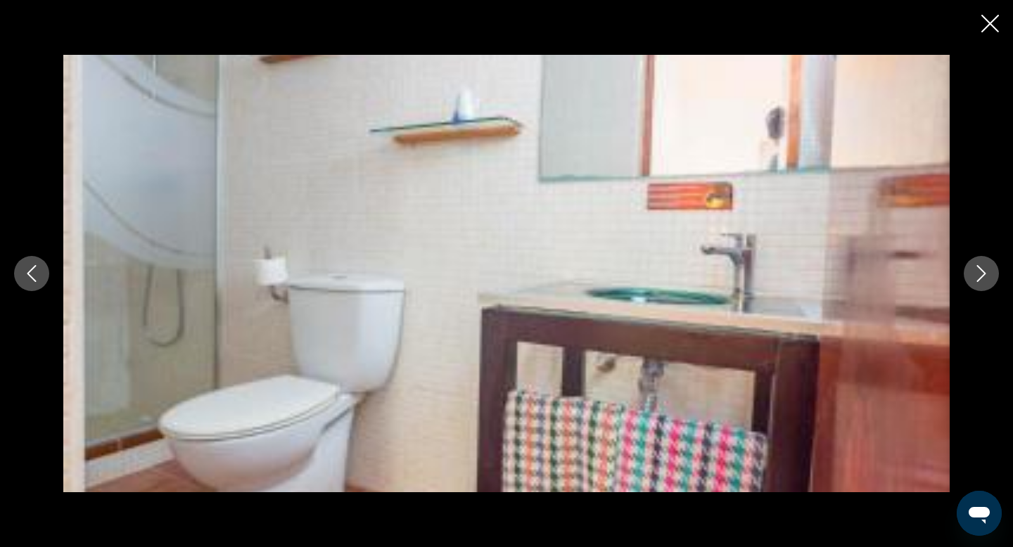
click at [982, 269] on icon "Next image" at bounding box center [981, 273] width 17 height 17
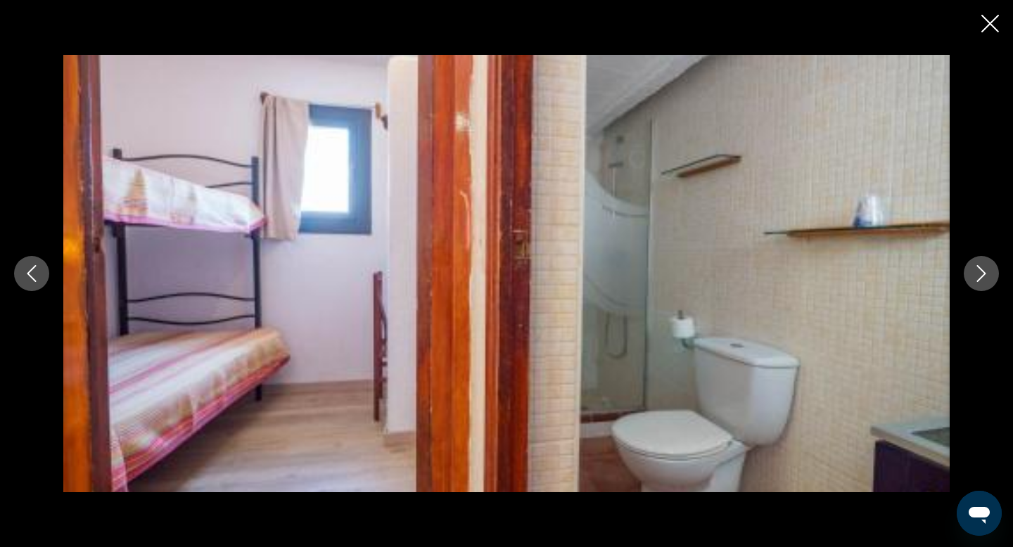
click at [982, 269] on icon "Next image" at bounding box center [981, 273] width 17 height 17
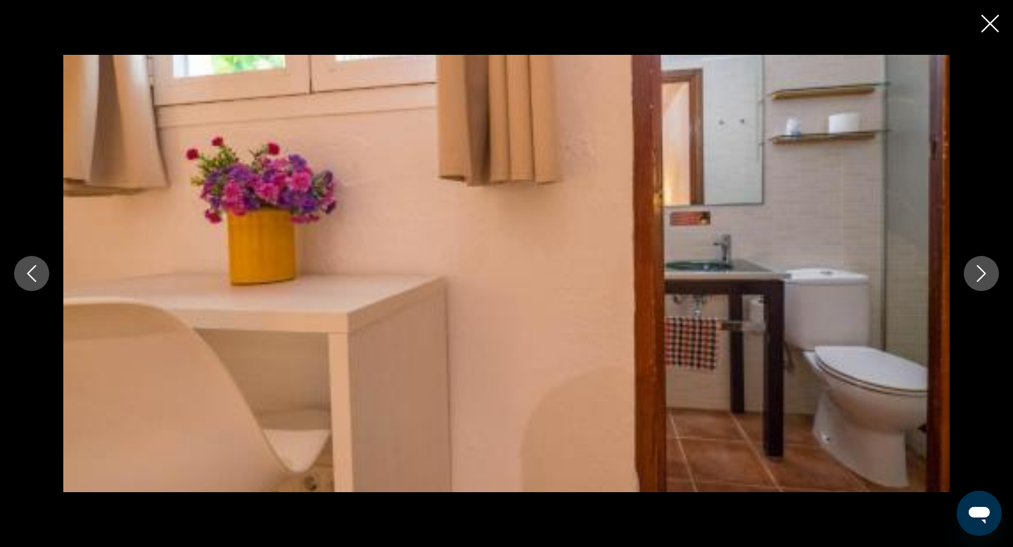
click at [982, 269] on icon "Next image" at bounding box center [981, 273] width 17 height 17
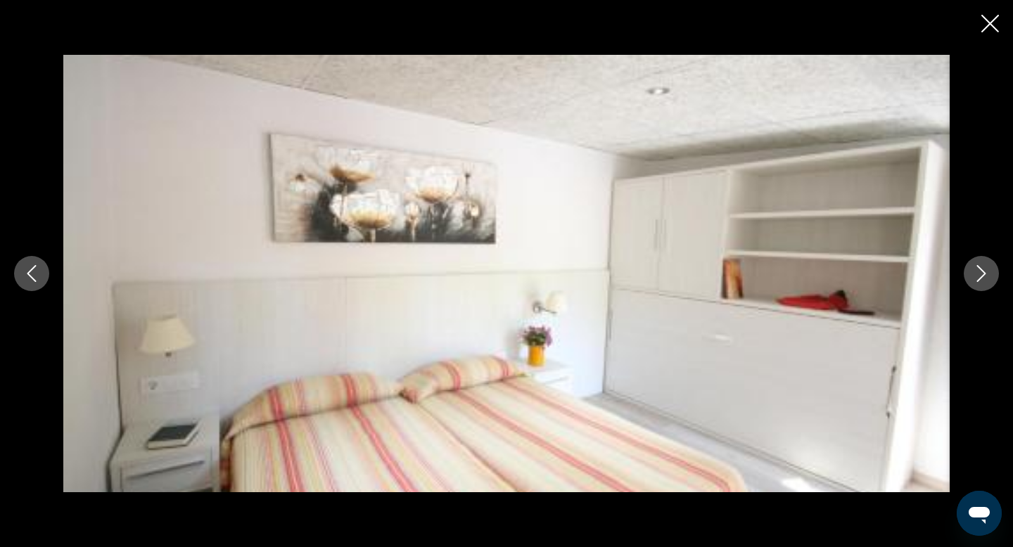
click at [982, 269] on icon "Next image" at bounding box center [981, 273] width 17 height 17
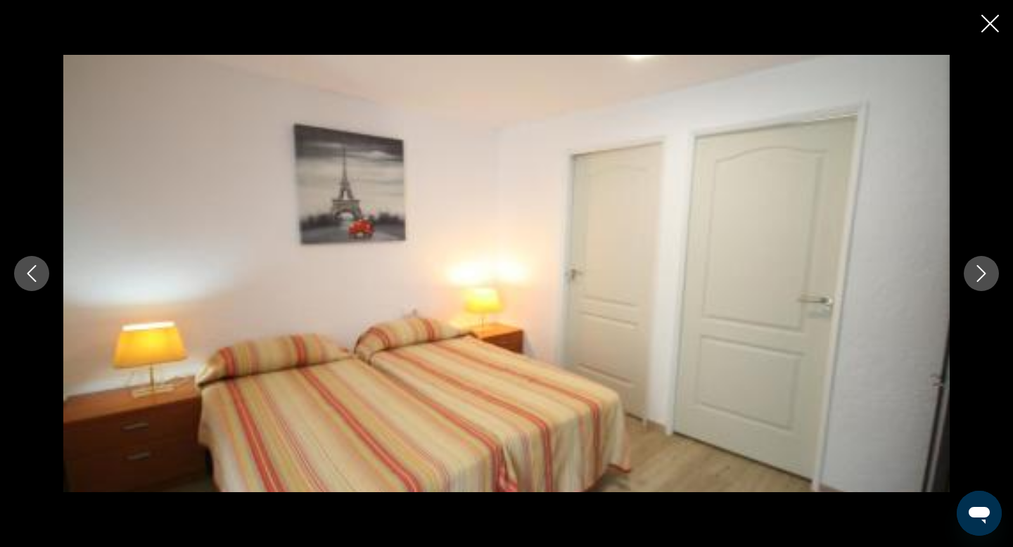
click at [982, 269] on icon "Next image" at bounding box center [981, 273] width 17 height 17
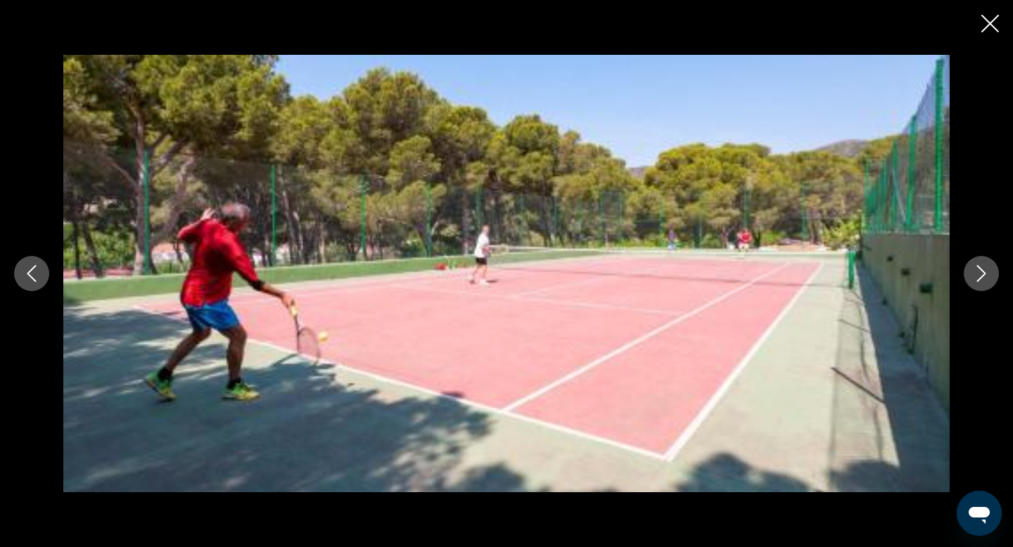
click at [982, 269] on icon "Next image" at bounding box center [981, 273] width 17 height 17
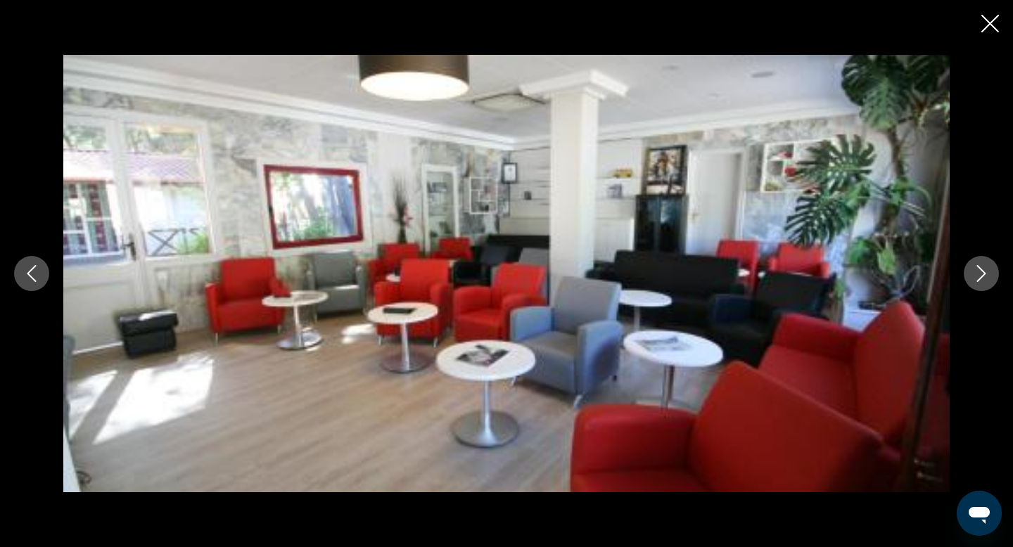
click at [982, 269] on icon "Next image" at bounding box center [981, 273] width 17 height 17
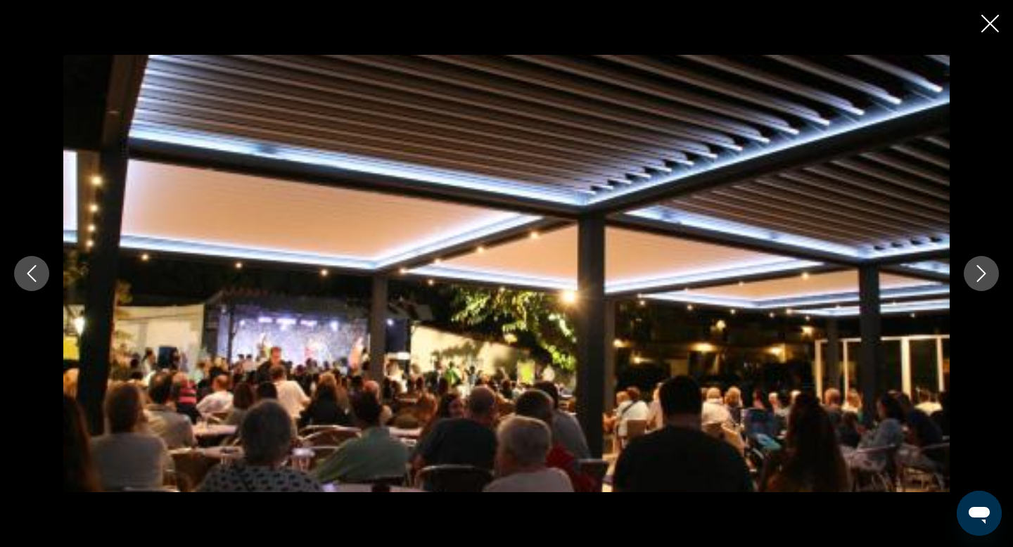
click at [982, 269] on icon "Next image" at bounding box center [981, 273] width 17 height 17
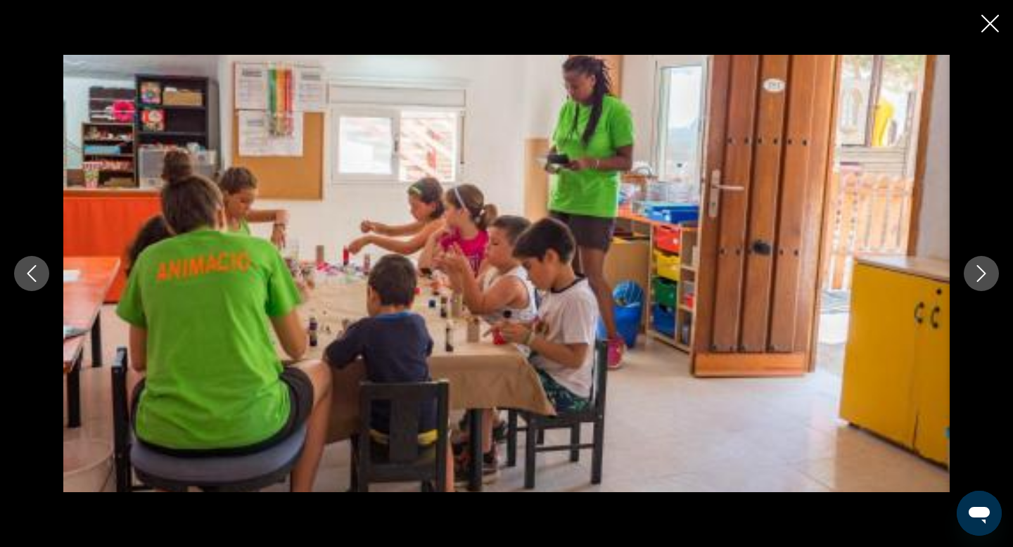
click at [982, 269] on icon "Next image" at bounding box center [981, 273] width 17 height 17
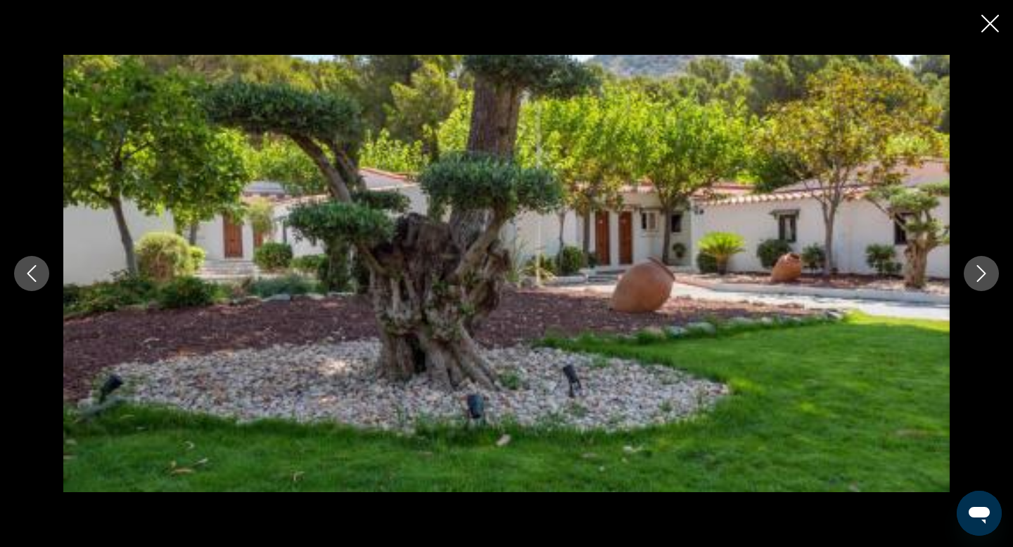
click at [982, 269] on icon "Next image" at bounding box center [981, 273] width 17 height 17
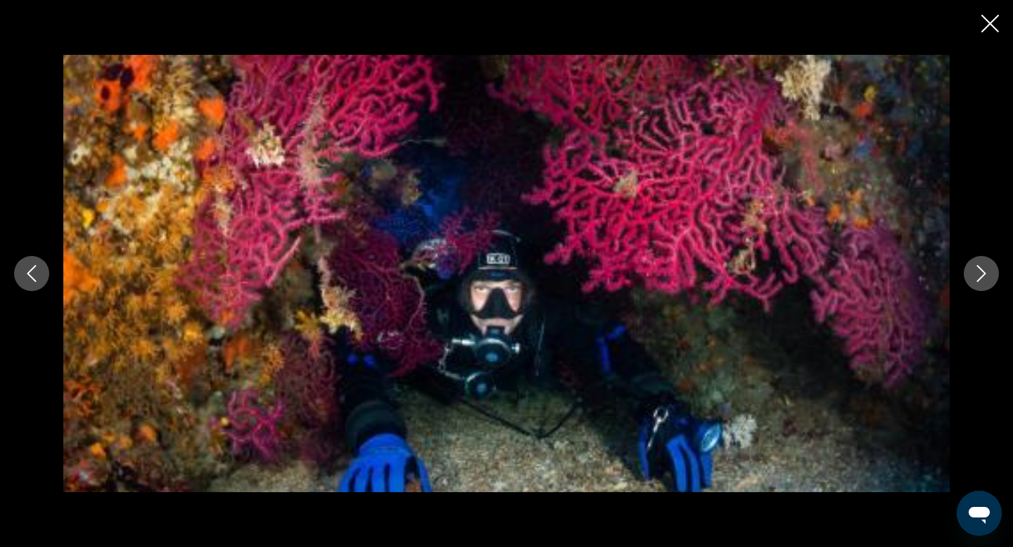
click at [982, 269] on icon "Next image" at bounding box center [981, 273] width 17 height 17
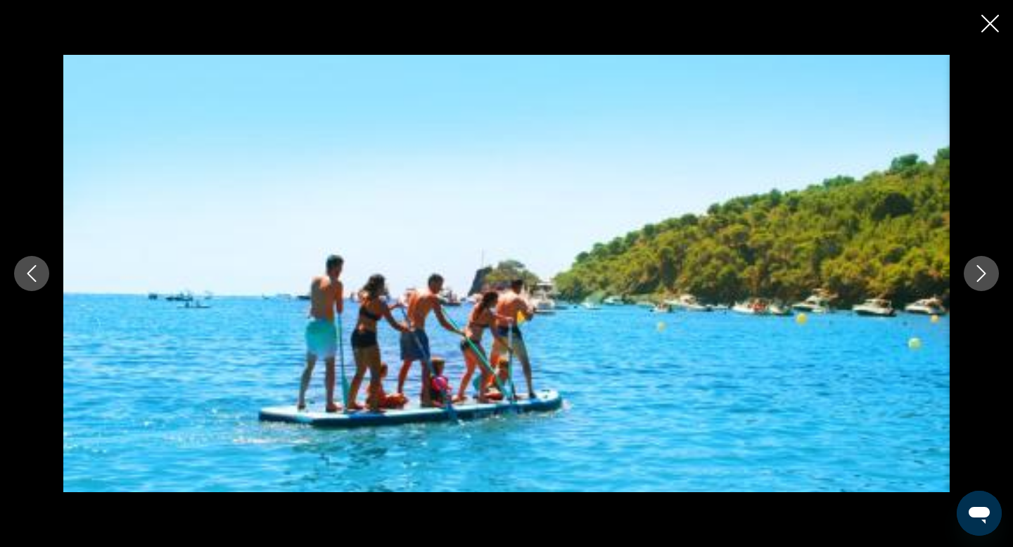
click at [982, 269] on icon "Next image" at bounding box center [981, 273] width 17 height 17
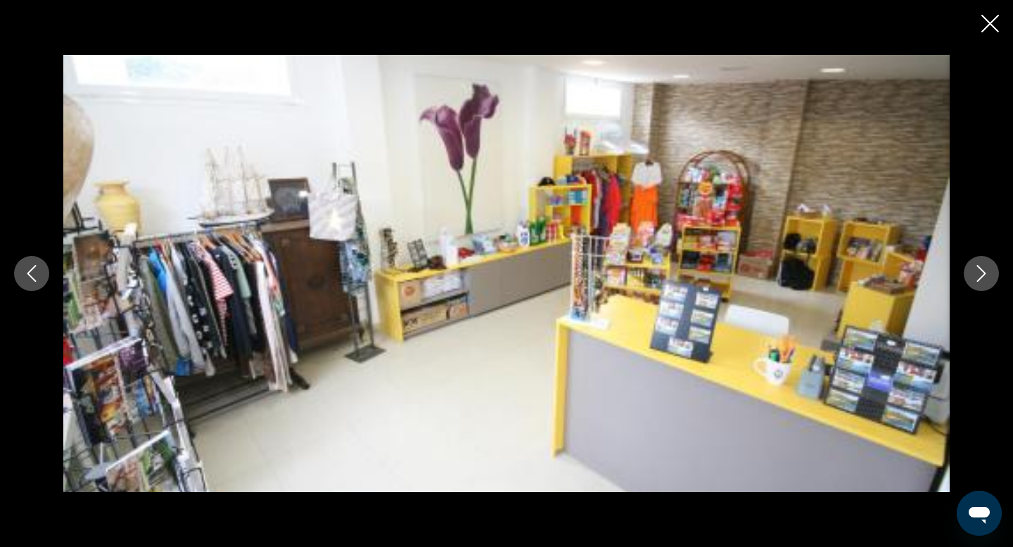
click at [982, 269] on icon "Next image" at bounding box center [981, 273] width 17 height 17
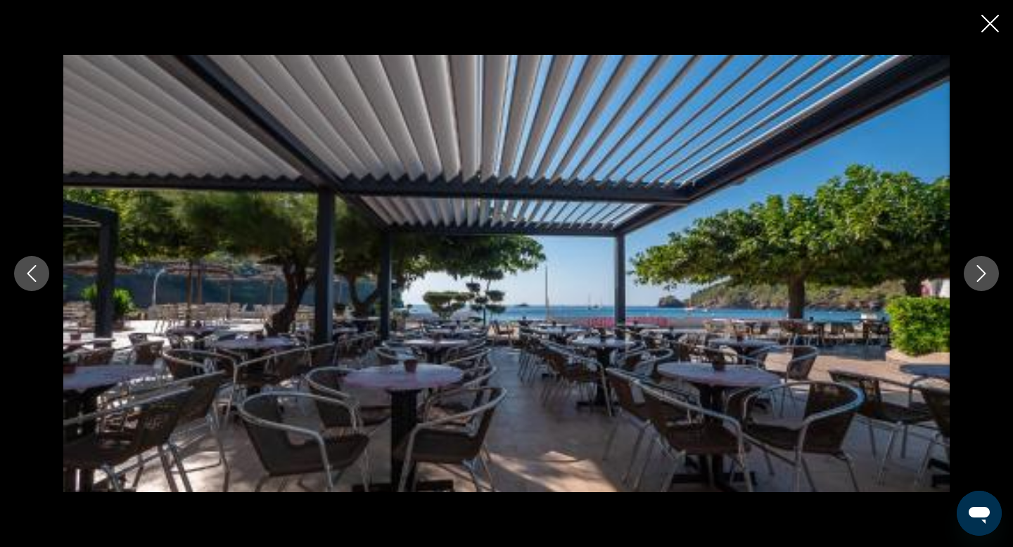
click at [982, 269] on icon "Next image" at bounding box center [981, 273] width 17 height 17
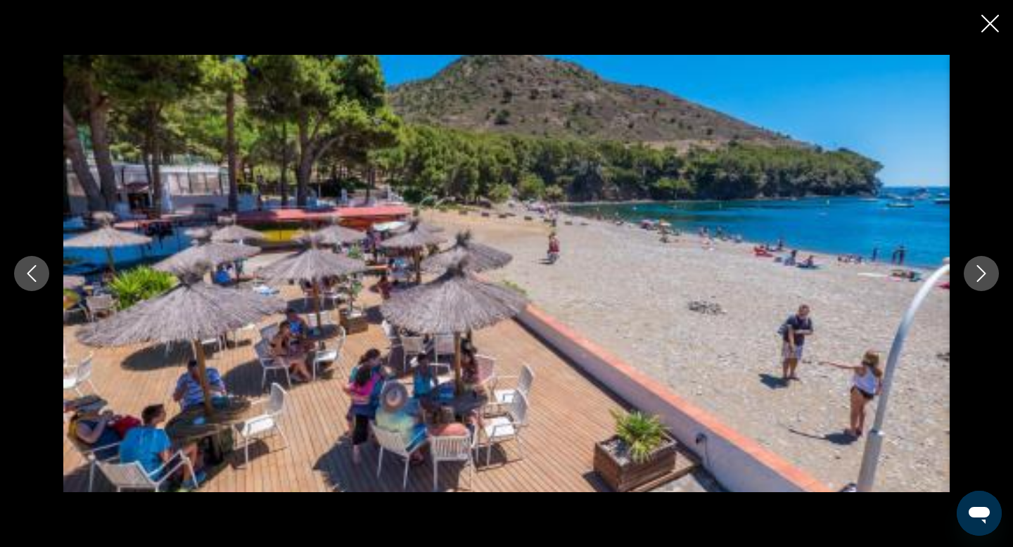
click at [982, 269] on icon "Next image" at bounding box center [981, 273] width 17 height 17
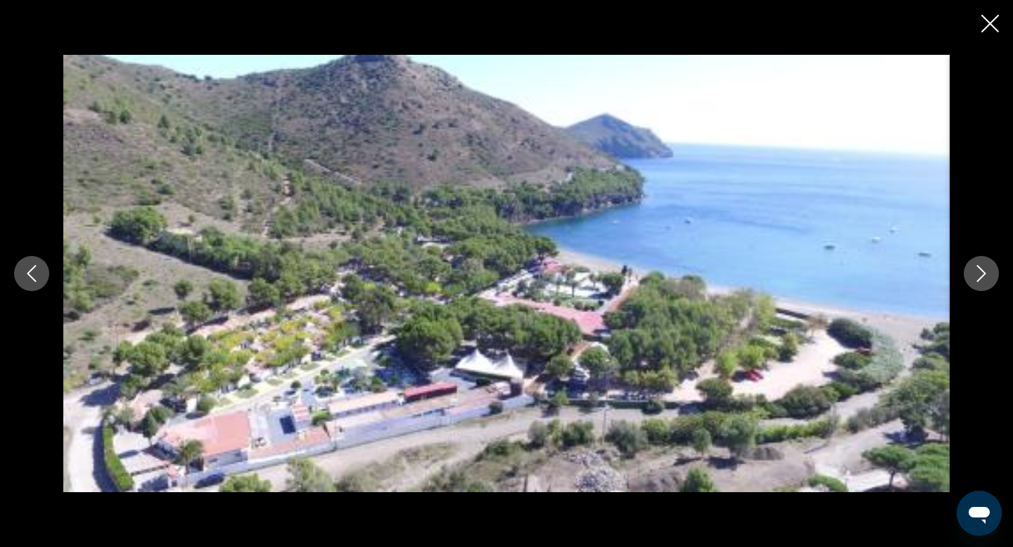
click at [982, 269] on icon "Next image" at bounding box center [981, 273] width 17 height 17
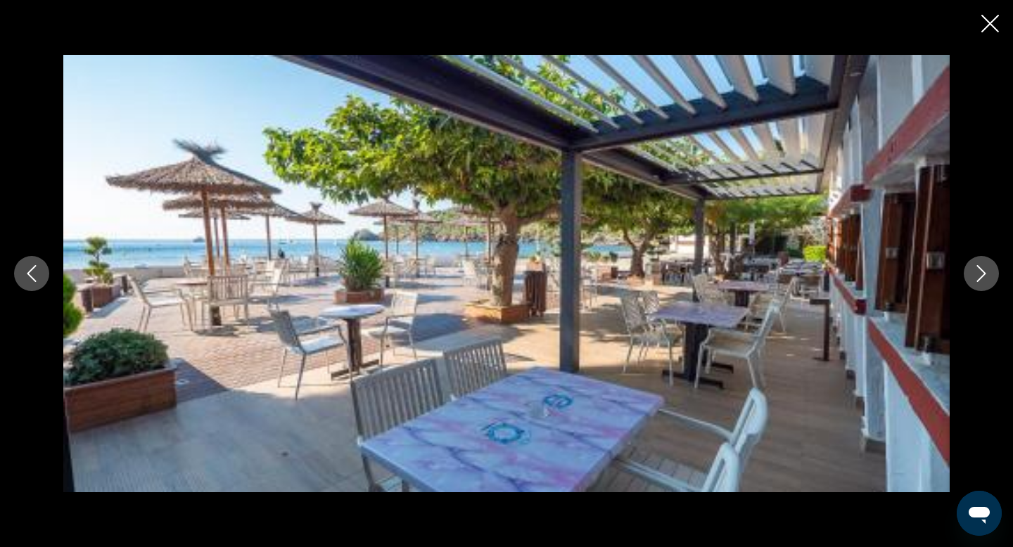
click at [982, 269] on icon "Next image" at bounding box center [981, 273] width 17 height 17
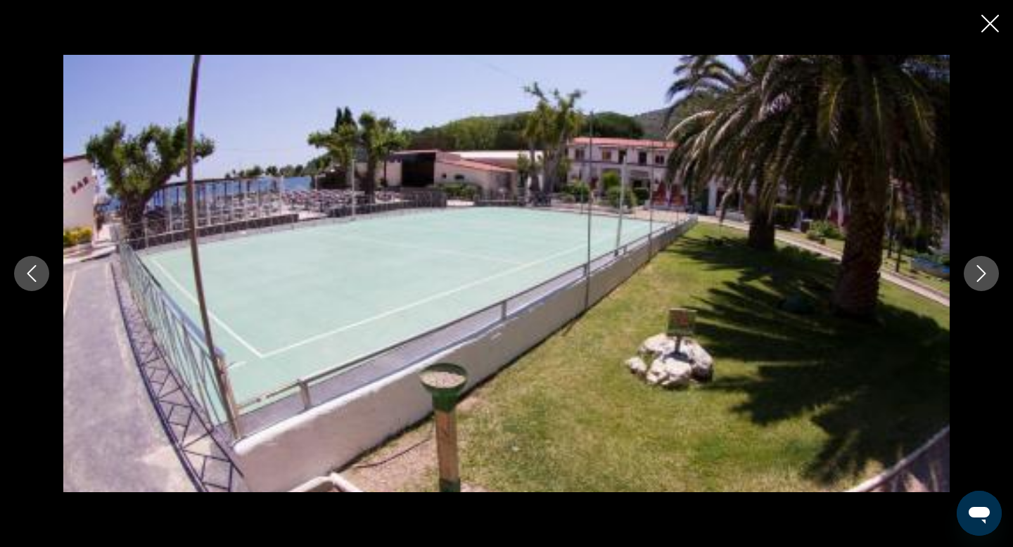
click at [982, 269] on icon "Next image" at bounding box center [981, 273] width 17 height 17
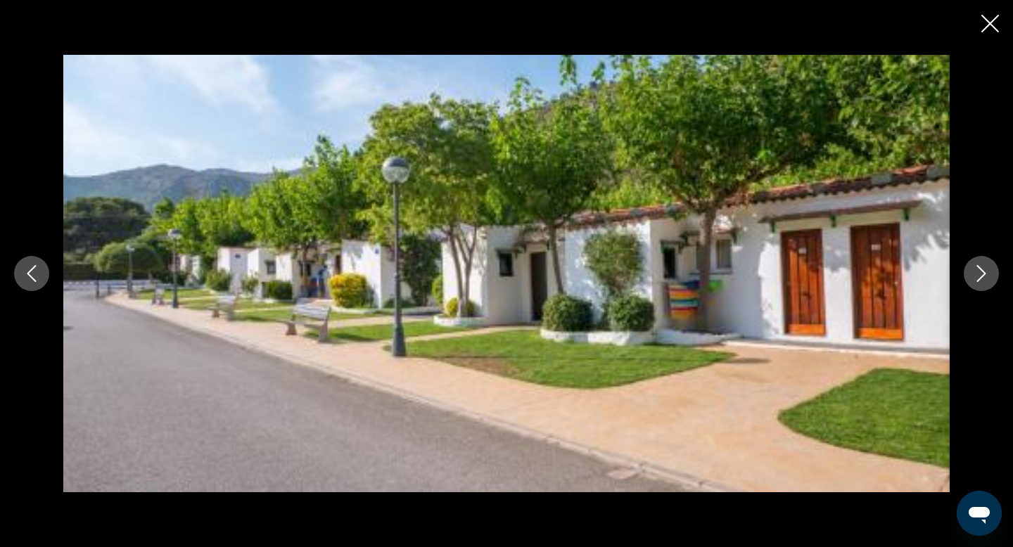
click at [982, 269] on icon "Next image" at bounding box center [981, 273] width 17 height 17
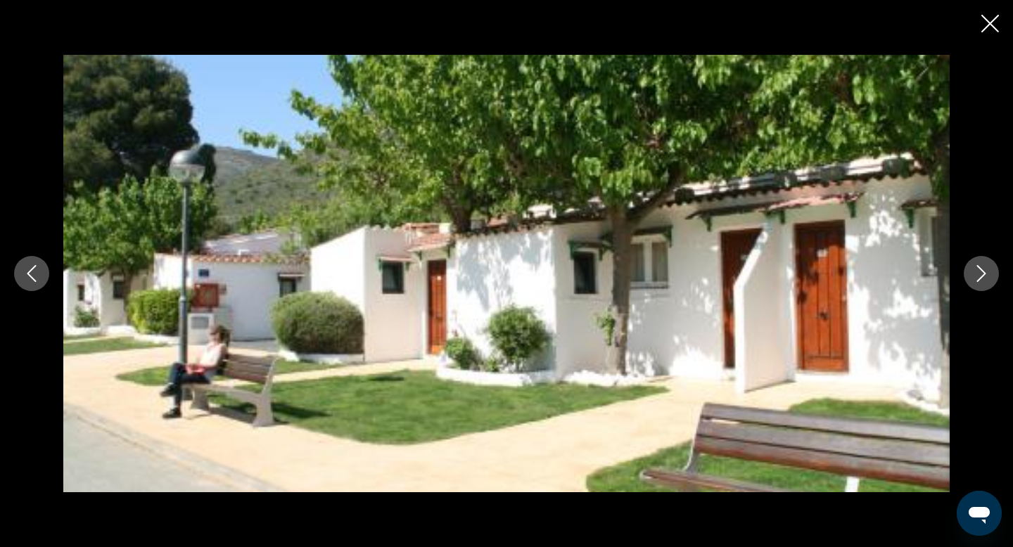
click at [982, 269] on icon "Next image" at bounding box center [981, 273] width 17 height 17
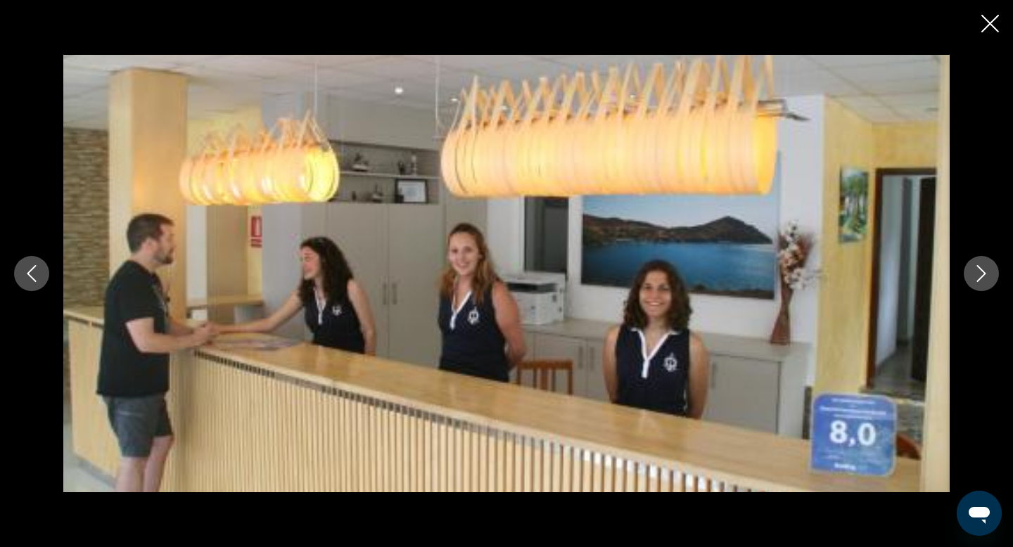
click at [982, 269] on icon "Next image" at bounding box center [981, 273] width 17 height 17
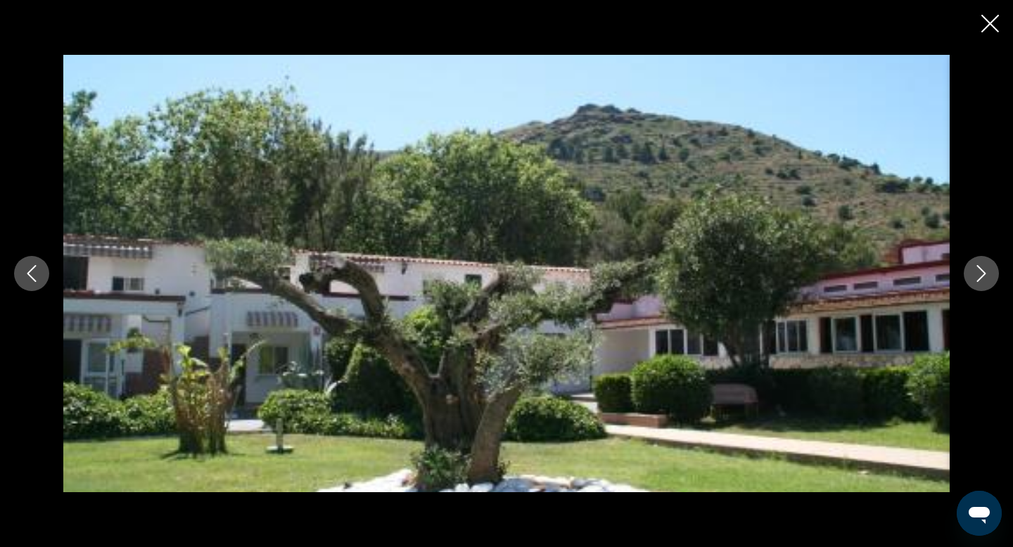
click at [982, 269] on icon "Next image" at bounding box center [981, 273] width 17 height 17
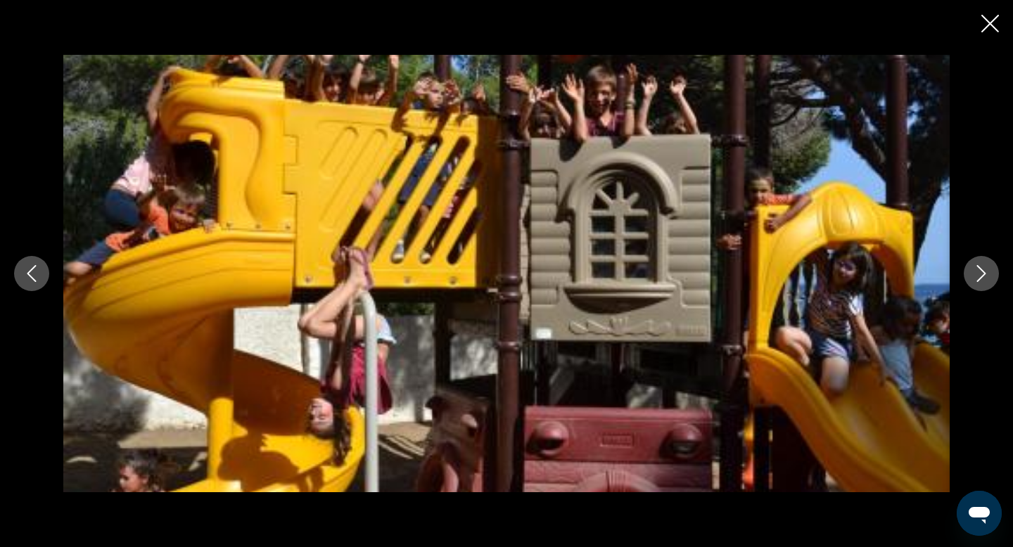
click at [982, 269] on icon "Next image" at bounding box center [981, 273] width 17 height 17
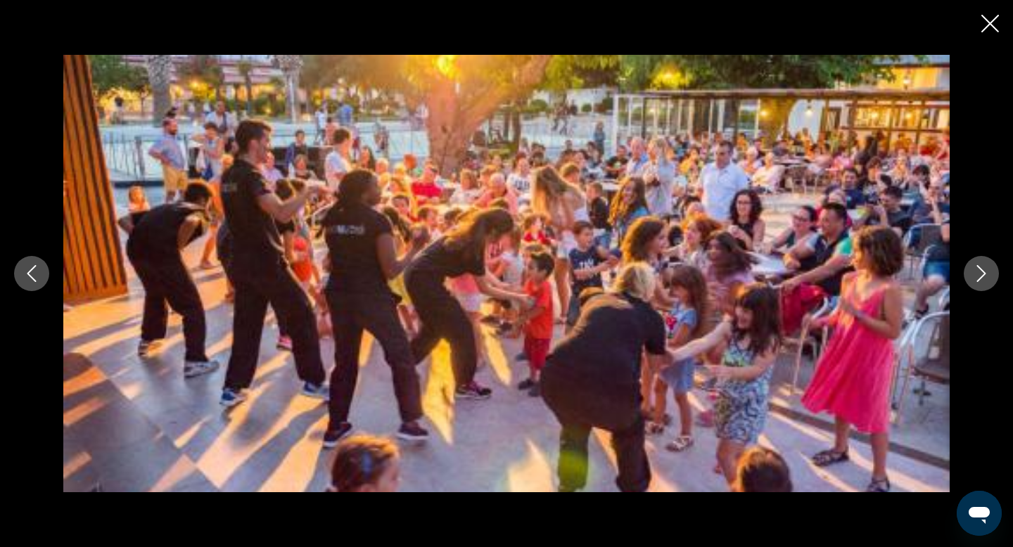
click at [982, 269] on icon "Next image" at bounding box center [981, 273] width 17 height 17
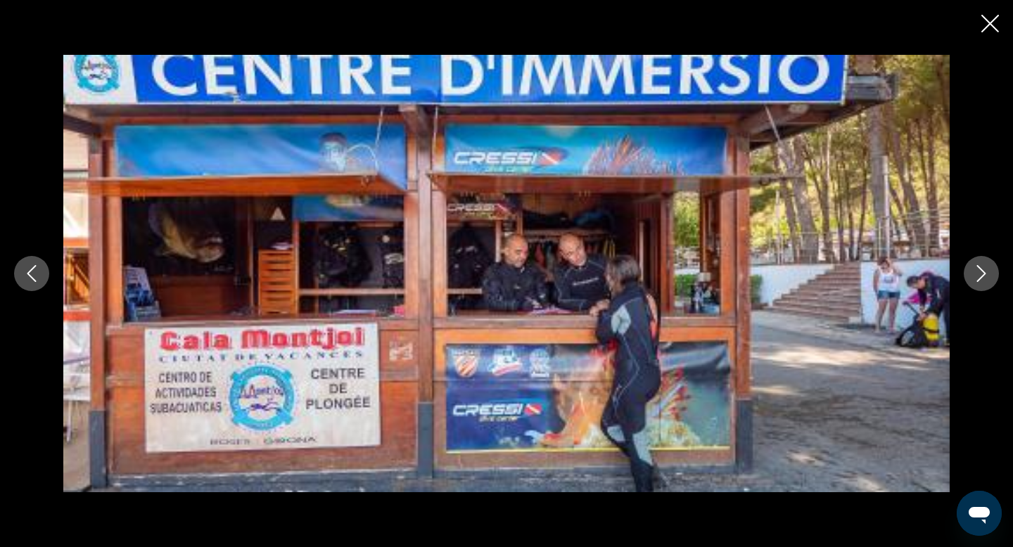
click at [982, 269] on icon "Next image" at bounding box center [981, 273] width 17 height 17
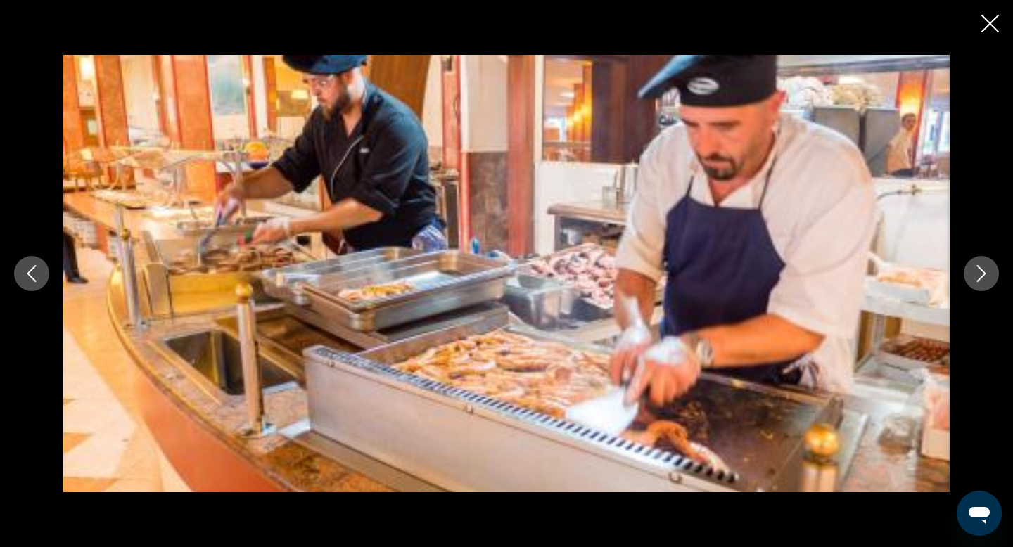
click at [982, 269] on icon "Next image" at bounding box center [981, 273] width 17 height 17
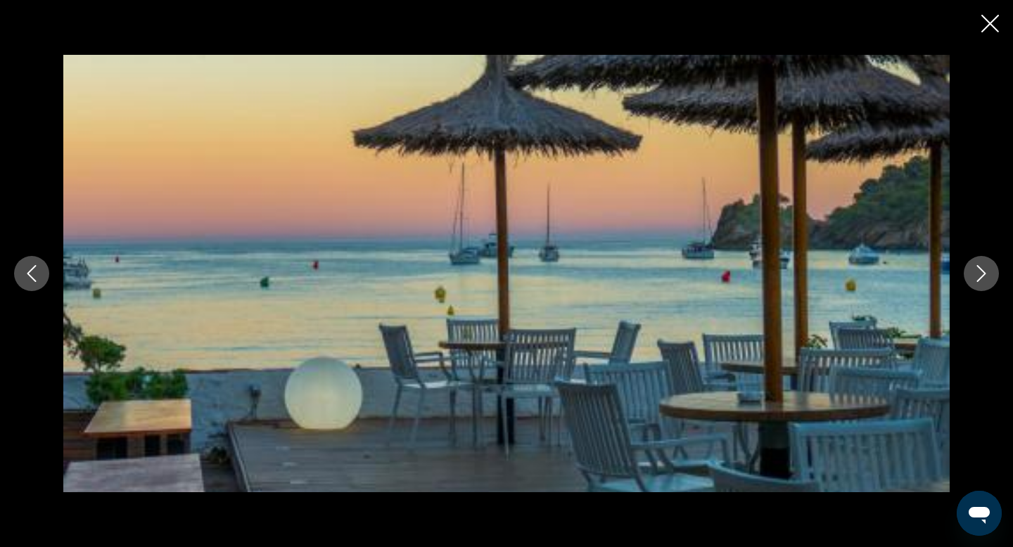
click at [982, 269] on icon "Next image" at bounding box center [981, 273] width 17 height 17
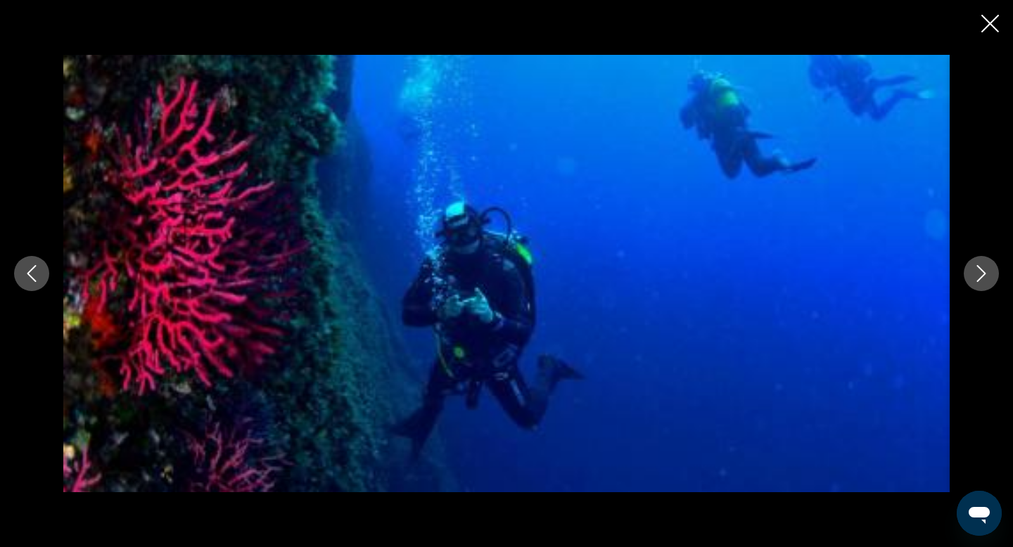
click at [982, 269] on icon "Next image" at bounding box center [981, 273] width 17 height 17
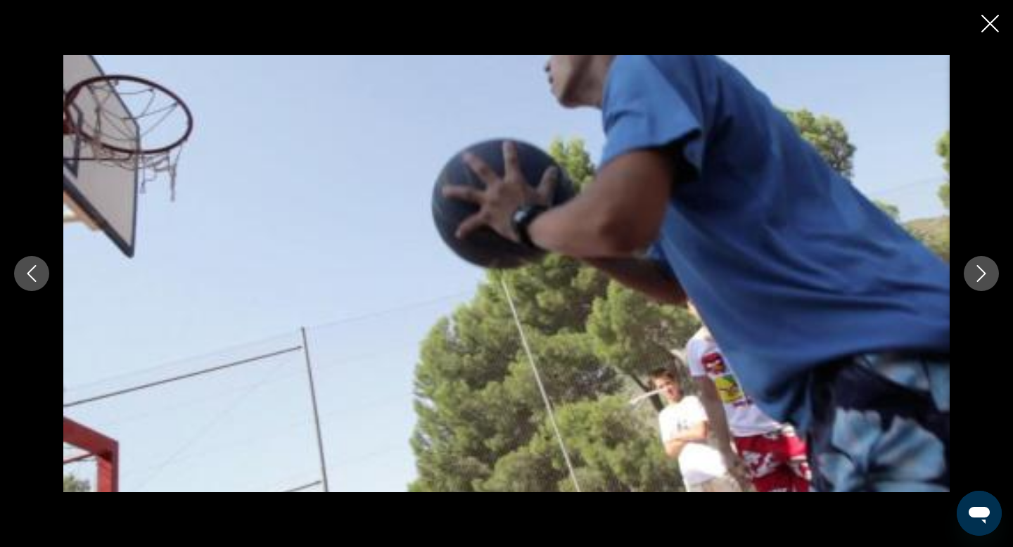
click at [982, 269] on icon "Next image" at bounding box center [981, 273] width 17 height 17
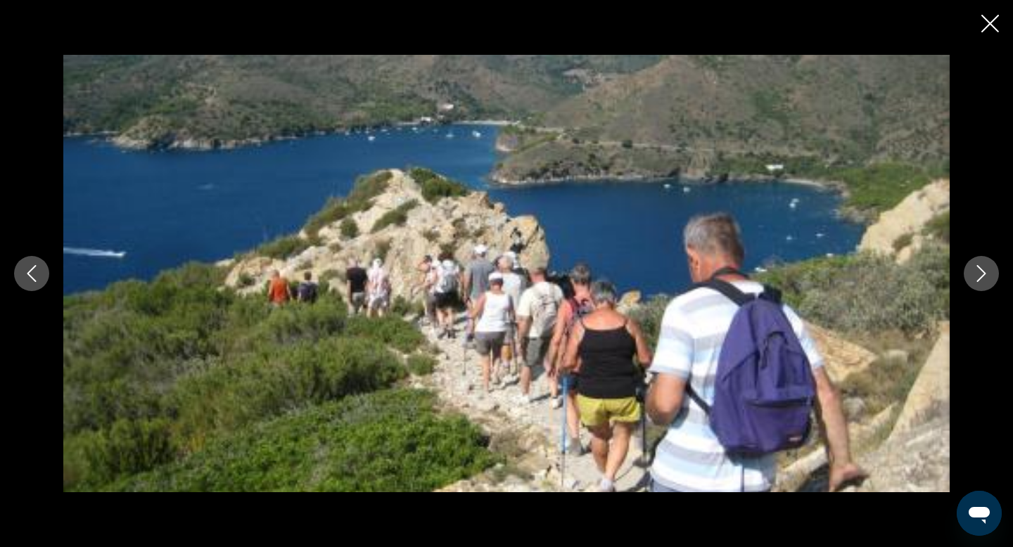
click at [982, 269] on icon "Next image" at bounding box center [981, 273] width 17 height 17
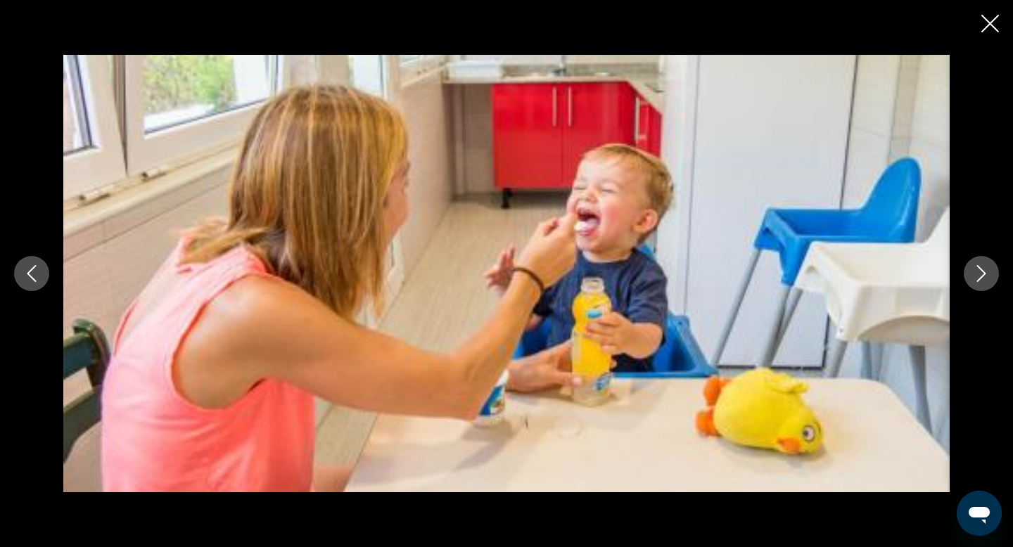
click at [982, 269] on icon "Next image" at bounding box center [981, 273] width 17 height 17
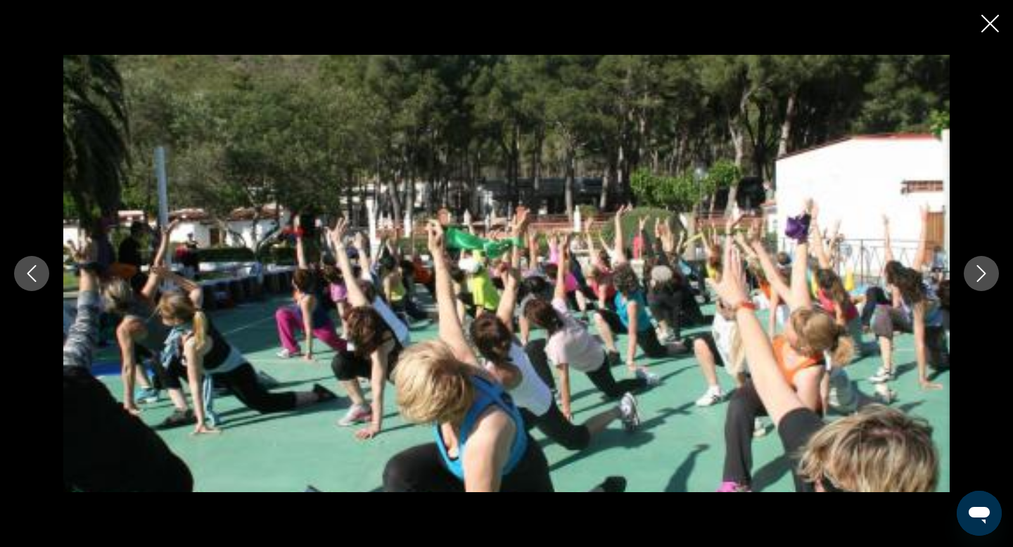
click at [982, 269] on icon "Next image" at bounding box center [981, 273] width 17 height 17
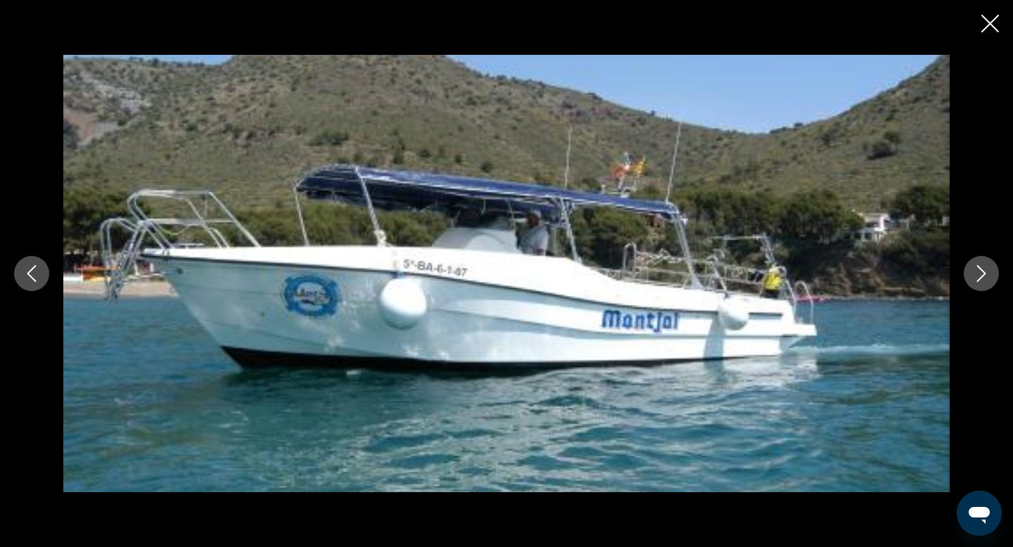
click at [982, 269] on icon "Next image" at bounding box center [981, 273] width 17 height 17
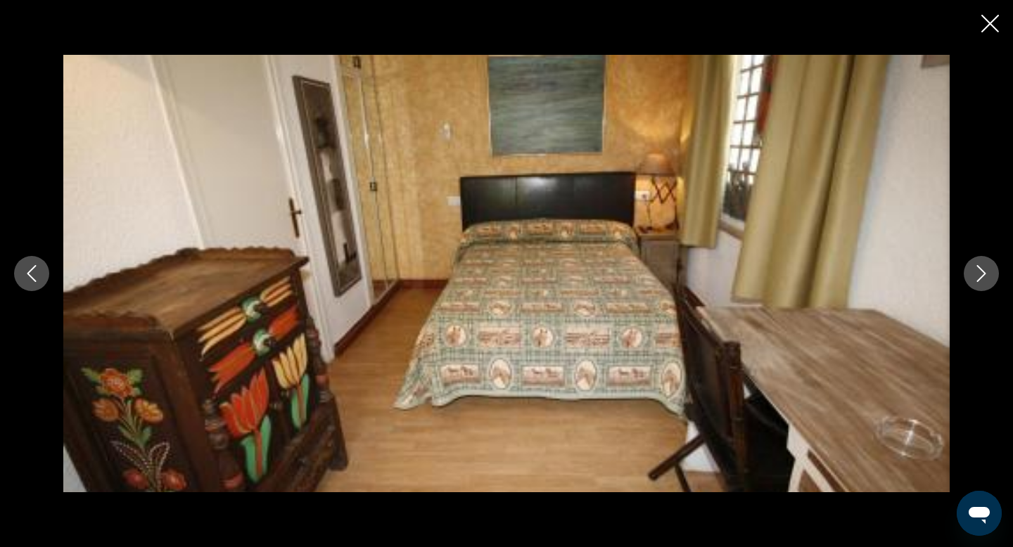
click at [982, 269] on icon "Next image" at bounding box center [981, 273] width 17 height 17
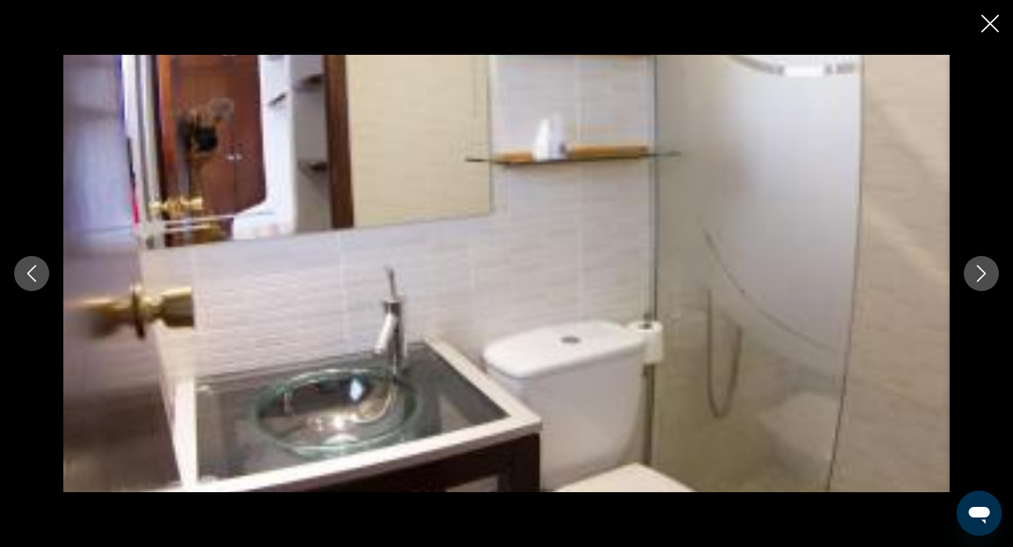
click at [30, 277] on icon "Previous image" at bounding box center [31, 273] width 17 height 17
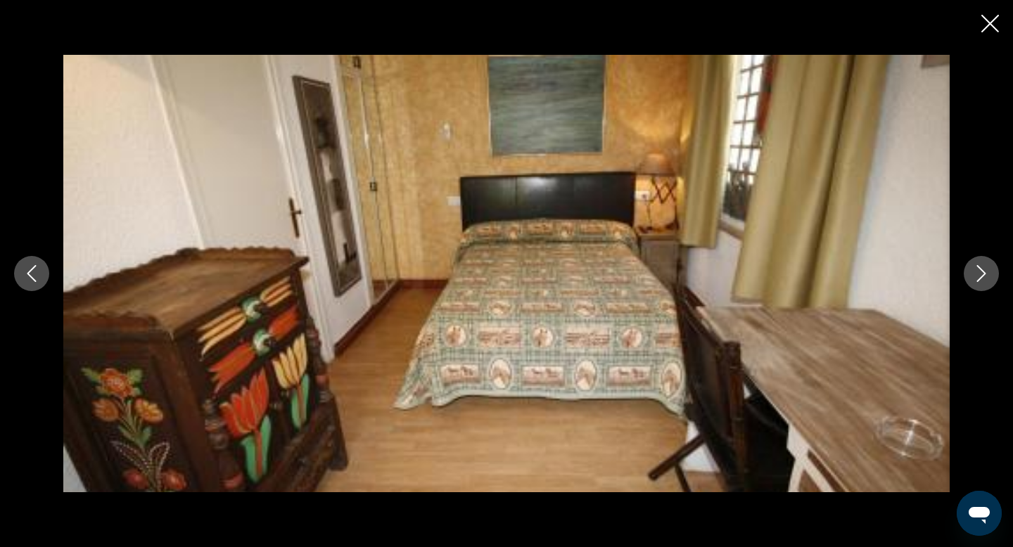
click at [980, 279] on icon "Next image" at bounding box center [981, 273] width 9 height 17
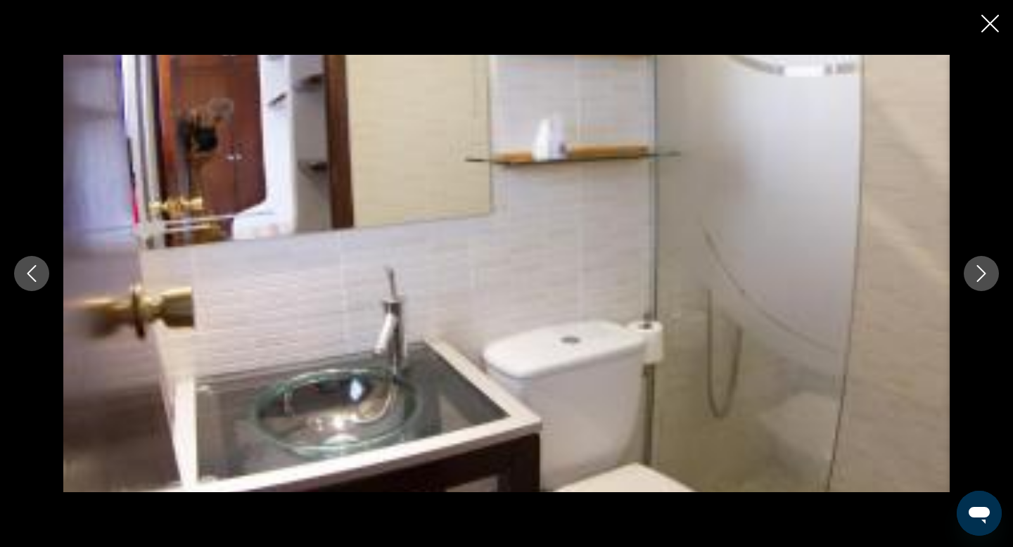
click at [980, 279] on icon "Next image" at bounding box center [981, 273] width 9 height 17
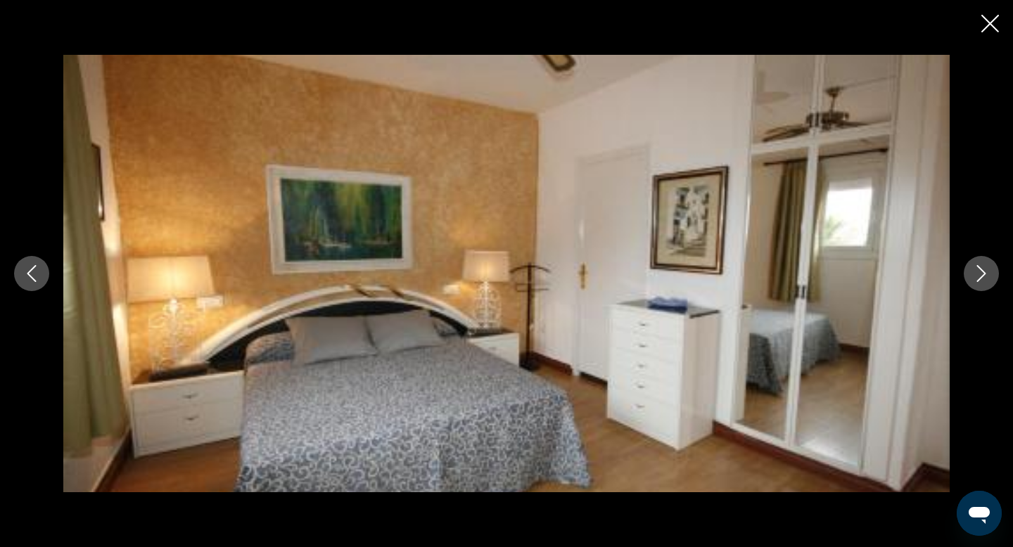
click at [980, 279] on icon "Next image" at bounding box center [981, 273] width 9 height 17
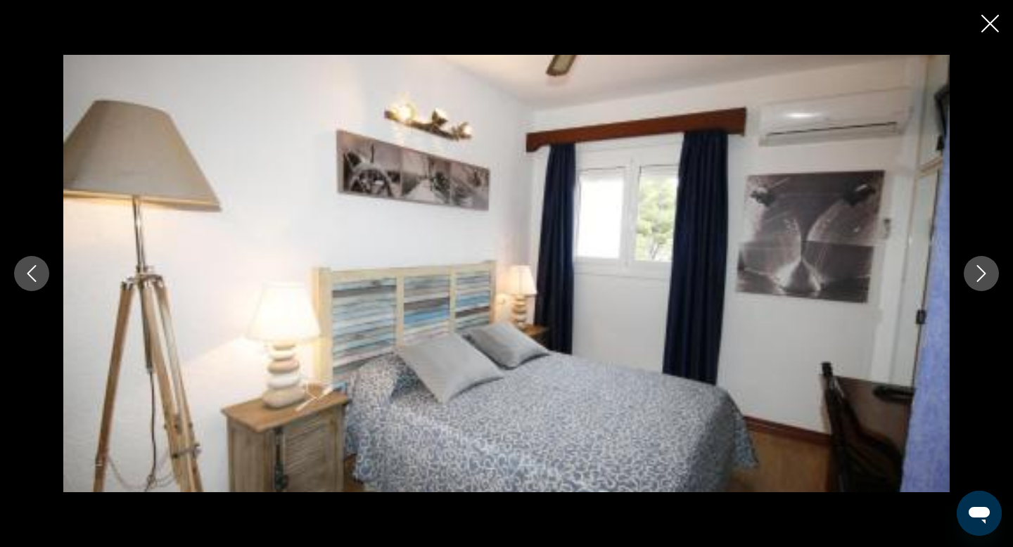
click at [980, 279] on icon "Next image" at bounding box center [981, 273] width 9 height 17
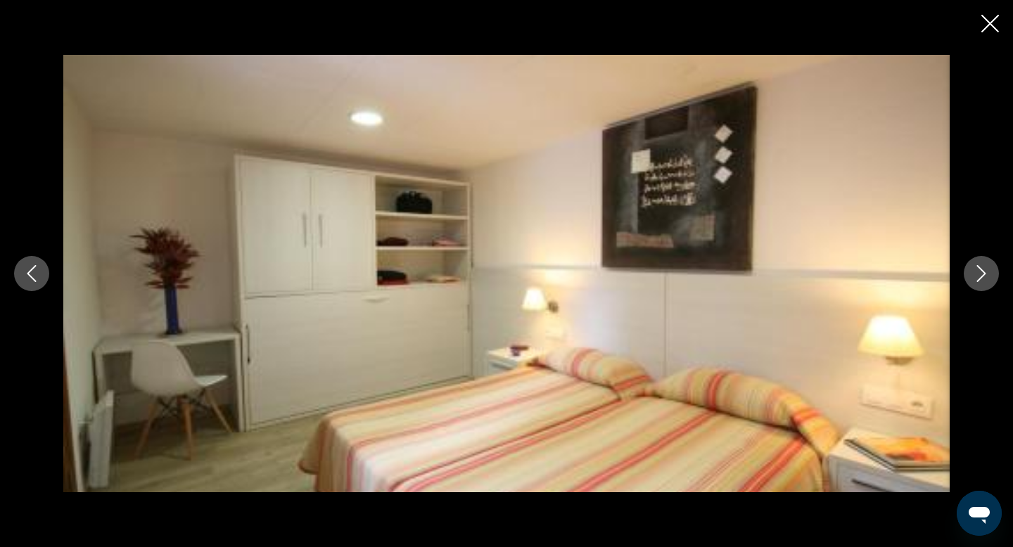
click at [980, 279] on icon "Next image" at bounding box center [981, 273] width 9 height 17
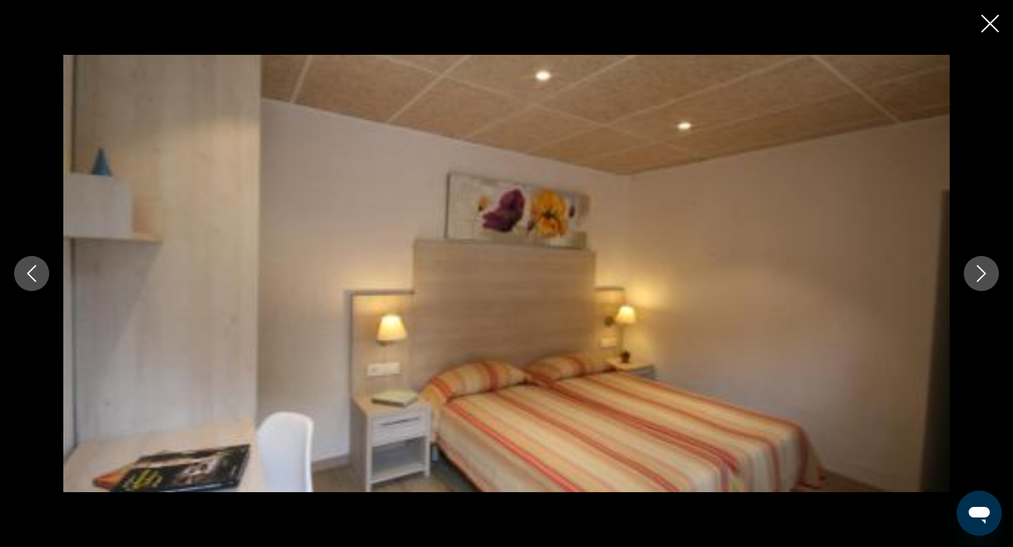
click at [980, 279] on icon "Next image" at bounding box center [981, 273] width 9 height 17
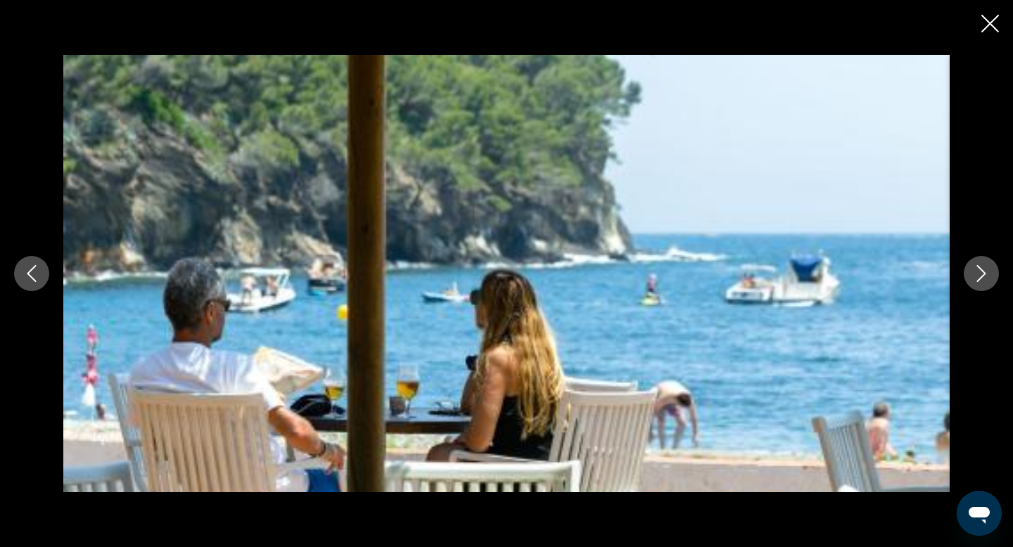
click at [990, 22] on icon "Close slideshow" at bounding box center [990, 24] width 18 height 18
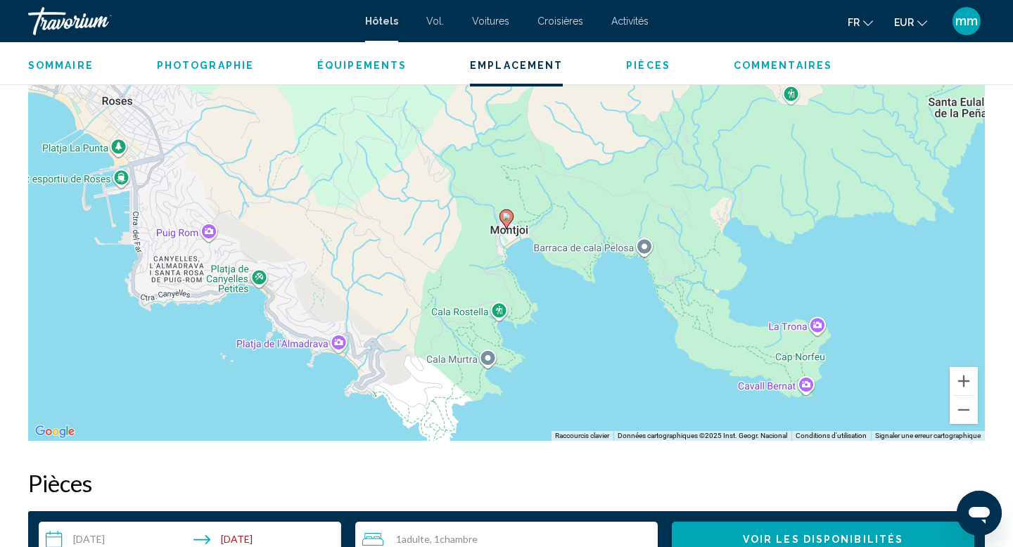
scroll to position [1335, 0]
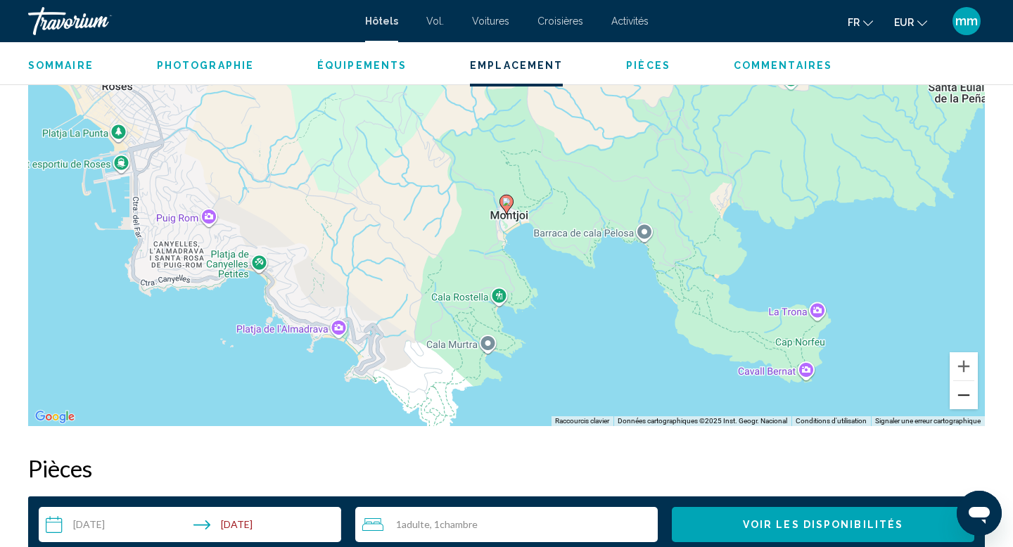
click at [964, 395] on button "Zoom arrière" at bounding box center [963, 395] width 28 height 28
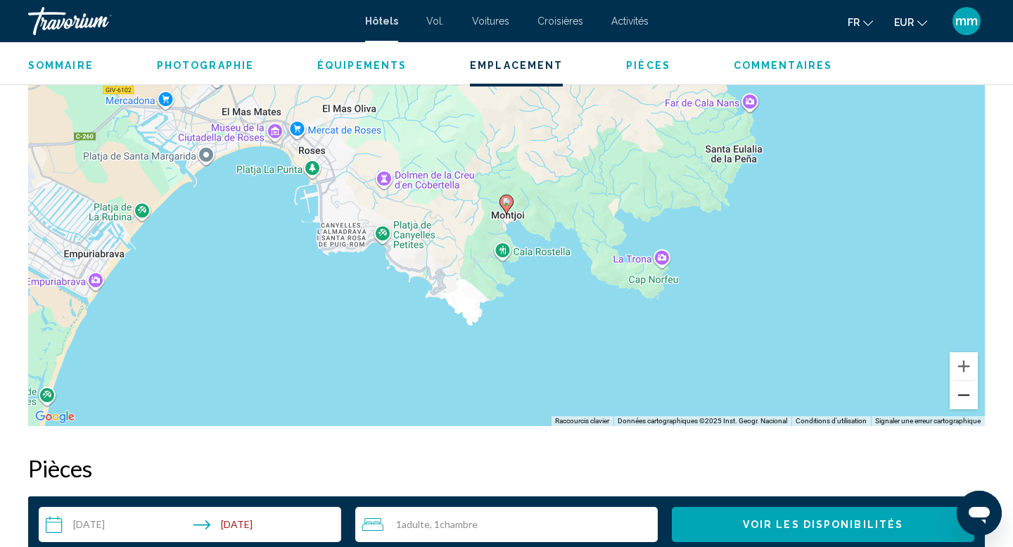
click at [964, 395] on button "Zoom arrière" at bounding box center [963, 395] width 28 height 28
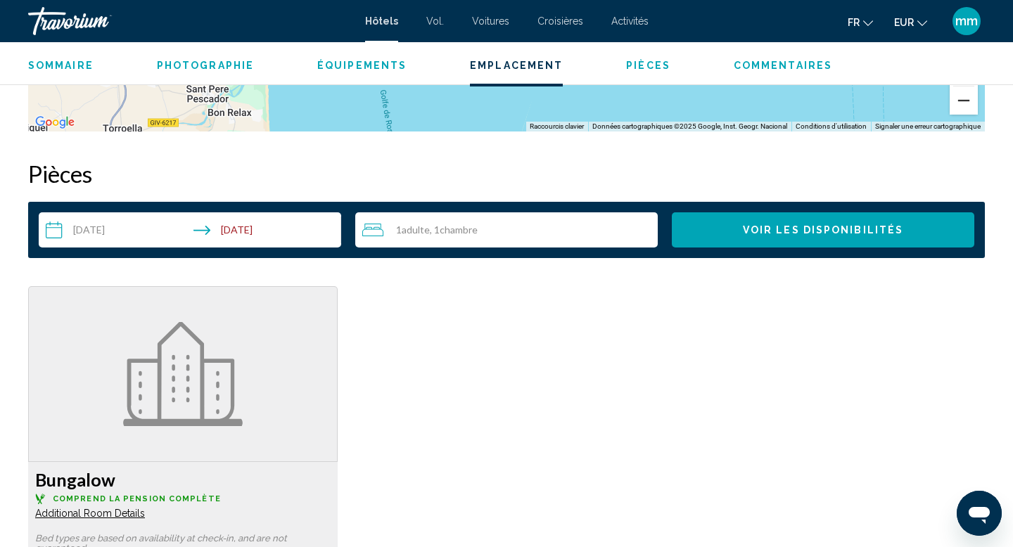
scroll to position [1613, 0]
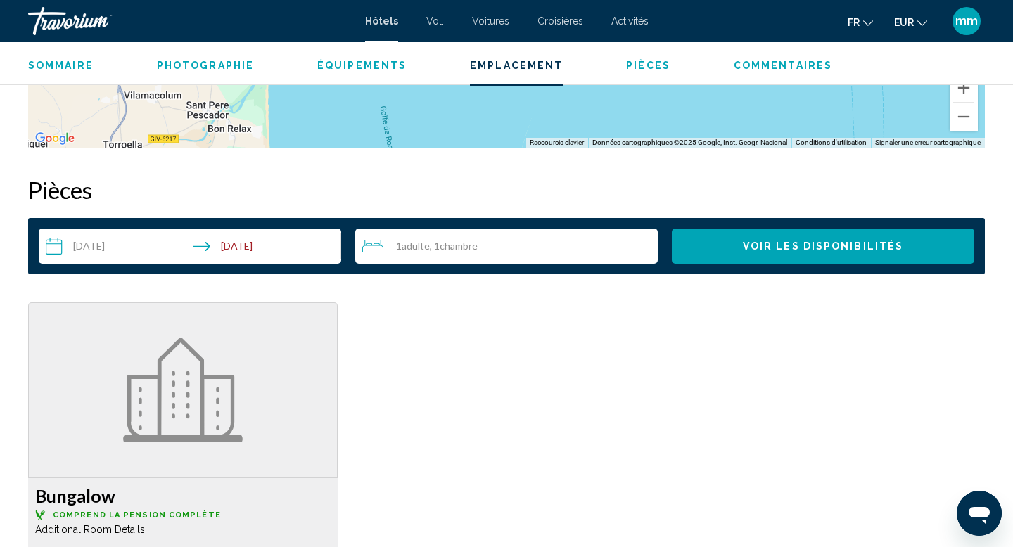
click at [615, 247] on div "1 Adulte Adultes , 1 Chambre pièces" at bounding box center [509, 246] width 295 height 17
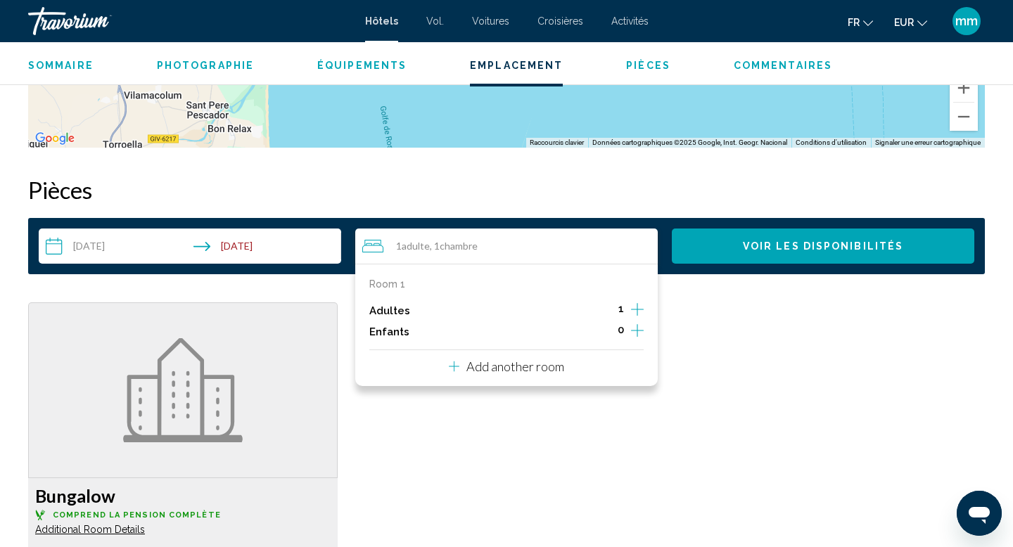
click at [636, 308] on icon "Increment adults" at bounding box center [637, 309] width 13 height 13
click at [706, 241] on button "Voir les disponibilités" at bounding box center [823, 246] width 302 height 35
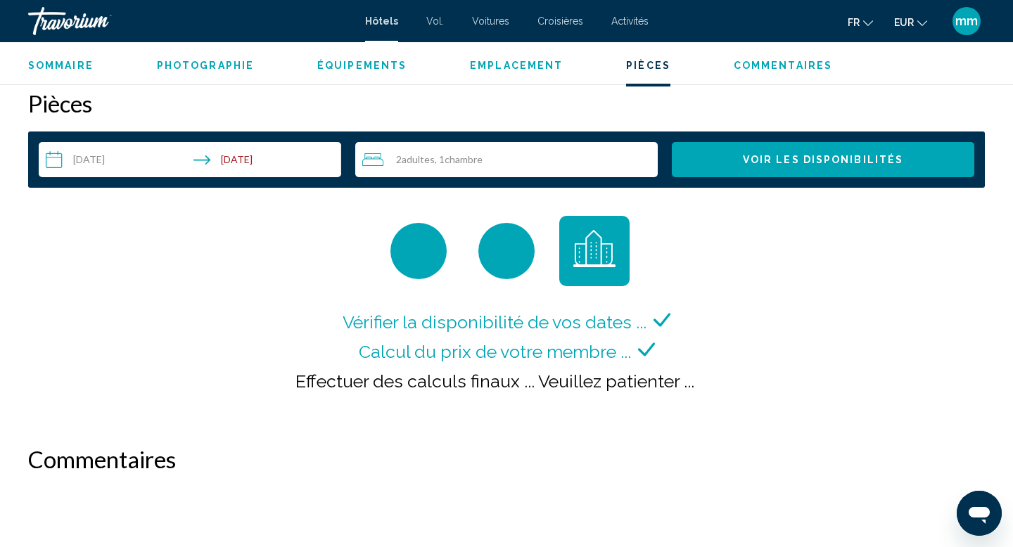
scroll to position [1739, 0]
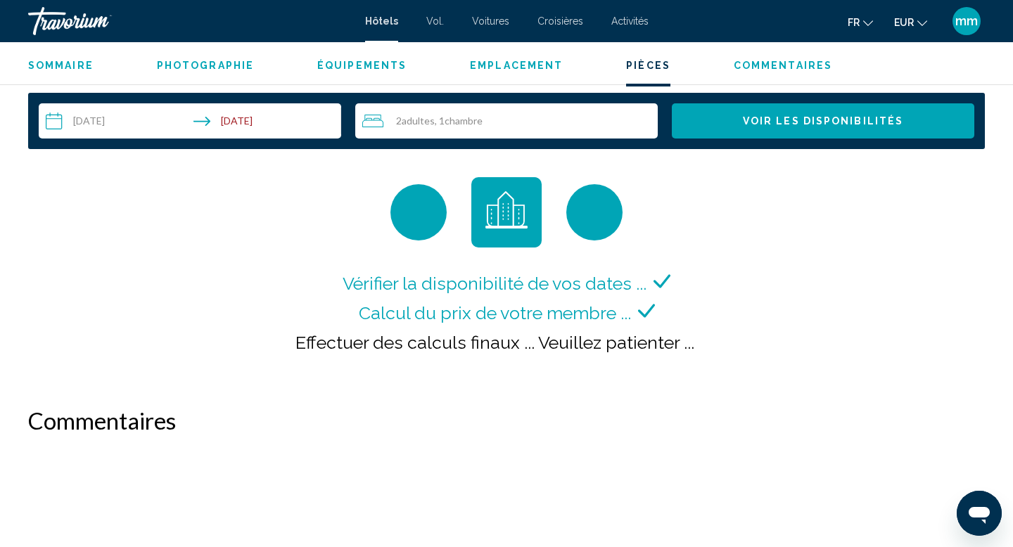
click at [457, 134] on div "2 Adulte Adultes , 1 Chambre pièces" at bounding box center [509, 120] width 295 height 35
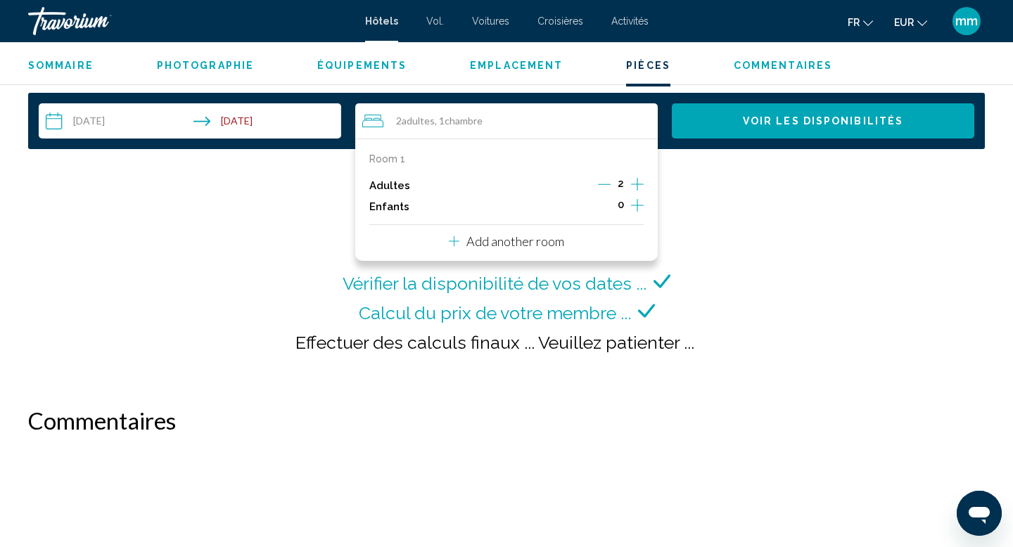
click at [604, 184] on icon "Decrement adults" at bounding box center [604, 184] width 13 height 13
click at [725, 115] on button "Voir les disponibilités" at bounding box center [823, 120] width 302 height 35
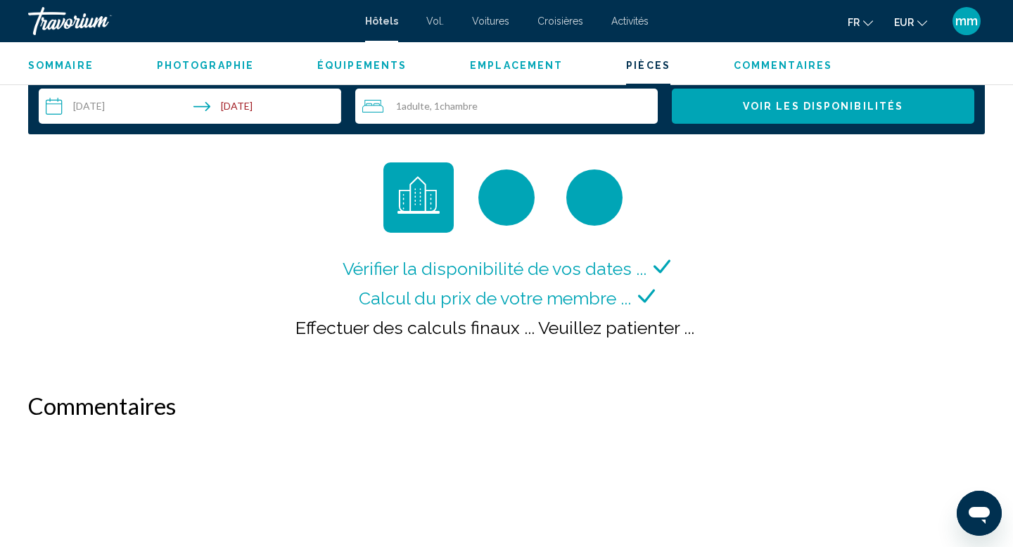
scroll to position [1757, 0]
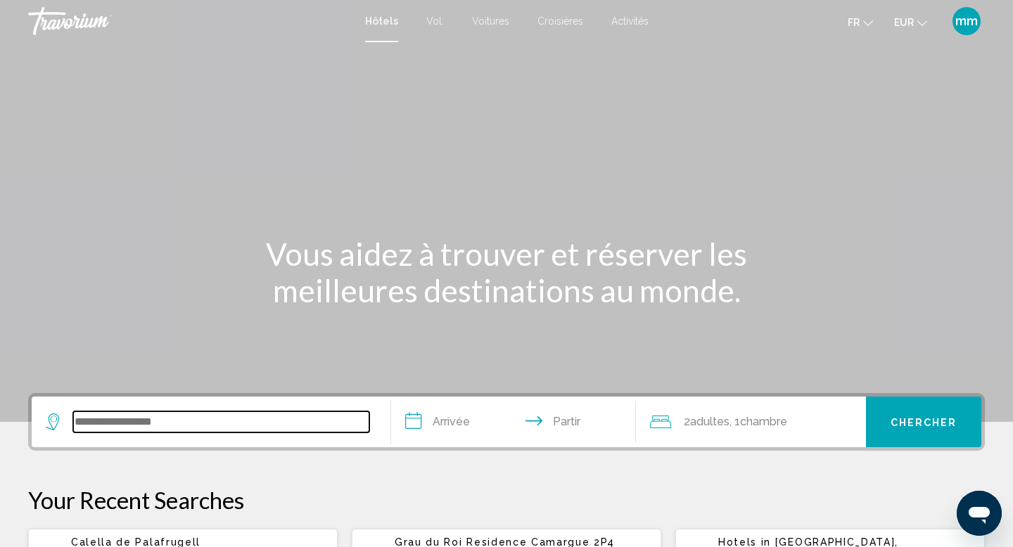
click at [152, 427] on input "Widget de recherche" at bounding box center [221, 421] width 296 height 21
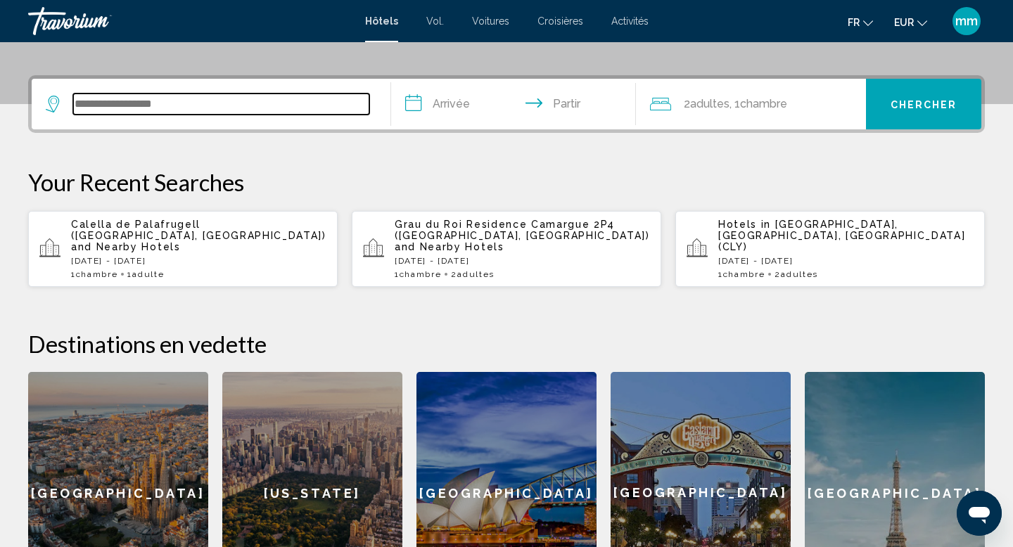
scroll to position [309, 0]
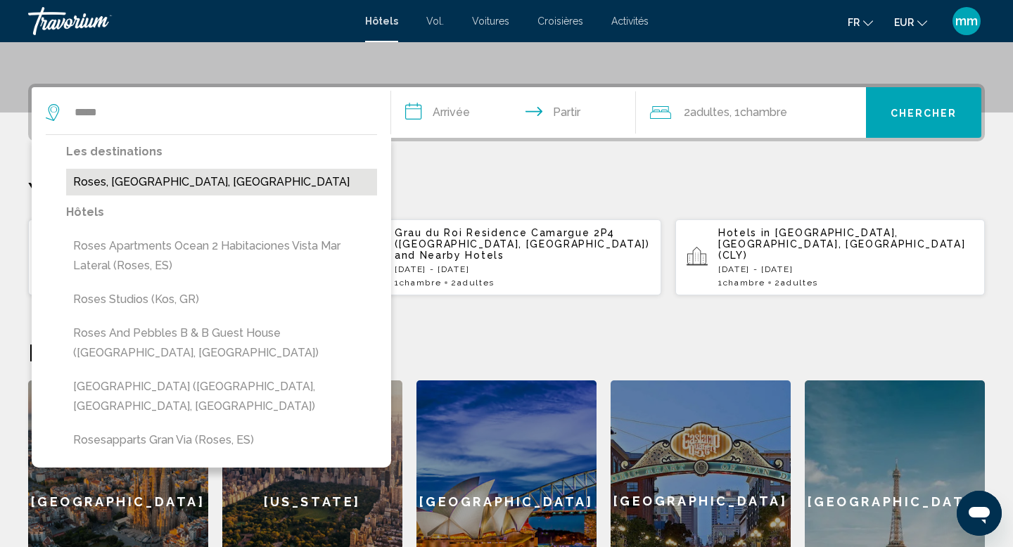
click at [136, 180] on button "Roses, Costa Brava, Spain" at bounding box center [221, 182] width 311 height 27
type input "**********"
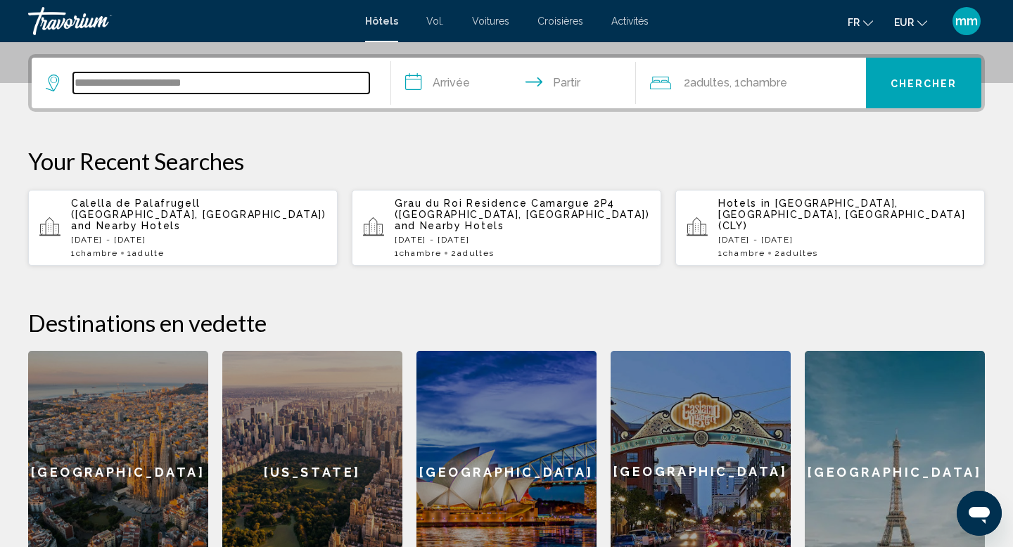
scroll to position [347, 0]
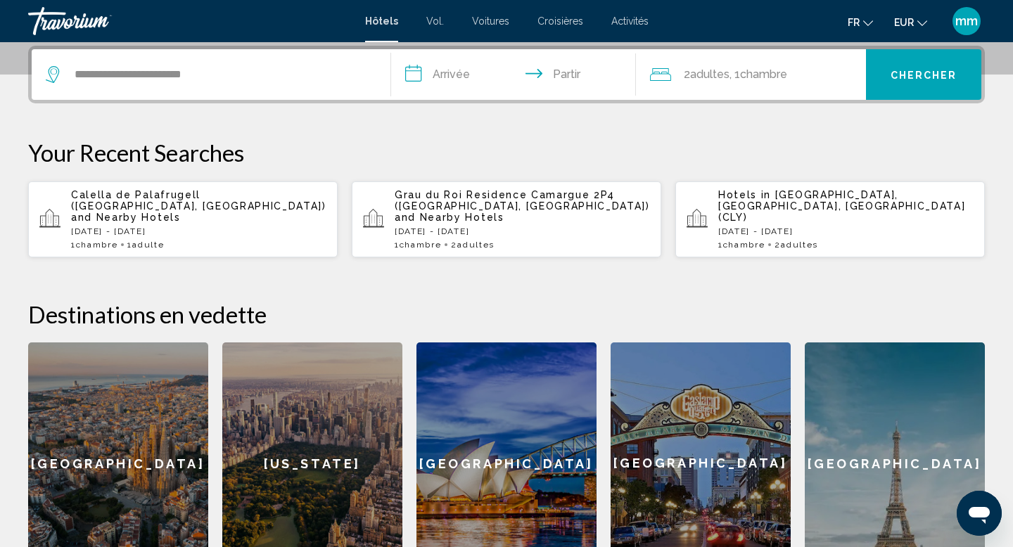
click at [485, 65] on input "**********" at bounding box center [516, 76] width 250 height 55
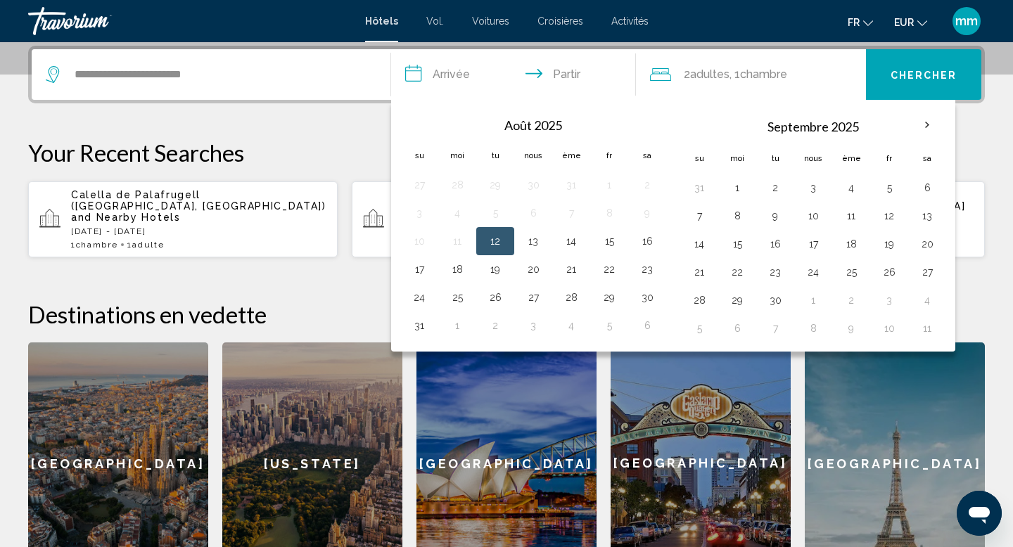
click at [495, 238] on button "12" at bounding box center [495, 241] width 23 height 20
click at [572, 241] on button "14" at bounding box center [571, 241] width 23 height 20
type input "**********"
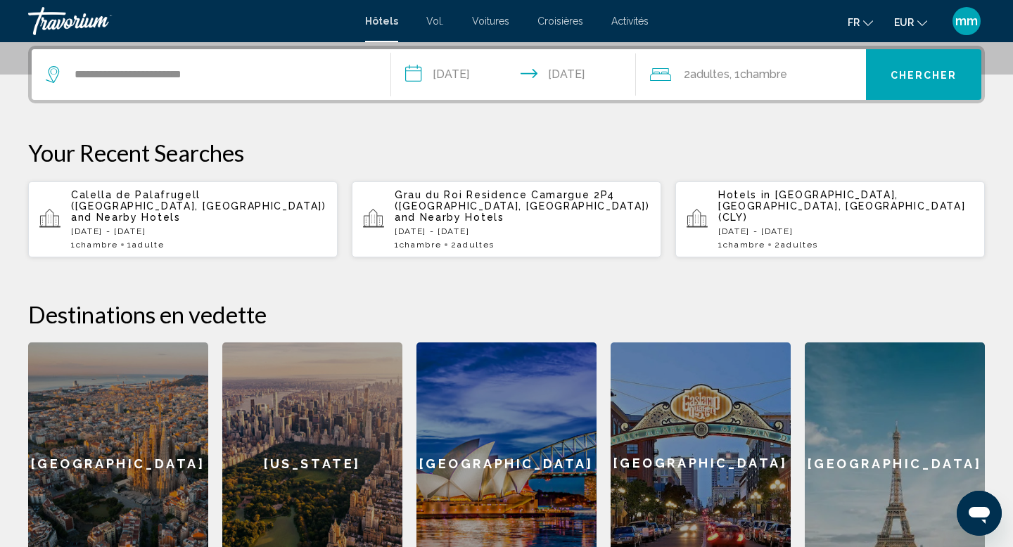
click at [779, 75] on font "Chambre" at bounding box center [763, 74] width 47 height 13
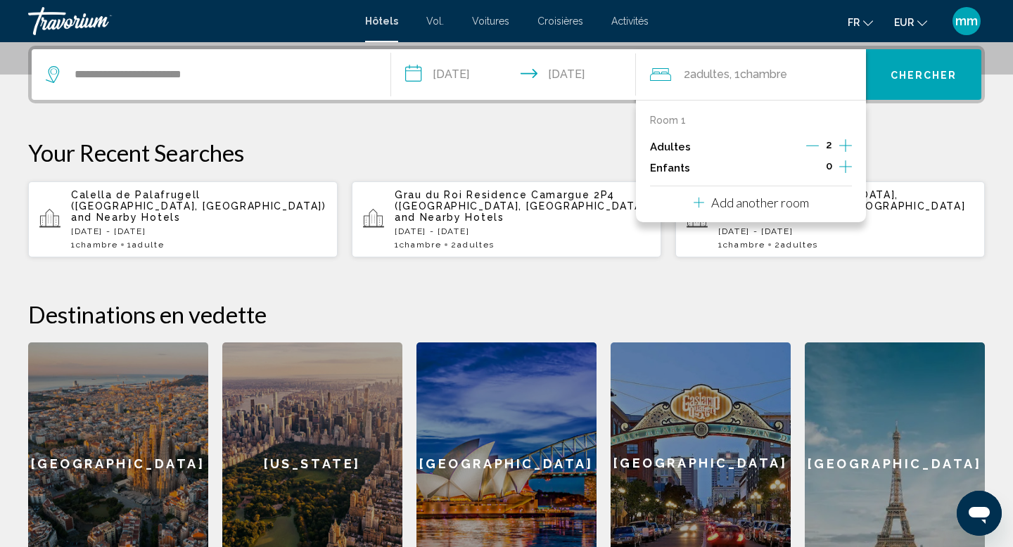
click at [844, 144] on icon "Increment adults" at bounding box center [845, 145] width 13 height 17
click at [942, 63] on button "Chercher" at bounding box center [923, 74] width 115 height 51
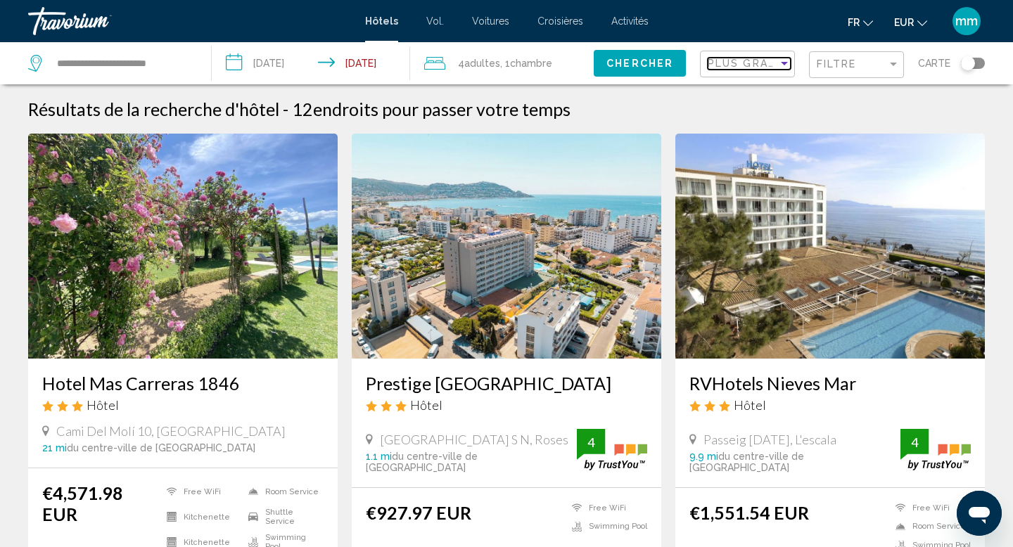
click at [757, 61] on span "Plus grandes économies" at bounding box center [791, 63] width 167 height 11
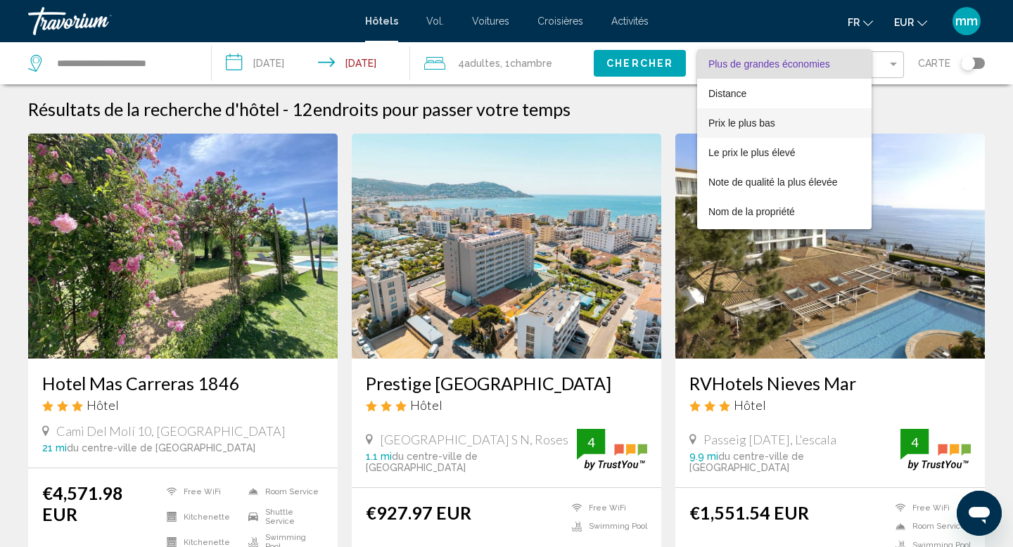
click at [759, 122] on font "Prix le plus bas" at bounding box center [741, 122] width 67 height 11
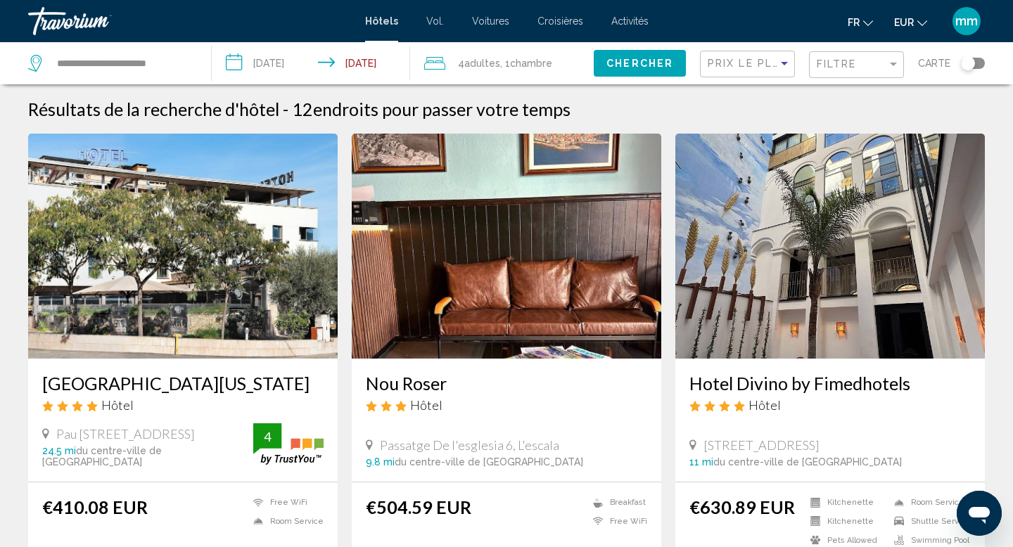
click at [569, 236] on img "Contenu principal" at bounding box center [506, 246] width 309 height 225
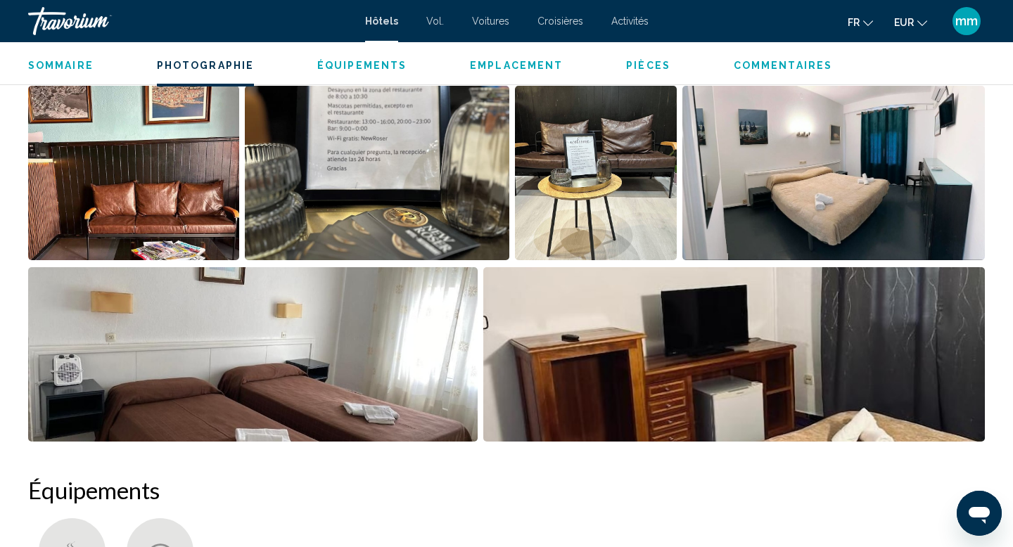
scroll to position [731, 0]
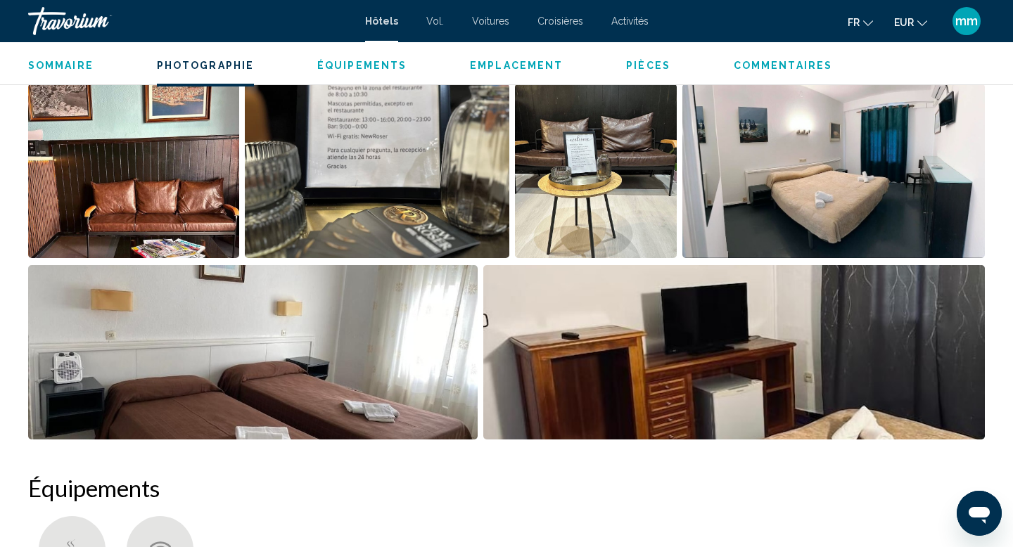
click at [211, 167] on img "Open full-screen image slider" at bounding box center [133, 171] width 211 height 174
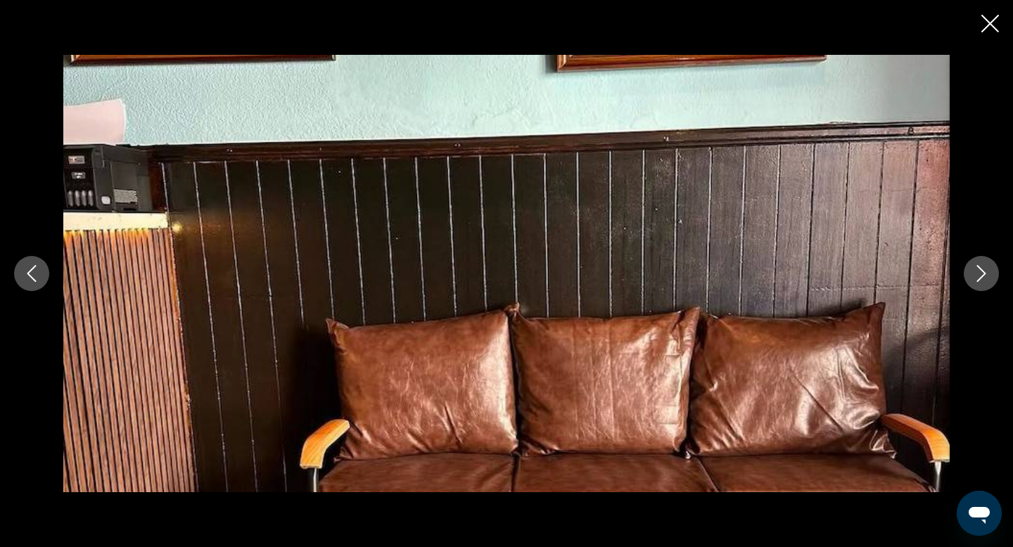
click at [973, 274] on icon "Next image" at bounding box center [981, 273] width 17 height 17
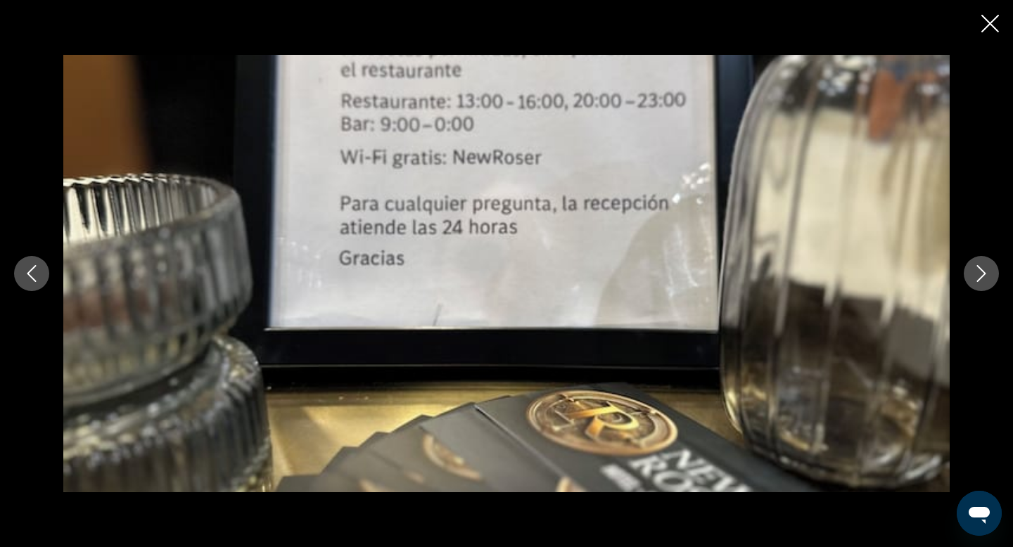
click at [973, 274] on icon "Next image" at bounding box center [981, 273] width 17 height 17
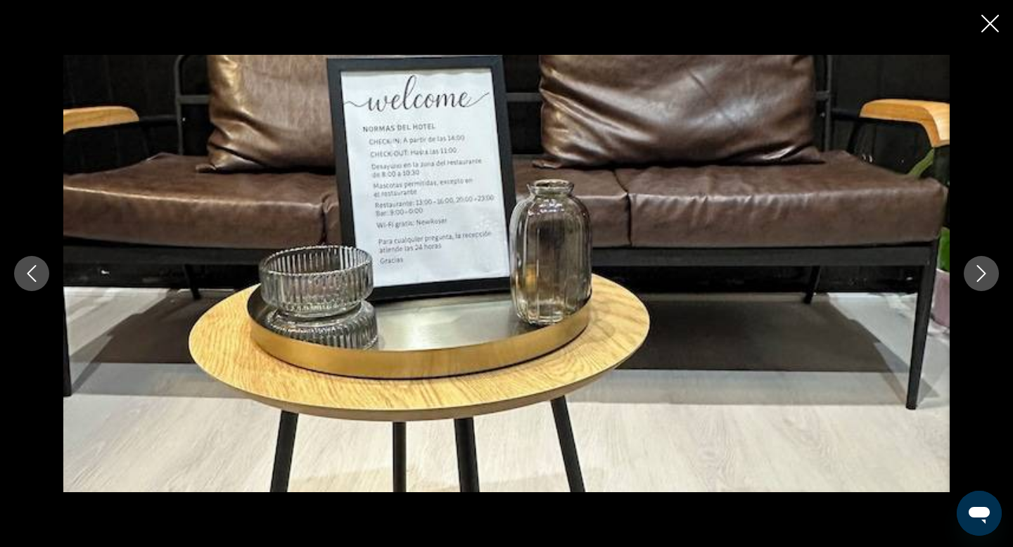
click at [973, 274] on icon "Next image" at bounding box center [981, 273] width 17 height 17
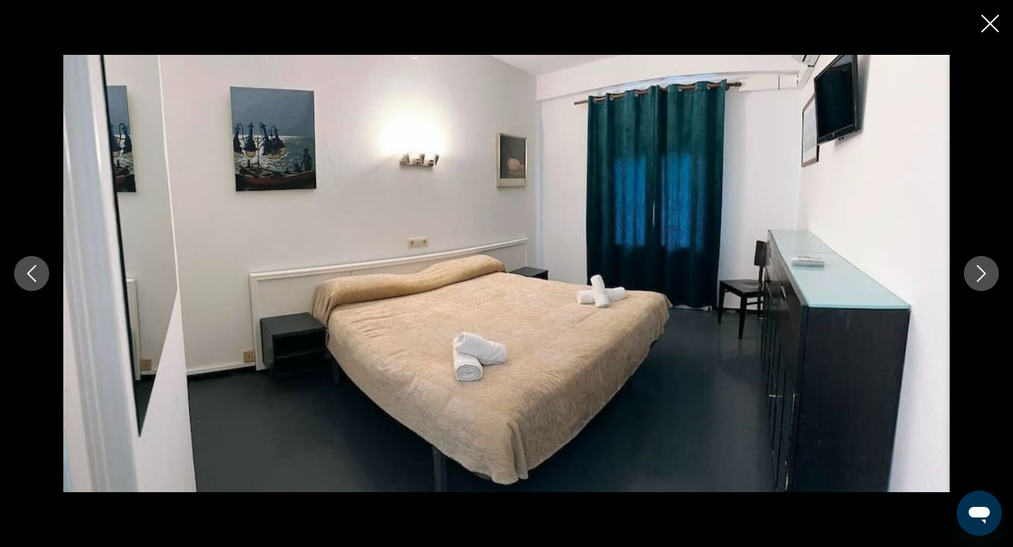
click at [973, 274] on icon "Next image" at bounding box center [981, 273] width 17 height 17
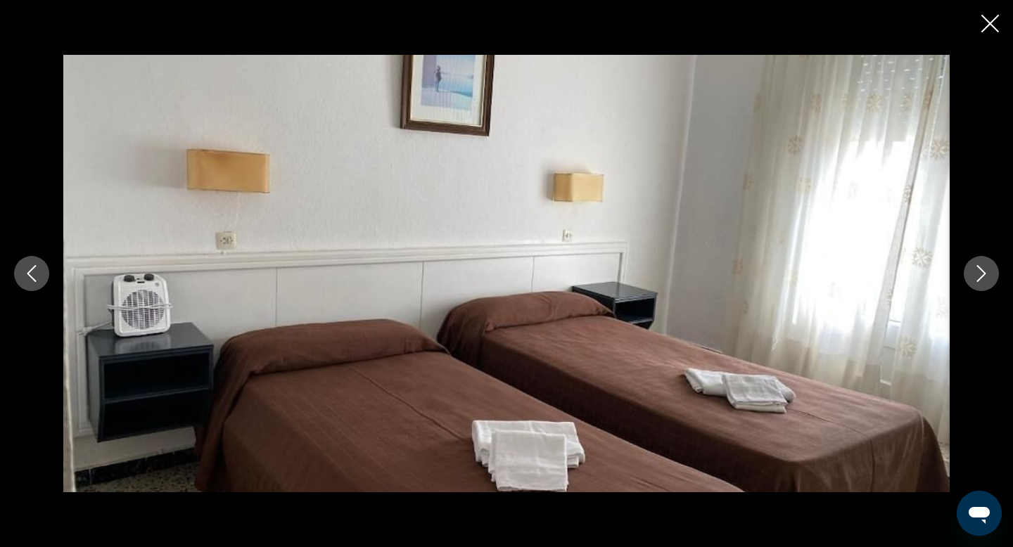
click at [973, 274] on icon "Next image" at bounding box center [981, 273] width 17 height 17
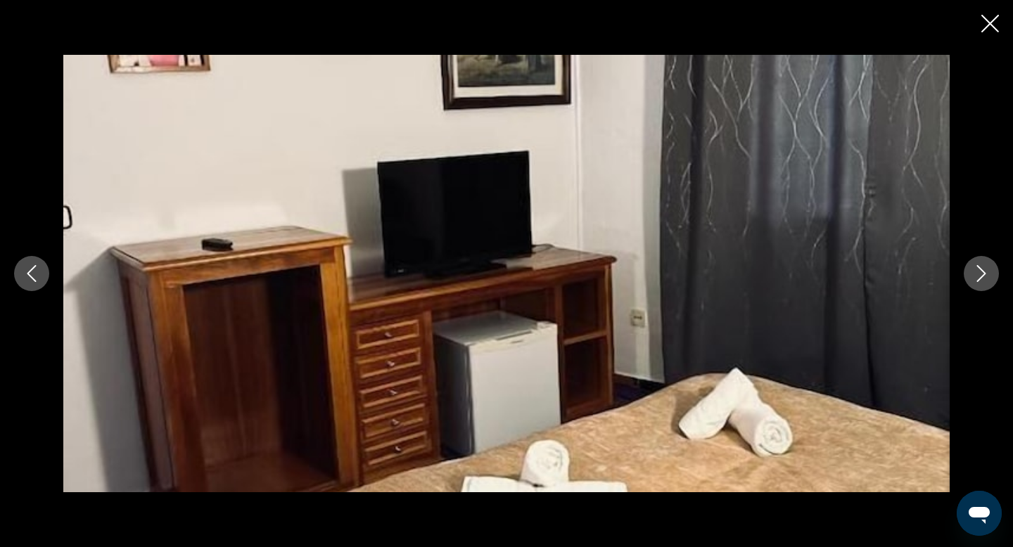
click at [973, 274] on icon "Next image" at bounding box center [981, 273] width 17 height 17
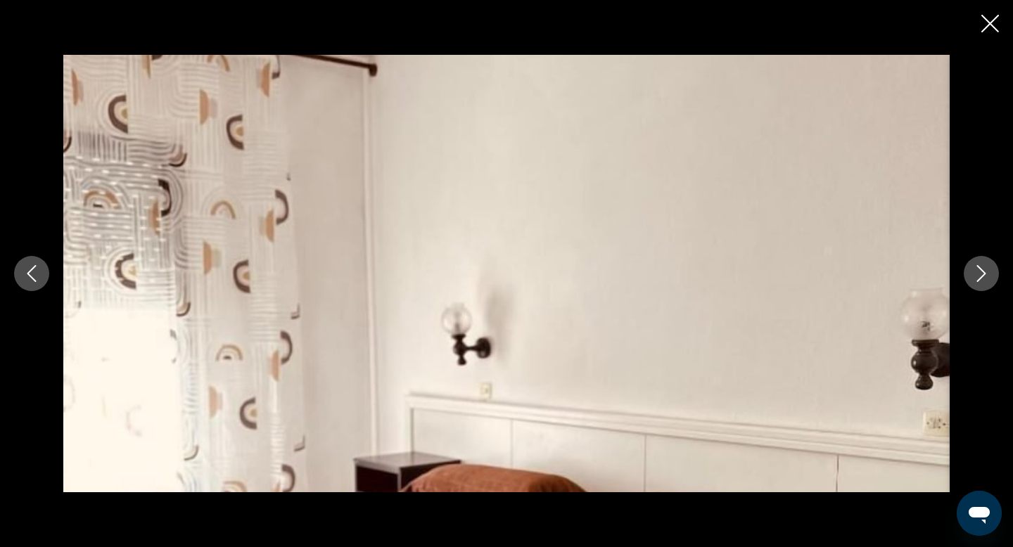
click at [973, 274] on icon "Next image" at bounding box center [981, 273] width 17 height 17
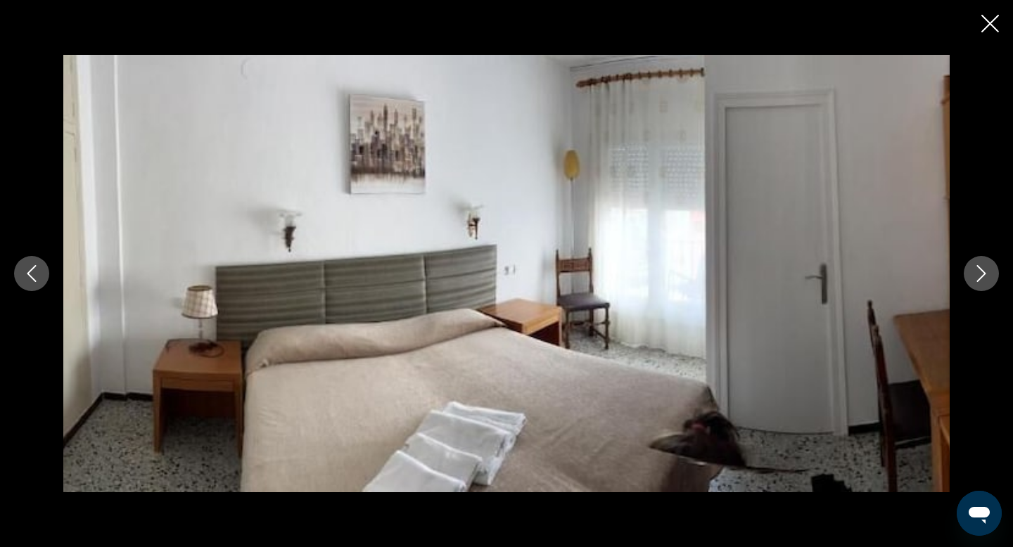
click at [973, 274] on icon "Next image" at bounding box center [981, 273] width 17 height 17
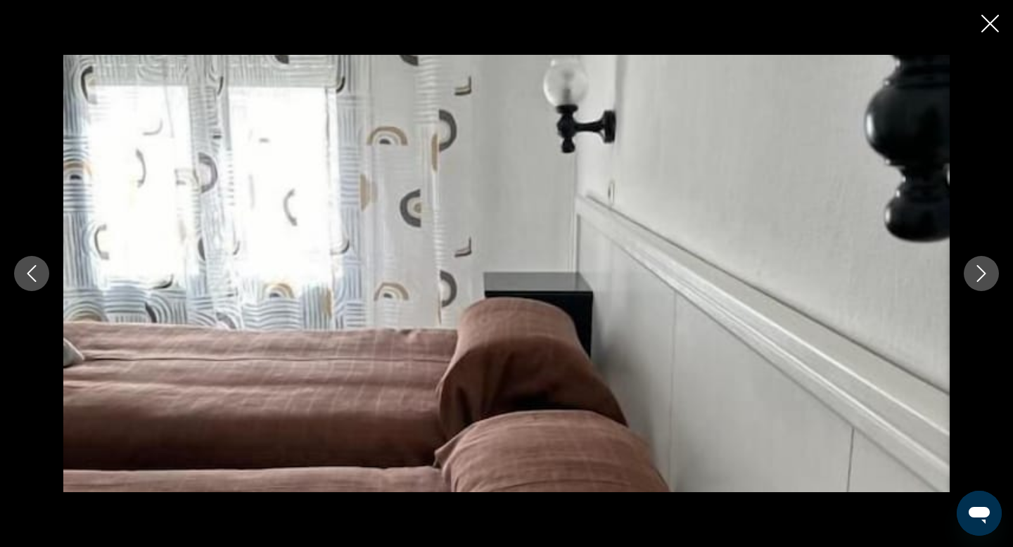
click at [973, 274] on icon "Next image" at bounding box center [981, 273] width 17 height 17
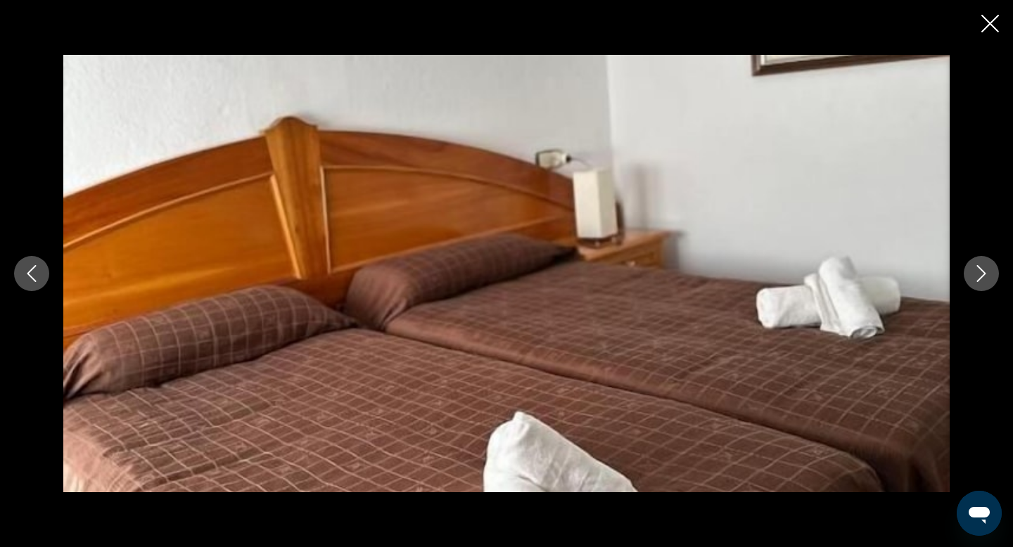
click at [973, 274] on icon "Next image" at bounding box center [981, 273] width 17 height 17
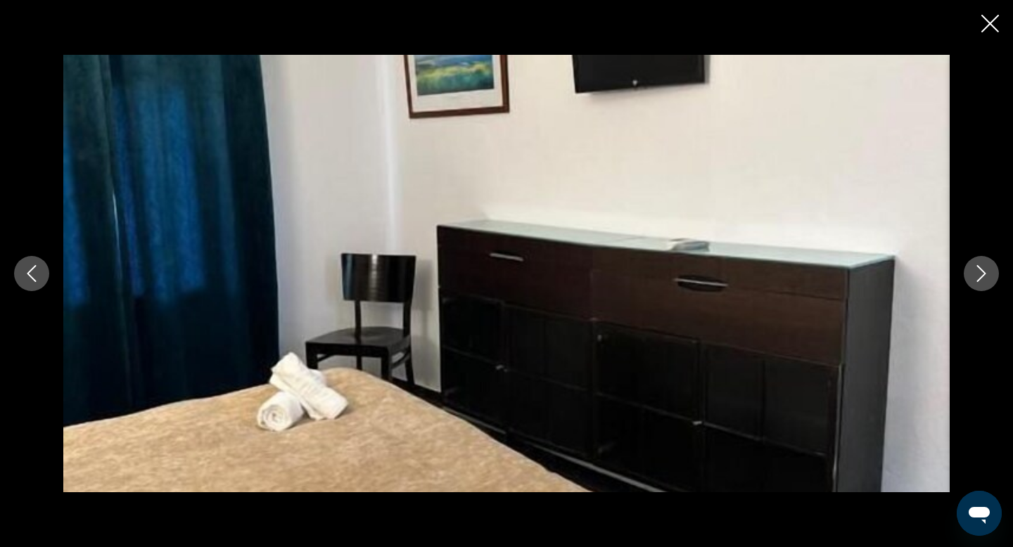
click at [973, 274] on icon "Next image" at bounding box center [981, 273] width 17 height 17
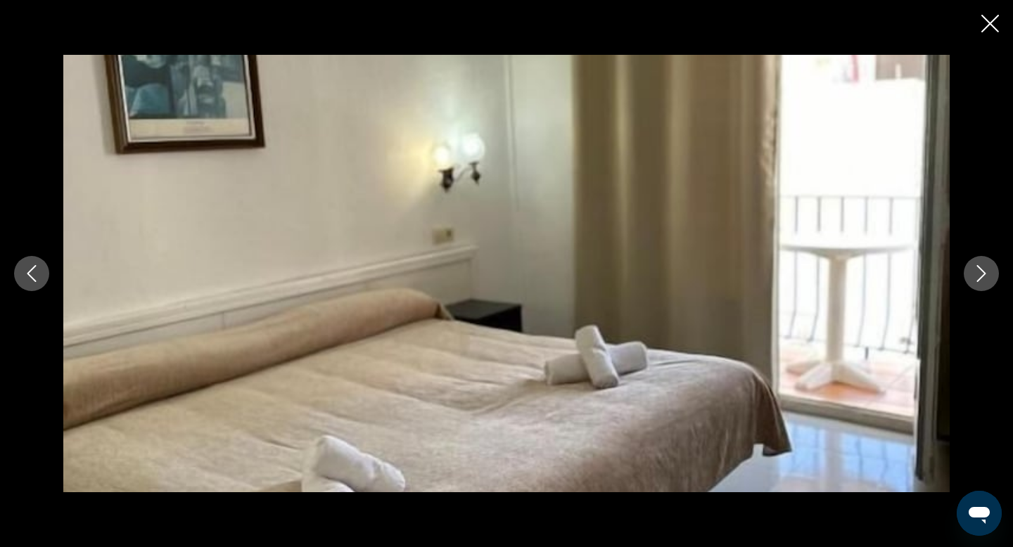
click at [973, 274] on icon "Next image" at bounding box center [981, 273] width 17 height 17
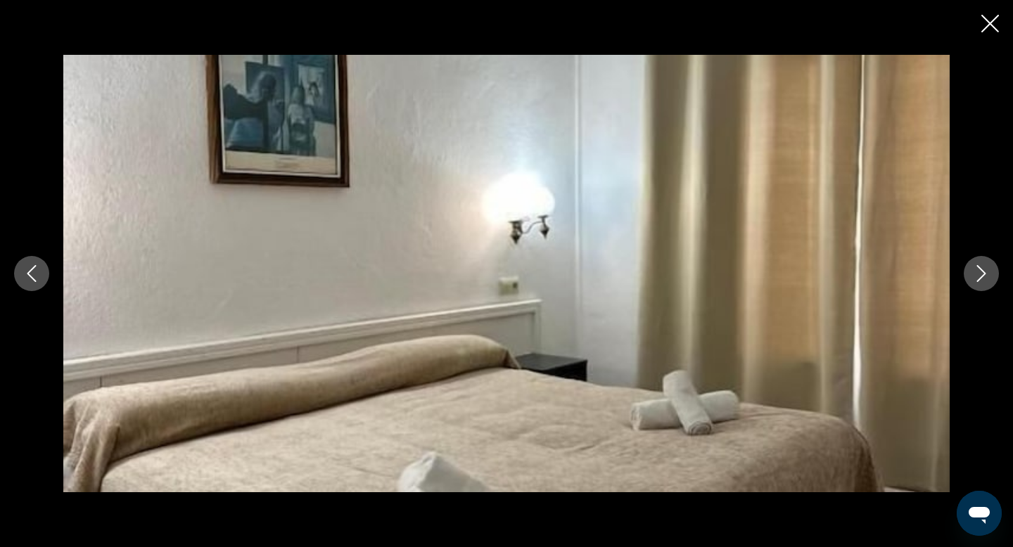
click at [973, 274] on icon "Next image" at bounding box center [981, 273] width 17 height 17
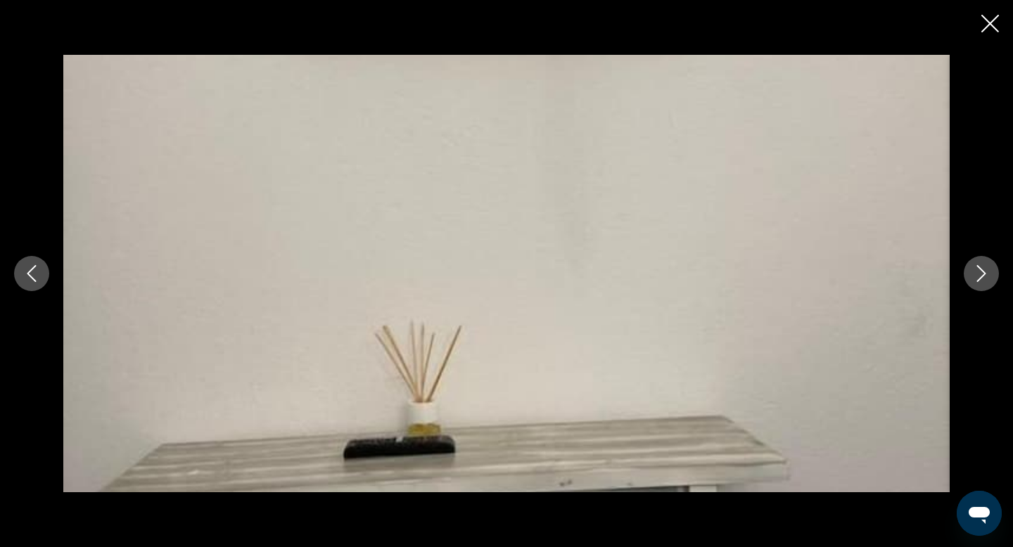
click at [973, 274] on icon "Next image" at bounding box center [981, 273] width 17 height 17
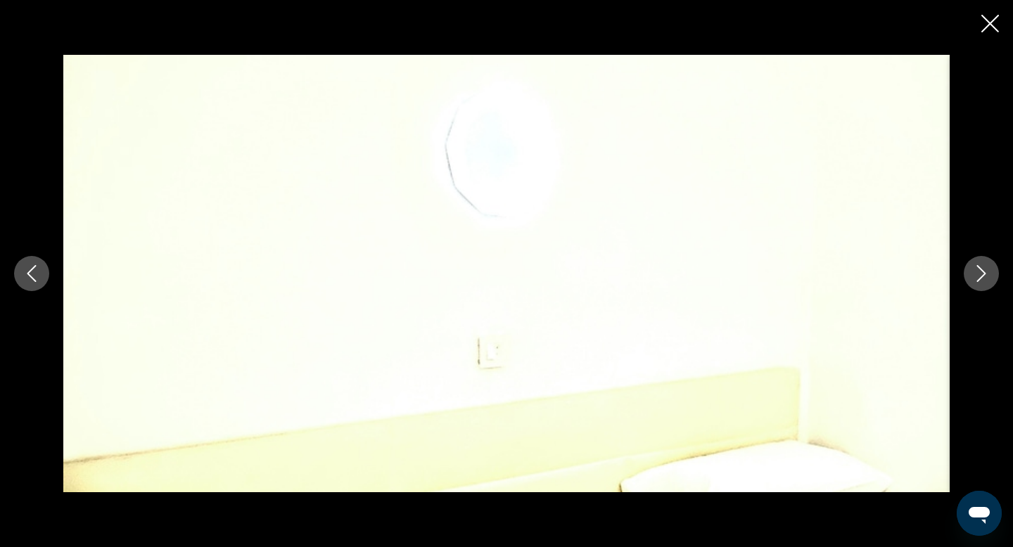
click at [973, 274] on icon "Next image" at bounding box center [981, 273] width 17 height 17
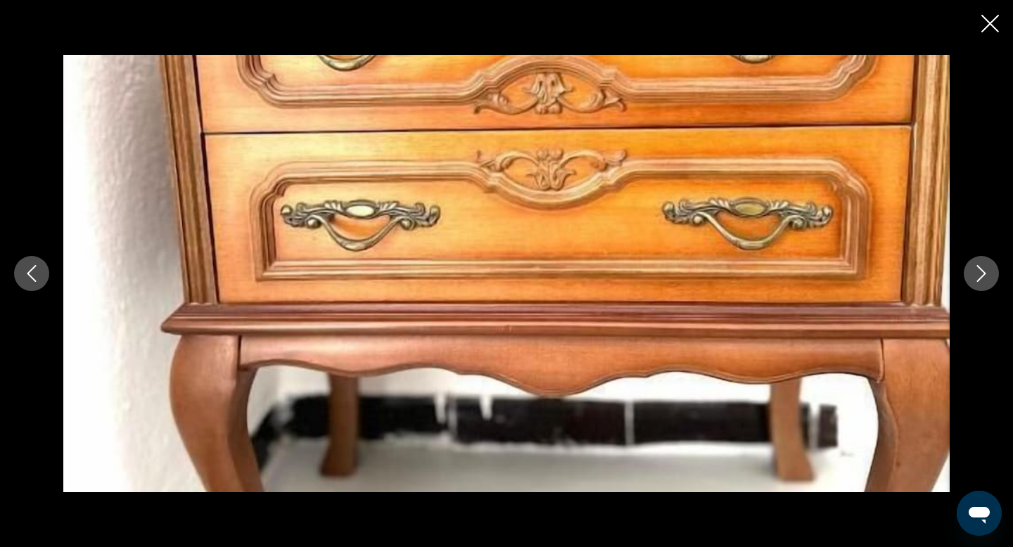
click at [973, 274] on icon "Next image" at bounding box center [981, 273] width 17 height 17
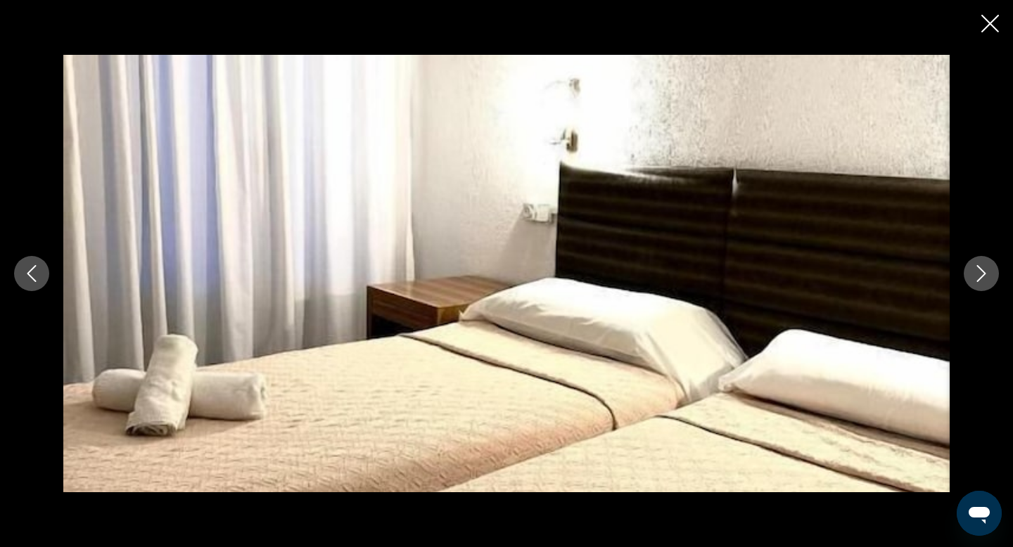
click at [973, 274] on icon "Next image" at bounding box center [981, 273] width 17 height 17
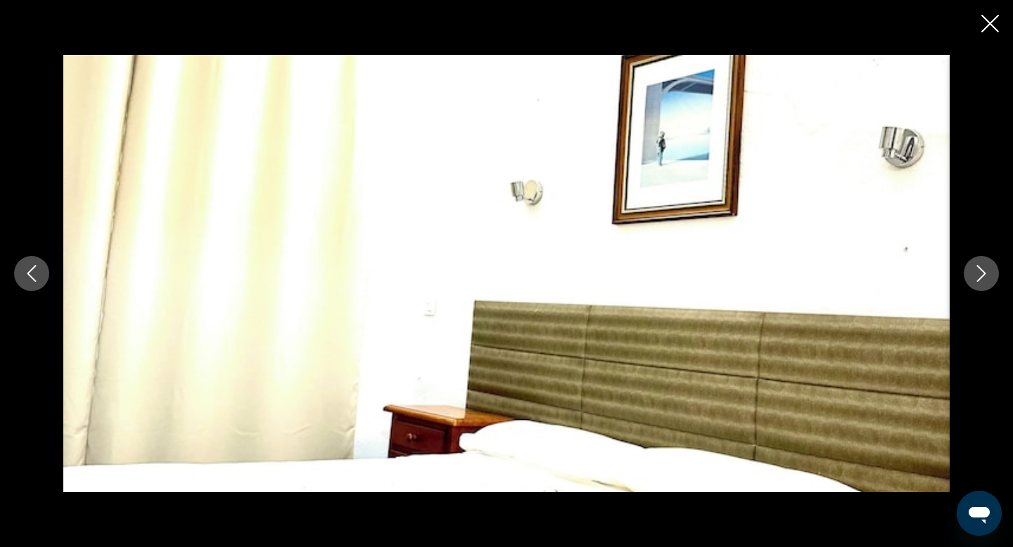
click at [973, 274] on icon "Next image" at bounding box center [981, 273] width 17 height 17
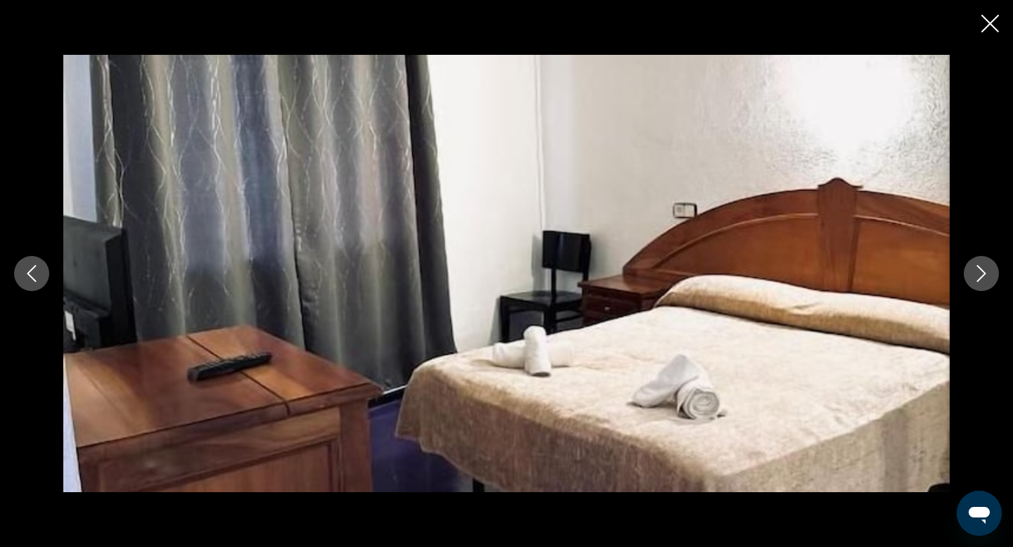
click at [973, 274] on icon "Next image" at bounding box center [981, 273] width 17 height 17
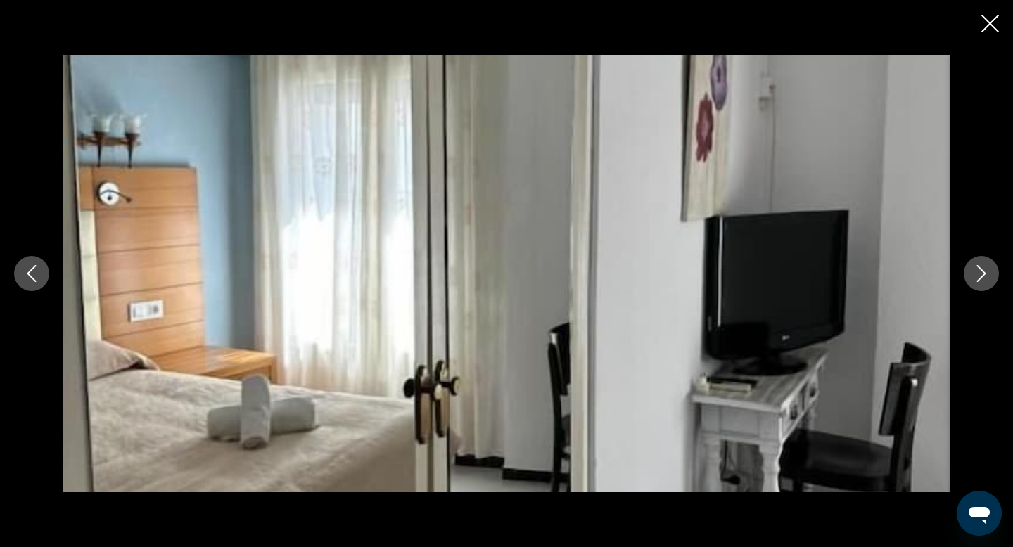
click at [973, 274] on icon "Next image" at bounding box center [981, 273] width 17 height 17
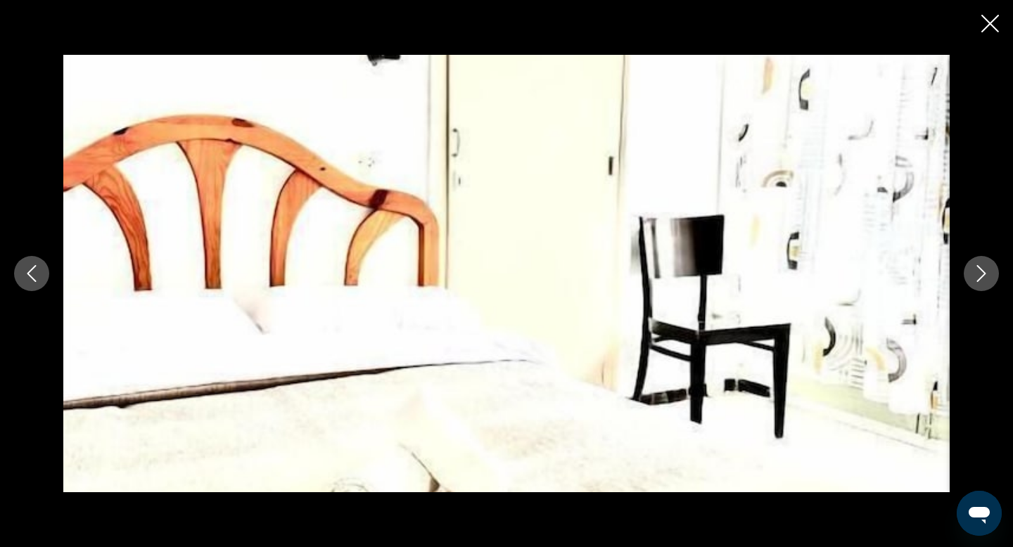
click at [973, 274] on icon "Next image" at bounding box center [981, 273] width 17 height 17
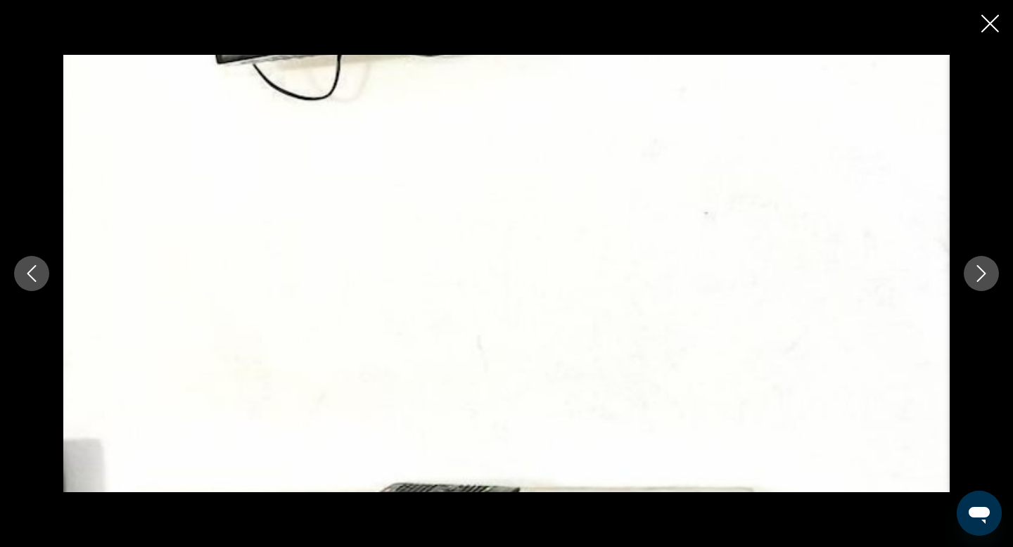
click at [973, 274] on icon "Next image" at bounding box center [981, 273] width 17 height 17
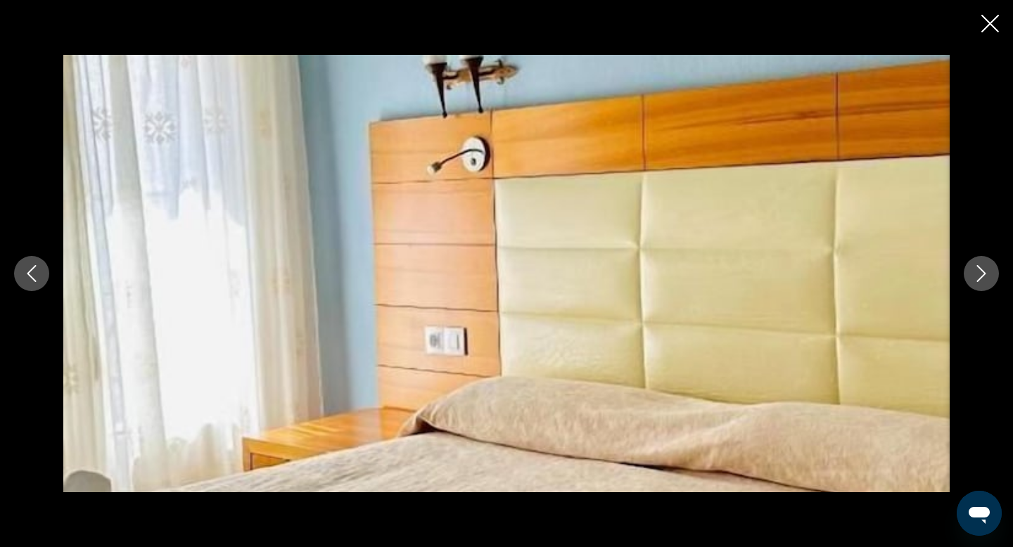
click at [973, 274] on icon "Next image" at bounding box center [981, 273] width 17 height 17
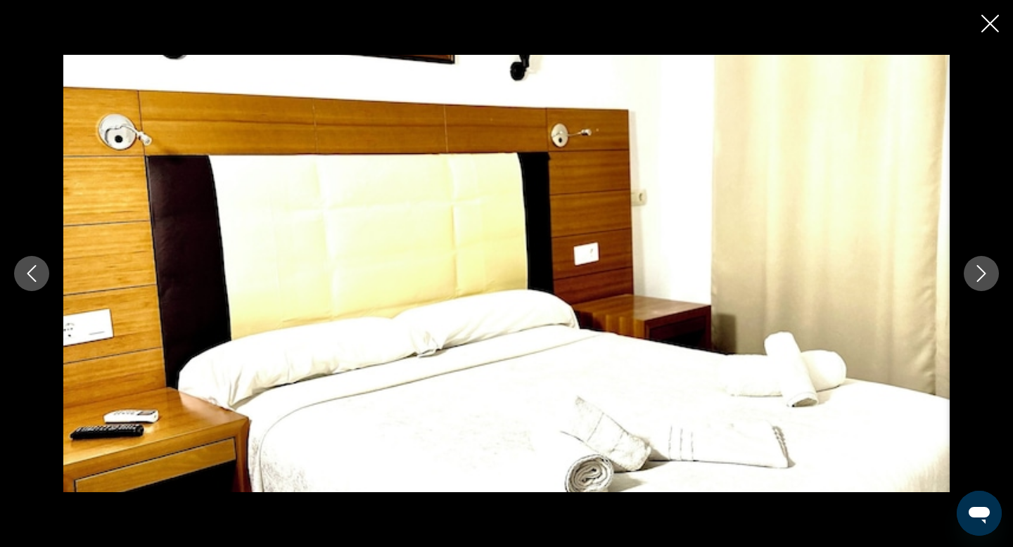
click at [973, 274] on icon "Next image" at bounding box center [981, 273] width 17 height 17
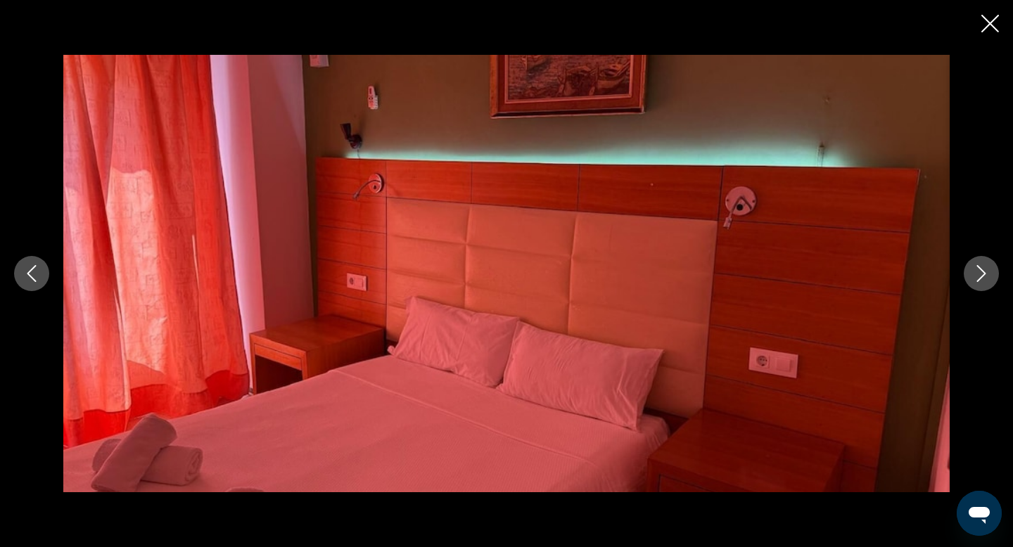
click at [973, 274] on icon "Next image" at bounding box center [981, 273] width 17 height 17
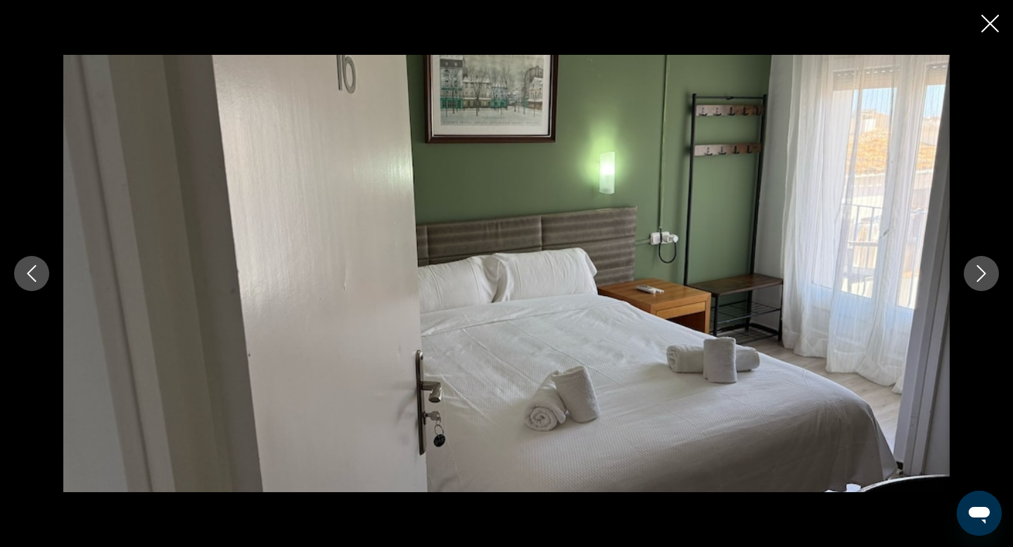
click at [973, 274] on icon "Next image" at bounding box center [981, 273] width 17 height 17
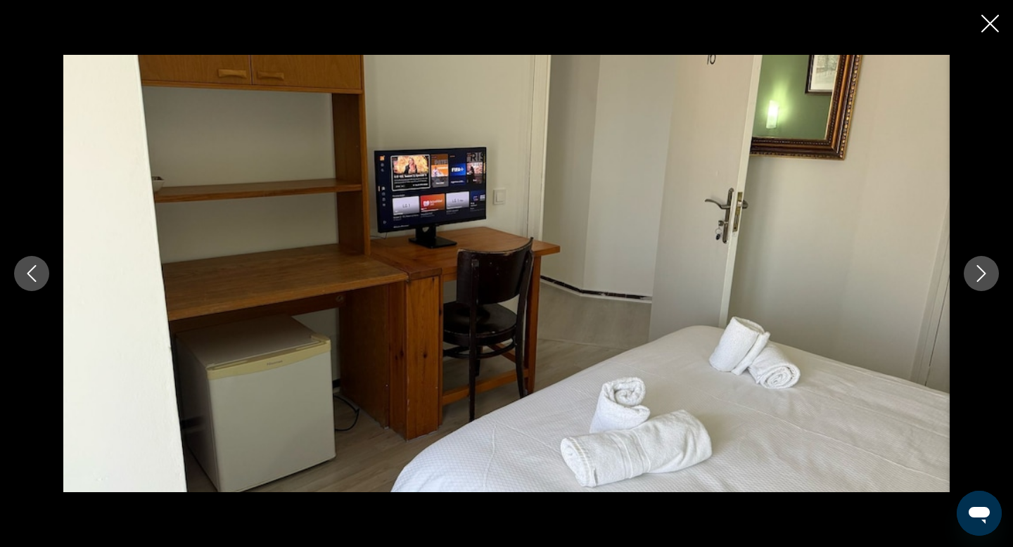
click at [973, 274] on icon "Next image" at bounding box center [981, 273] width 17 height 17
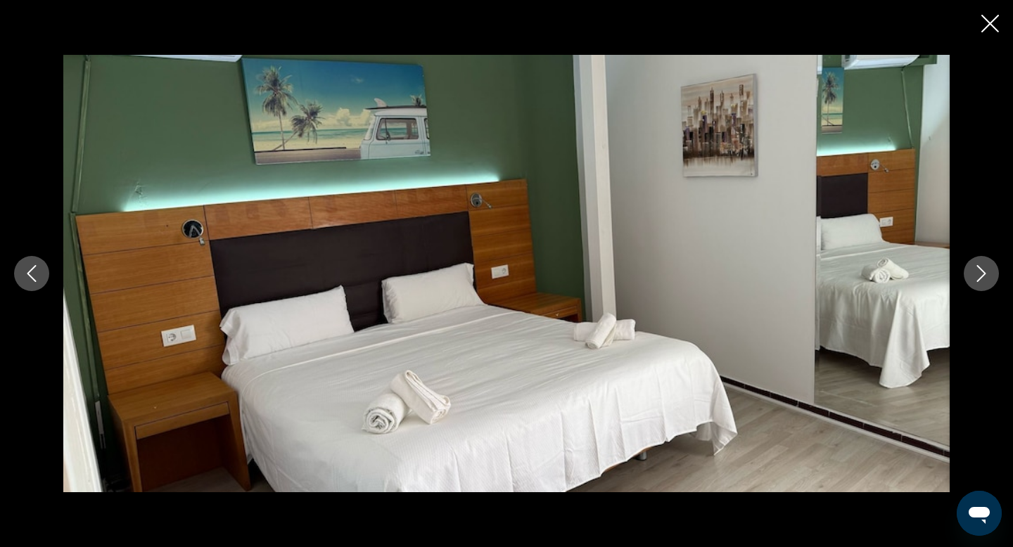
click at [973, 274] on icon "Next image" at bounding box center [981, 273] width 17 height 17
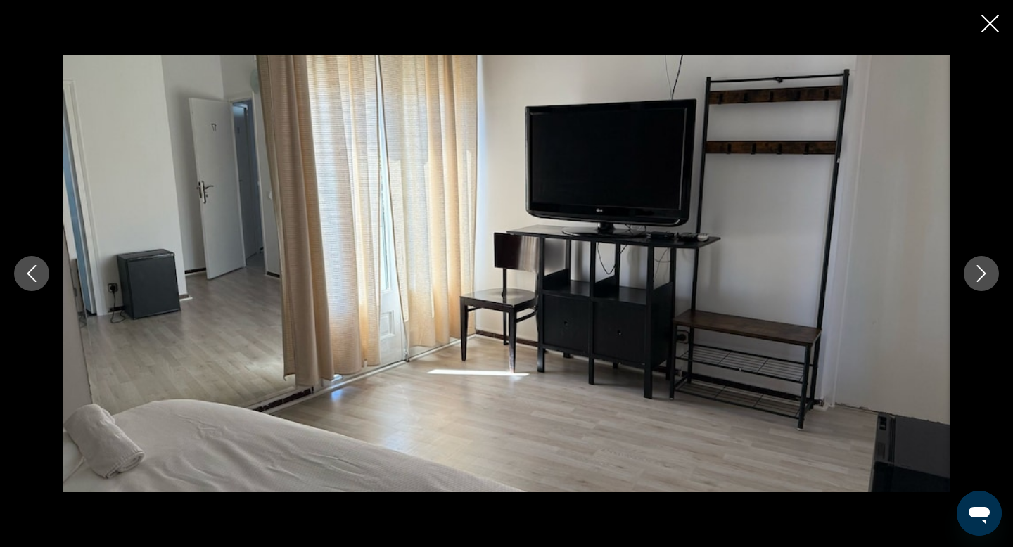
click at [973, 274] on icon "Next image" at bounding box center [981, 273] width 17 height 17
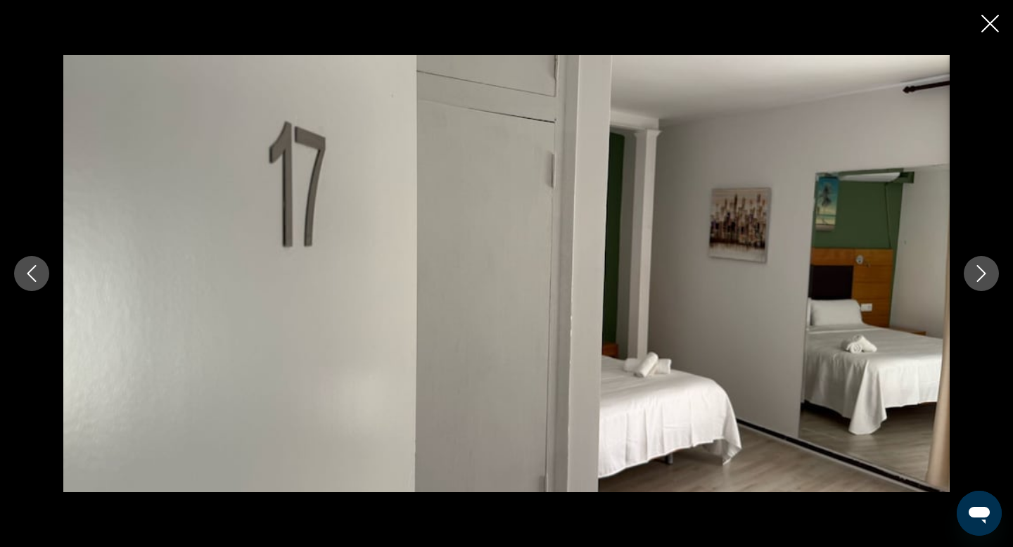
click at [973, 274] on icon "Next image" at bounding box center [981, 273] width 17 height 17
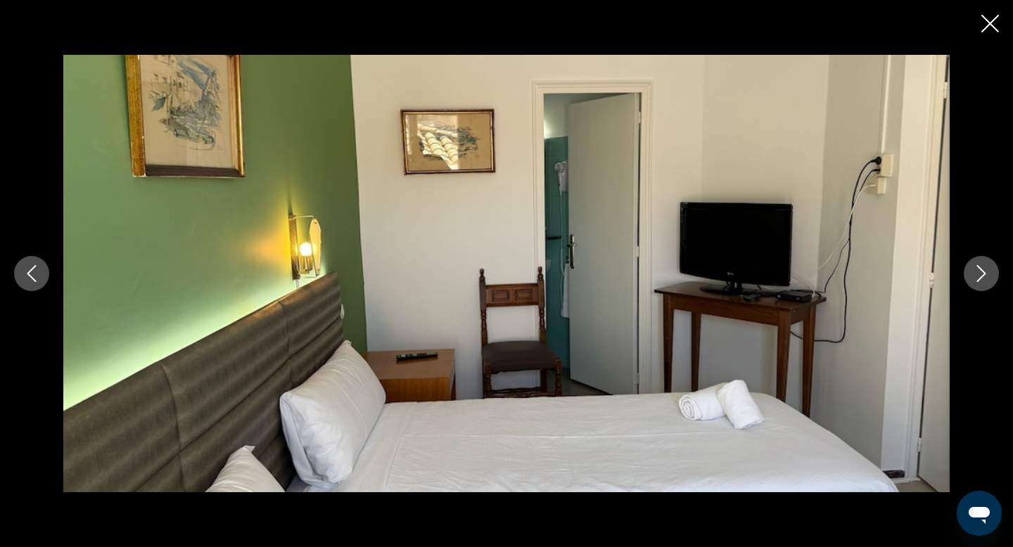
click at [973, 274] on icon "Next image" at bounding box center [981, 273] width 17 height 17
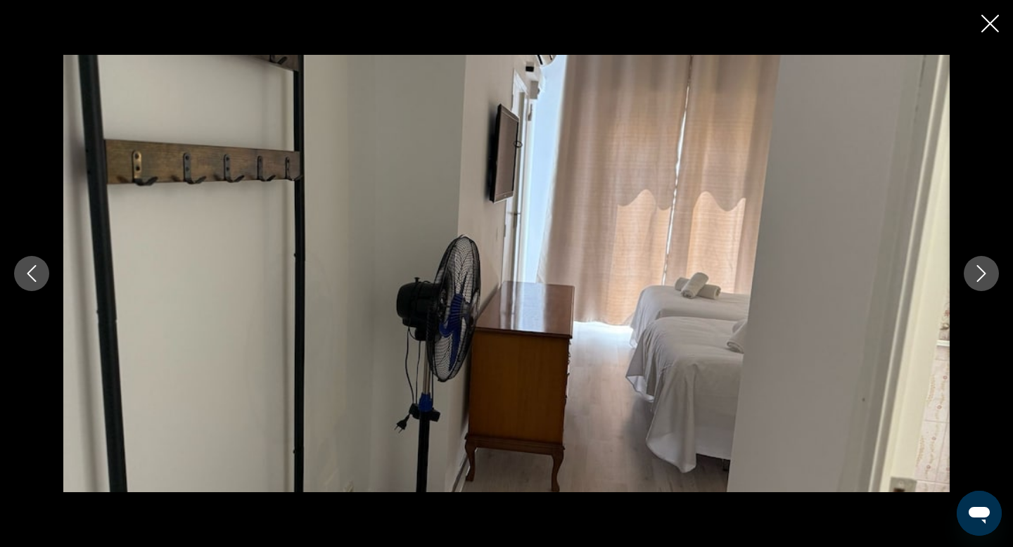
click at [973, 274] on icon "Next image" at bounding box center [981, 273] width 17 height 17
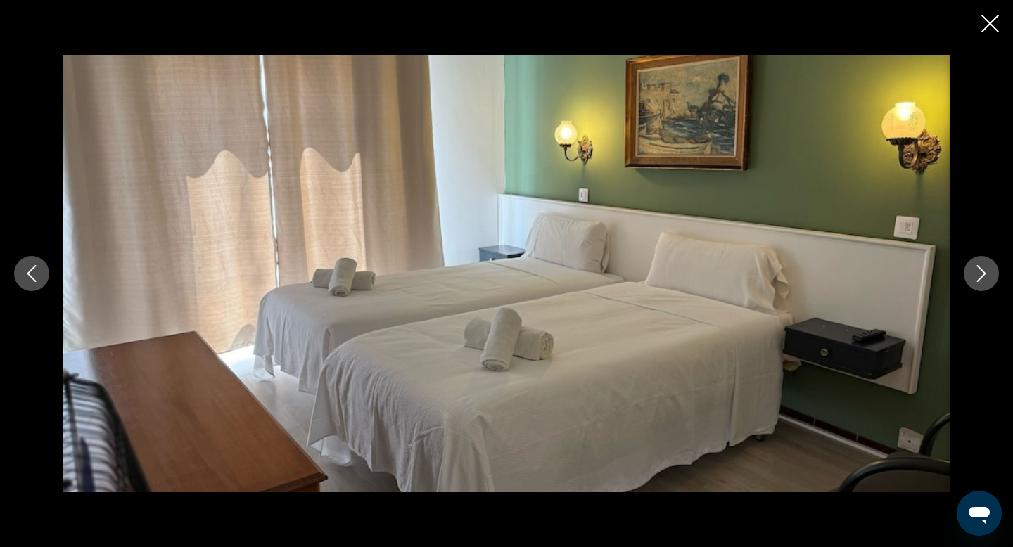
click at [973, 274] on icon "Next image" at bounding box center [981, 273] width 17 height 17
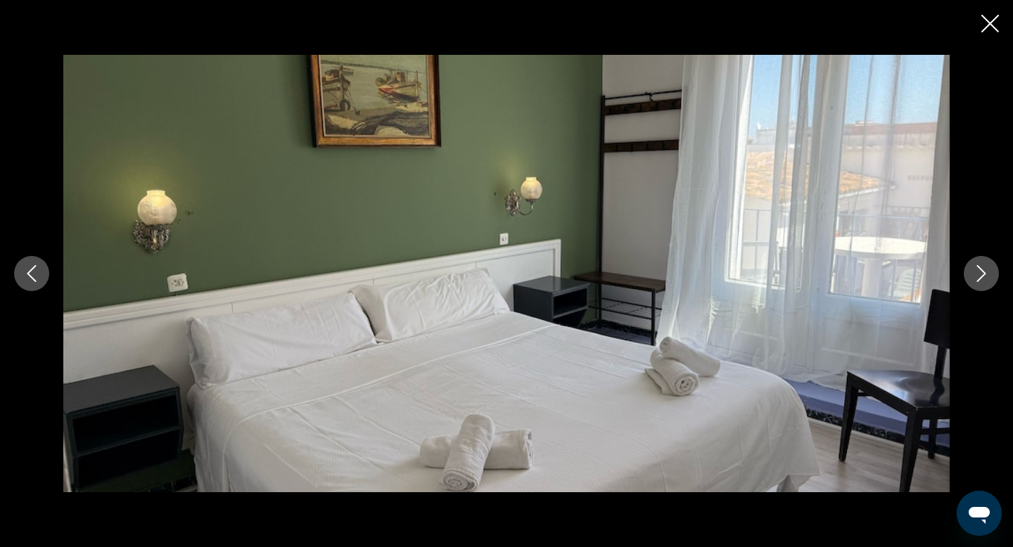
click at [973, 274] on icon "Next image" at bounding box center [981, 273] width 17 height 17
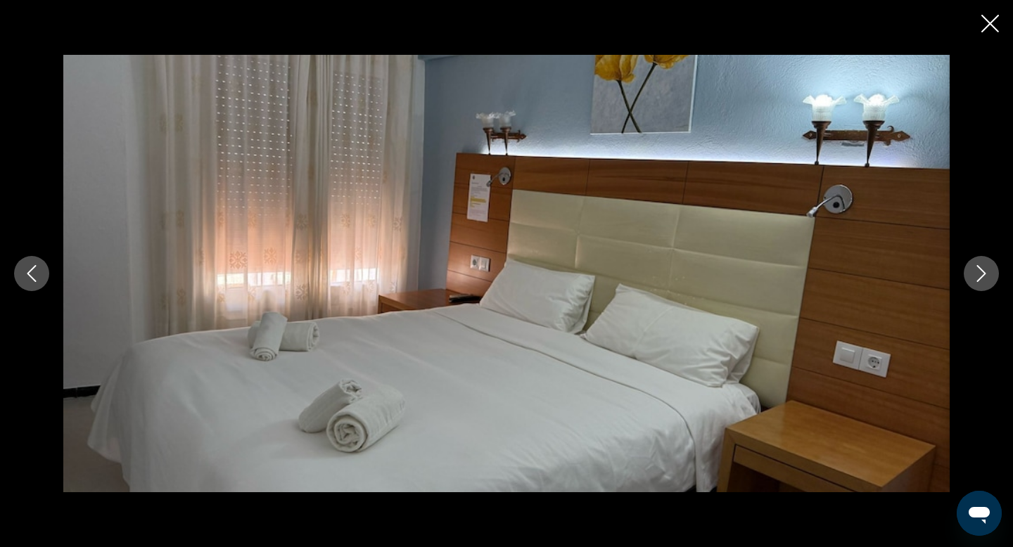
click at [973, 274] on icon "Next image" at bounding box center [981, 273] width 17 height 17
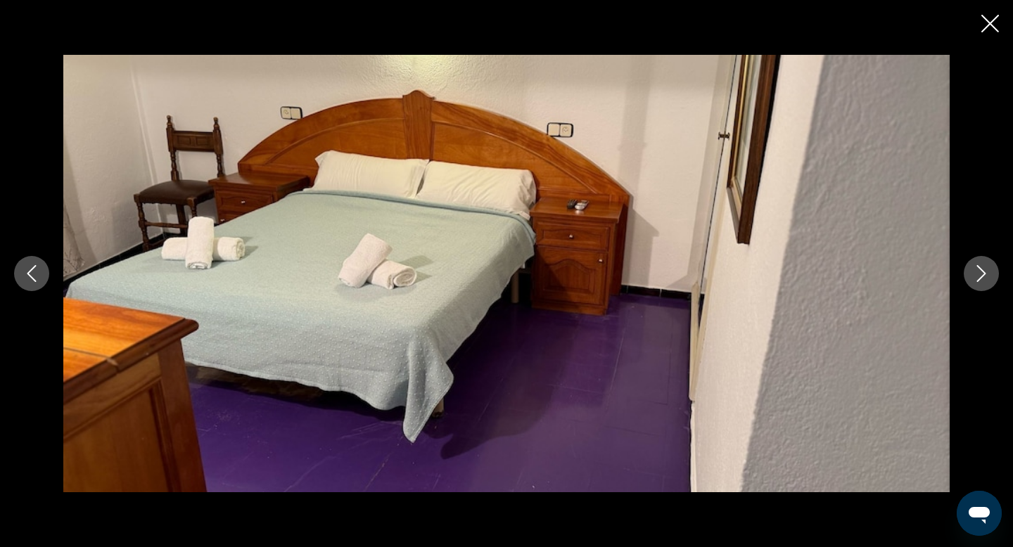
click at [973, 274] on icon "Next image" at bounding box center [981, 273] width 17 height 17
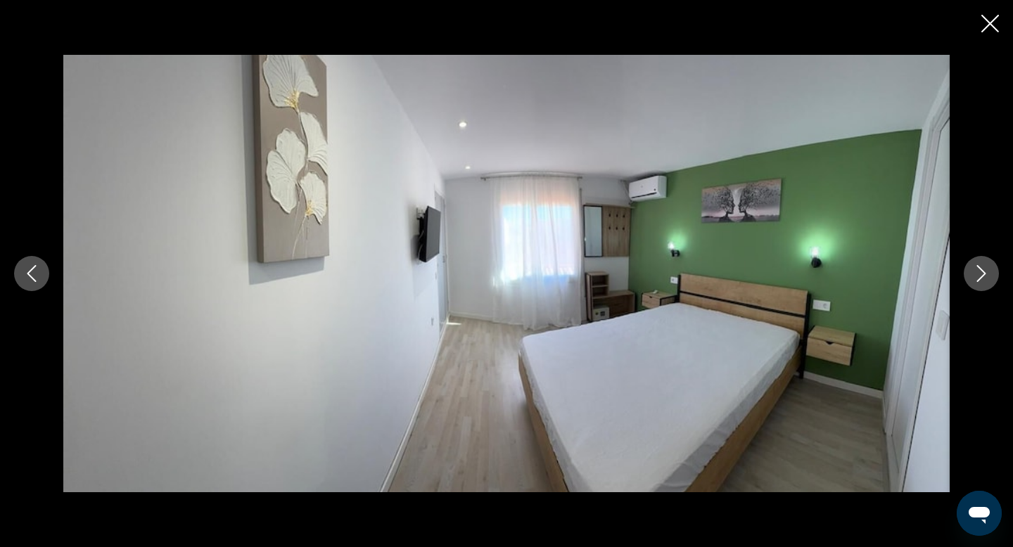
click at [973, 274] on icon "Next image" at bounding box center [981, 273] width 17 height 17
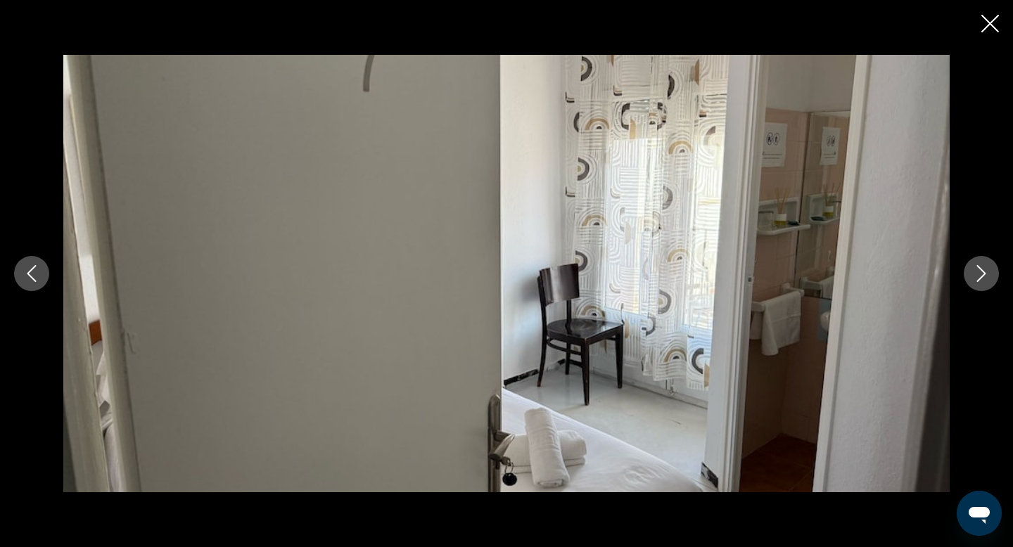
click at [973, 274] on icon "Next image" at bounding box center [981, 273] width 17 height 17
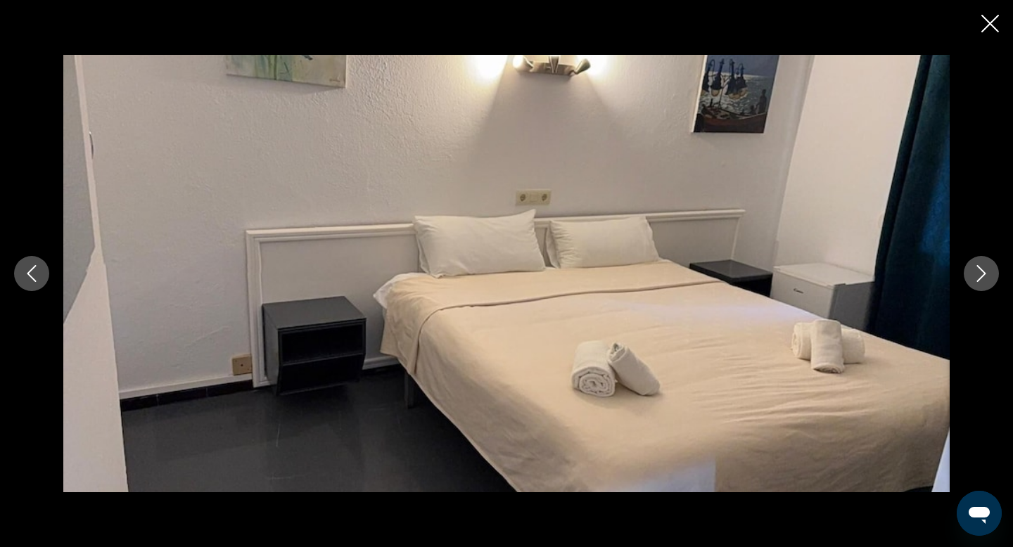
click at [989, 24] on icon "Close slideshow" at bounding box center [990, 24] width 18 height 18
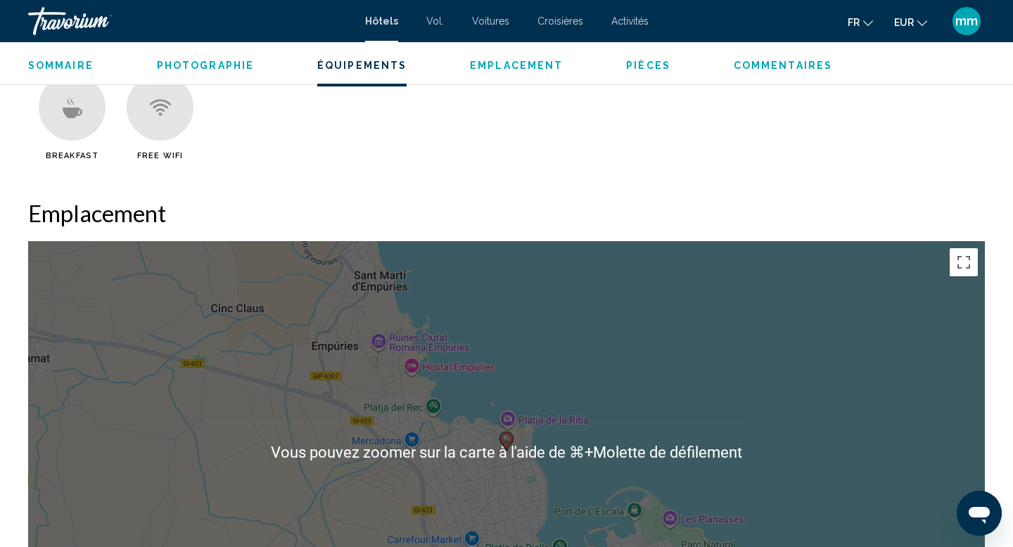
scroll to position [1021, 0]
